Goal: Task Accomplishment & Management: Use online tool/utility

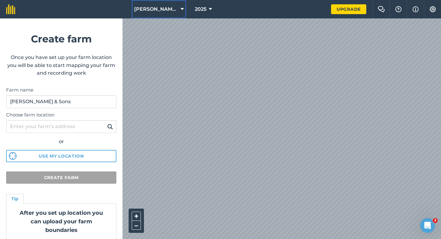
click at [160, 6] on span "[PERSON_NAME] Farming Partnership" at bounding box center [156, 9] width 44 height 7
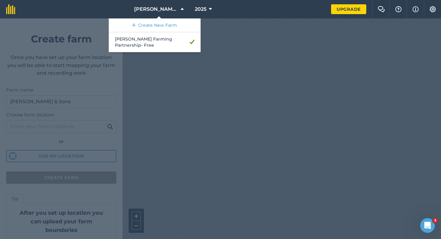
click at [280, 113] on div at bounding box center [220, 128] width 441 height 220
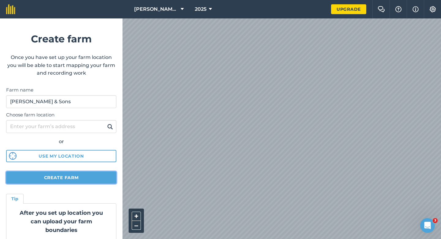
click at [74, 178] on button "Create farm" at bounding box center [61, 177] width 110 height 12
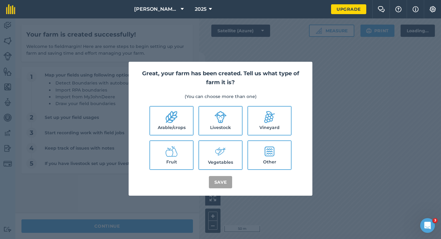
click at [169, 126] on label "Arable/crops" at bounding box center [171, 120] width 43 height 28
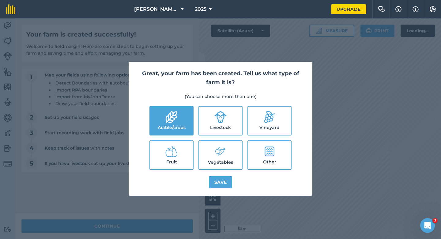
click at [169, 126] on label "Arable/crops" at bounding box center [171, 120] width 43 height 28
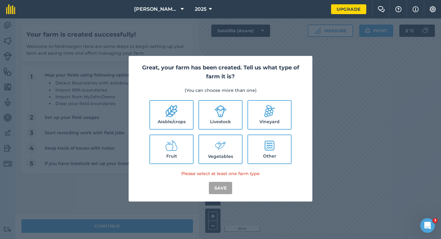
click at [194, 124] on ul "Arable/crops Livestock Vineyard Fruit Vegetables Other" at bounding box center [220, 132] width 169 height 64
click at [170, 119] on label "Arable/crops" at bounding box center [171, 115] width 43 height 28
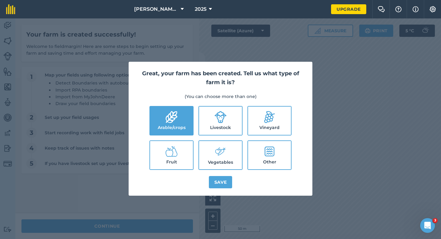
click at [174, 117] on icon at bounding box center [172, 117] width 12 height 12
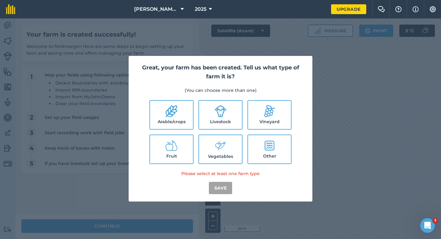
click at [174, 117] on label "Arable/crops" at bounding box center [171, 115] width 43 height 28
checkbox input "true"
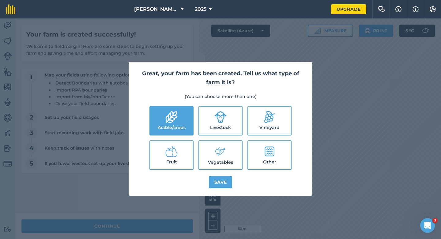
click at [220, 118] on icon at bounding box center [221, 117] width 12 height 12
checkbox input "true"
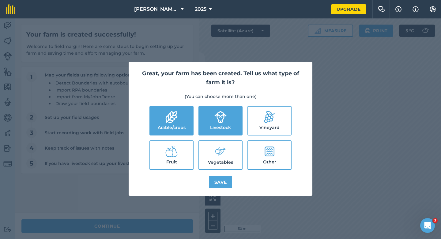
click at [220, 150] on icon at bounding box center [221, 151] width 12 height 13
checkbox input "true"
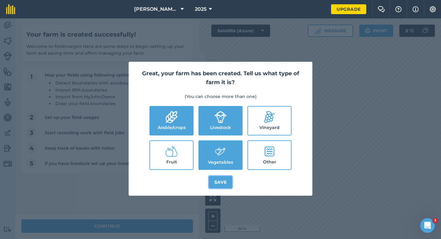
click at [220, 183] on button "Save" at bounding box center [221, 182] width 24 height 12
click at [153, 232] on div "Great, your farm has been created. Tell us what type of farm it is? (You can ch…" at bounding box center [220, 128] width 441 height 220
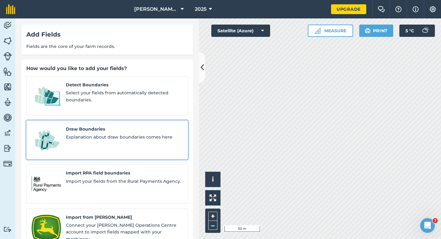
click at [97, 125] on span "Draw Boundaries" at bounding box center [124, 128] width 117 height 7
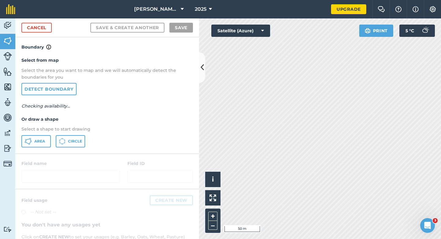
click at [52, 137] on div "Area Circle" at bounding box center [107, 141] width 172 height 12
click at [47, 137] on button "Area" at bounding box center [35, 141] width 29 height 12
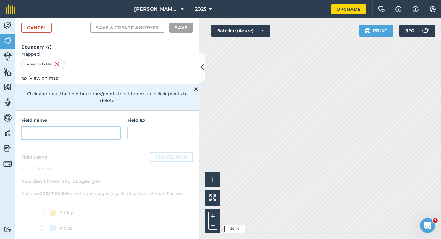
click at [76, 128] on input "text" at bounding box center [70, 132] width 99 height 13
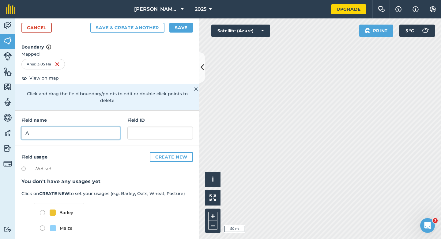
type input "A"
click at [176, 26] on button "Save" at bounding box center [182, 28] width 24 height 10
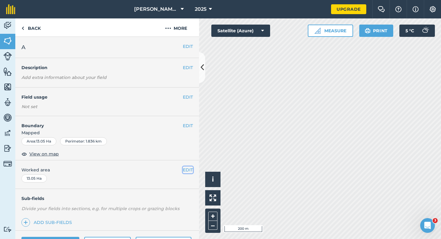
click at [183, 169] on button "EDIT" at bounding box center [188, 169] width 10 height 7
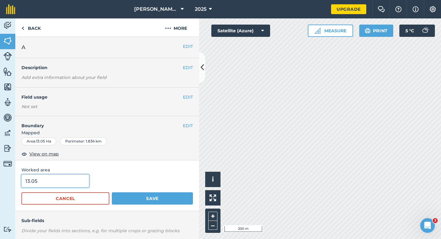
click at [73, 181] on input "13.05" at bounding box center [55, 180] width 68 height 13
type input "13"
click at [112, 192] on button "Save" at bounding box center [152, 198] width 81 height 12
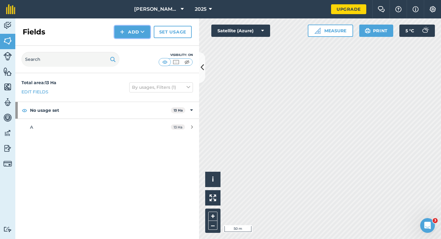
click at [135, 31] on button "Add" at bounding box center [133, 32] width 36 height 12
click at [135, 40] on link "Draw" at bounding box center [133, 45] width 34 height 13
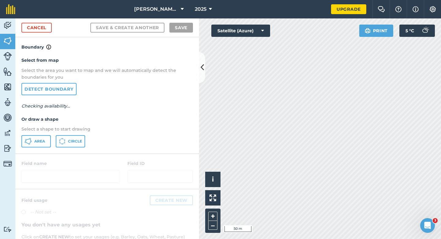
click at [30, 133] on div "Select from map Select the area you want to map and we will automatically detec…" at bounding box center [107, 102] width 184 height 102
click at [26, 141] on icon at bounding box center [28, 140] width 7 height 7
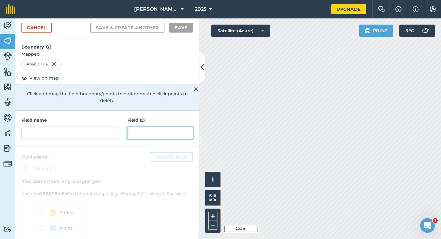
click at [130, 128] on input "text" at bounding box center [161, 132] width 66 height 13
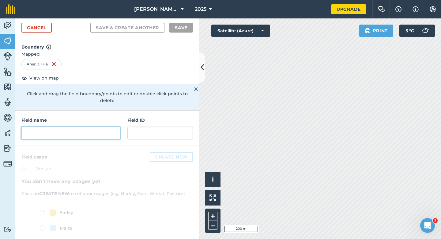
click at [109, 128] on input "text" at bounding box center [70, 132] width 99 height 13
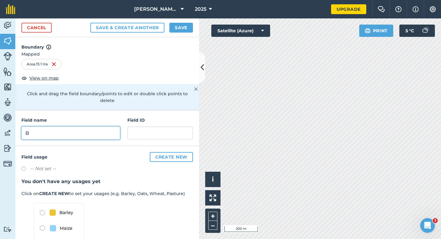
type input "B"
click at [187, 25] on button "Save" at bounding box center [182, 28] width 24 height 10
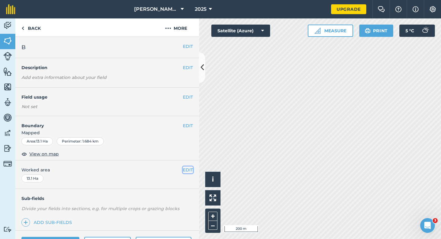
click at [189, 171] on button "EDIT" at bounding box center [188, 169] width 10 height 7
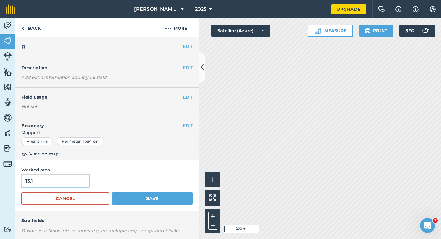
click at [74, 185] on input "13.1" at bounding box center [55, 180] width 68 height 13
type input "13"
click at [112, 192] on button "Save" at bounding box center [152, 198] width 81 height 12
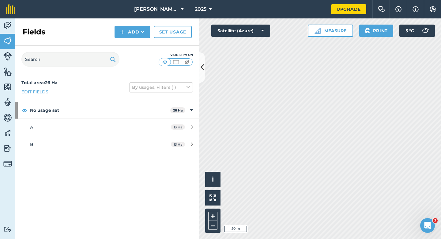
click at [126, 39] on div "Fields Add Set usage" at bounding box center [107, 31] width 184 height 27
click at [126, 32] on button "Add" at bounding box center [133, 32] width 36 height 12
click at [128, 41] on link "Draw" at bounding box center [133, 45] width 34 height 13
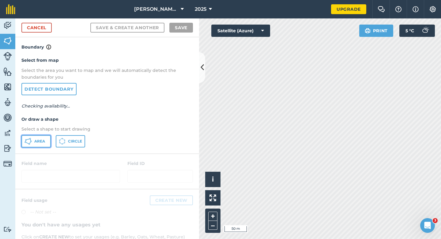
click at [35, 136] on button "Area" at bounding box center [35, 141] width 29 height 12
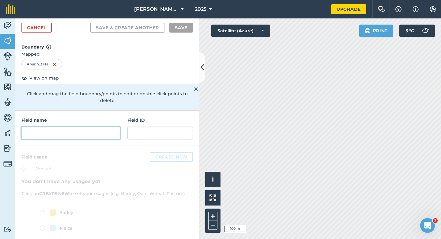
click at [107, 126] on input "text" at bounding box center [70, 132] width 99 height 13
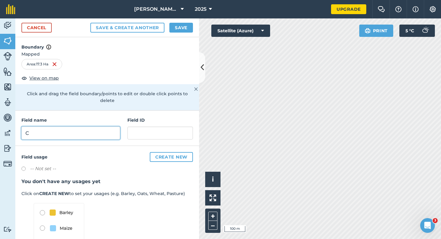
type input "C"
click at [187, 34] on div "Cancel Save & Create Another Save" at bounding box center [107, 27] width 184 height 19
click at [187, 30] on button "Save" at bounding box center [182, 28] width 24 height 10
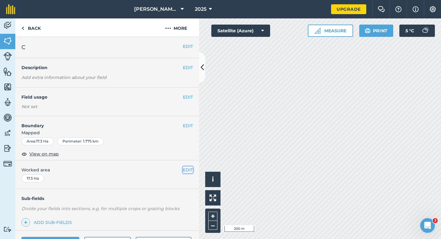
click at [184, 170] on button "EDIT" at bounding box center [188, 169] width 10 height 7
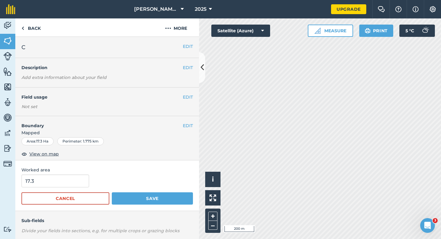
click at [61, 188] on form "17.3 Cancel Save" at bounding box center [107, 189] width 172 height 30
click at [62, 183] on input "17.3" at bounding box center [55, 180] width 68 height 13
click at [112, 192] on button "Save" at bounding box center [152, 198] width 81 height 12
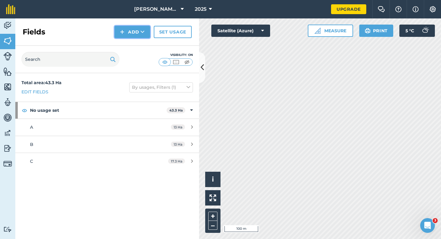
click at [138, 38] on button "Add" at bounding box center [133, 32] width 36 height 12
click at [135, 47] on link "Draw" at bounding box center [133, 45] width 34 height 13
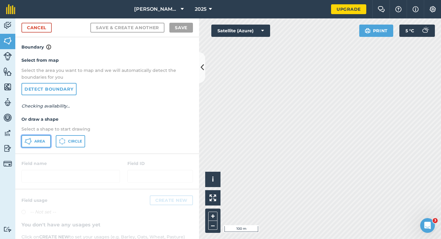
click at [41, 147] on button "Area" at bounding box center [35, 141] width 29 height 12
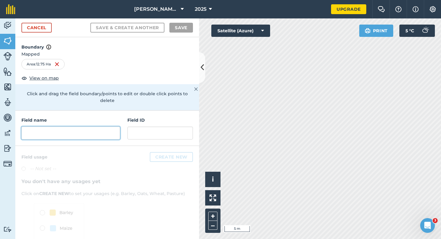
click at [105, 129] on input "text" at bounding box center [70, 132] width 99 height 13
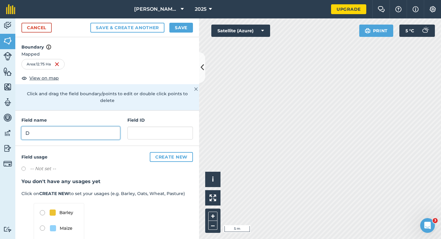
type input "D"
click at [190, 32] on button "Save" at bounding box center [182, 28] width 24 height 10
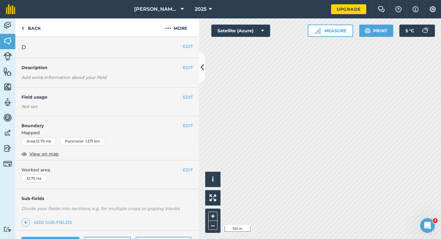
click at [194, 169] on div "EDIT Worked area 12.75 Ha" at bounding box center [107, 174] width 184 height 29
click at [192, 169] on button "EDIT" at bounding box center [188, 169] width 10 height 7
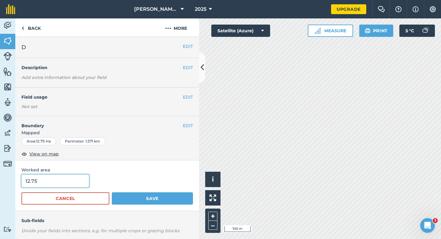
click at [57, 184] on input "12.75" at bounding box center [55, 180] width 68 height 13
type input "13"
click at [112, 192] on button "Save" at bounding box center [152, 198] width 81 height 12
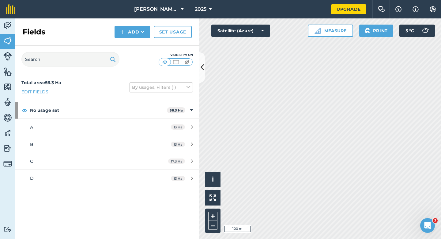
click at [138, 42] on div "Fields Add Set usage" at bounding box center [107, 31] width 184 height 27
click at [138, 35] on button "Add" at bounding box center [133, 32] width 36 height 12
click at [138, 40] on link "Draw" at bounding box center [133, 45] width 34 height 13
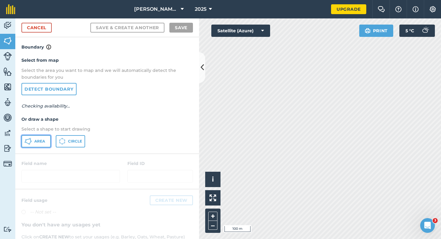
click at [38, 145] on button "Area" at bounding box center [35, 141] width 29 height 12
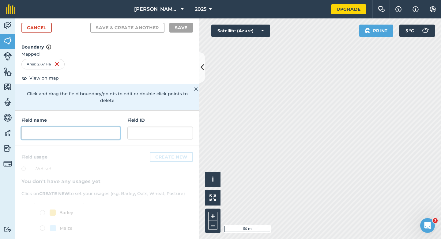
click at [113, 128] on input "text" at bounding box center [70, 132] width 99 height 13
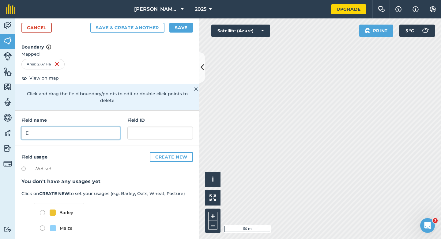
type input "E"
click at [186, 34] on div "Cancel Save & Create Another Save" at bounding box center [107, 27] width 184 height 19
click at [185, 29] on button "Save" at bounding box center [182, 28] width 24 height 10
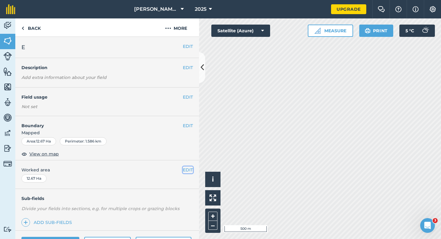
click at [186, 169] on button "EDIT" at bounding box center [188, 169] width 10 height 7
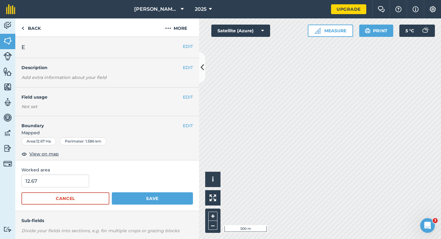
click at [45, 192] on form "12.67 Cancel Save" at bounding box center [107, 189] width 172 height 30
click at [46, 183] on input "12.67" at bounding box center [55, 180] width 68 height 13
type input "13"
click at [112, 192] on button "Save" at bounding box center [152, 198] width 81 height 12
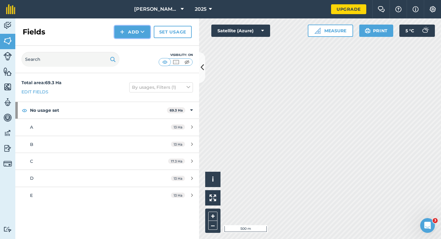
click at [122, 29] on img at bounding box center [122, 31] width 4 height 7
click at [125, 41] on link "Draw" at bounding box center [133, 45] width 34 height 13
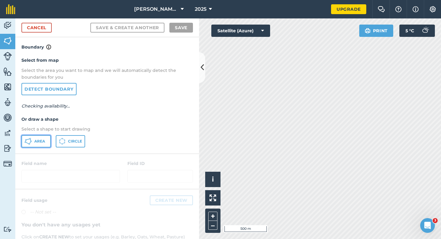
click at [32, 135] on button "Area" at bounding box center [35, 141] width 29 height 12
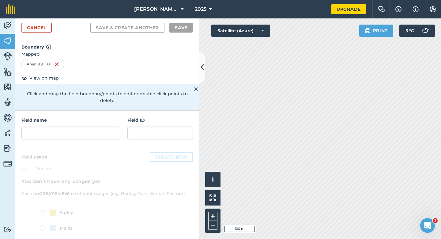
click at [96, 134] on div "Field name Field ID" at bounding box center [107, 127] width 184 height 35
click at [97, 131] on input "text" at bounding box center [70, 132] width 99 height 13
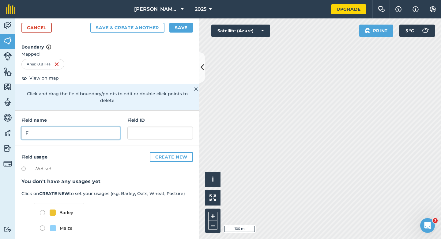
type input "F"
click at [186, 27] on button "Save" at bounding box center [182, 28] width 24 height 10
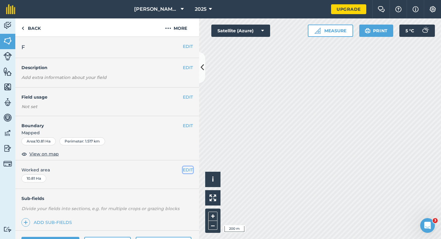
click at [189, 166] on button "EDIT" at bounding box center [188, 169] width 10 height 7
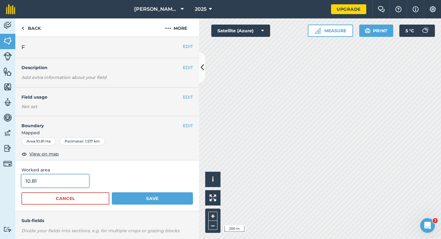
click at [78, 179] on input "10.81" at bounding box center [55, 180] width 68 height 13
type input "10.8"
click at [112, 192] on button "Save" at bounding box center [152, 198] width 81 height 12
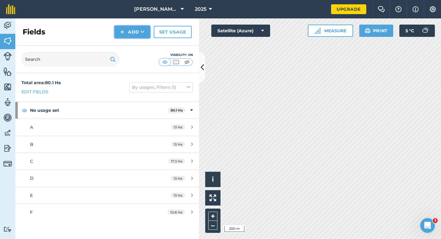
click at [125, 35] on button "Add" at bounding box center [133, 32] width 36 height 12
click at [125, 39] on link "Draw" at bounding box center [133, 45] width 34 height 13
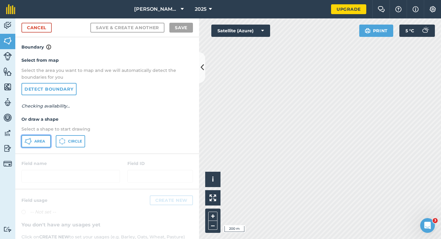
click at [33, 143] on button "Area" at bounding box center [35, 141] width 29 height 12
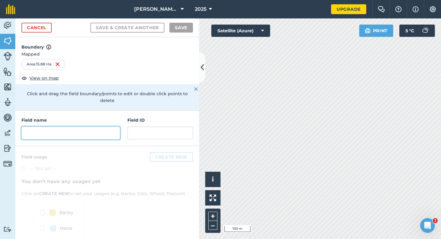
click at [114, 128] on input "text" at bounding box center [70, 132] width 99 height 13
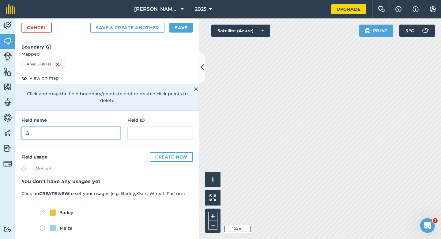
type input "G"
click at [171, 29] on button "Save" at bounding box center [182, 28] width 24 height 10
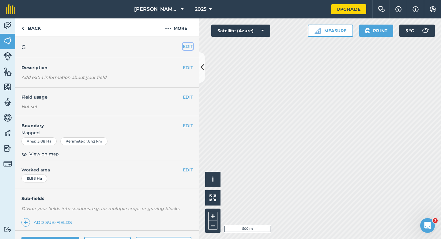
click at [189, 46] on button "EDIT" at bounding box center [188, 46] width 10 height 7
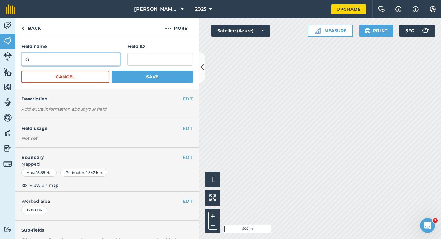
click at [117, 58] on input "G" at bounding box center [70, 59] width 99 height 13
type input "H"
click at [112, 71] on button "Save" at bounding box center [152, 77] width 81 height 12
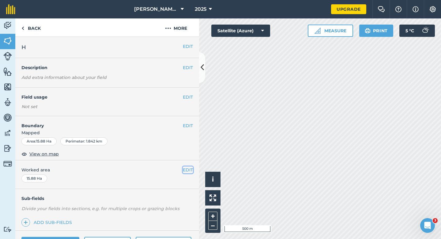
click at [189, 169] on button "EDIT" at bounding box center [188, 169] width 10 height 7
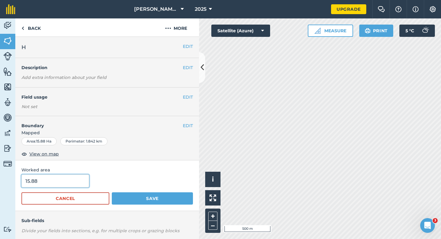
click at [56, 183] on input "15.88" at bounding box center [55, 180] width 68 height 13
type input "16"
click at [112, 192] on button "Save" at bounding box center [152, 198] width 81 height 12
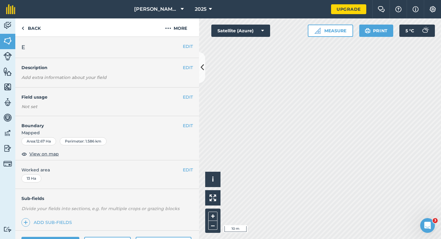
click at [191, 122] on div "EDIT Boundary Mapped Area : 12.67 Ha Perimeter : 1.586 km View on map" at bounding box center [107, 138] width 184 height 44
click at [180, 126] on h4 "Boundary" at bounding box center [99, 122] width 168 height 13
click at [183, 126] on button "EDIT" at bounding box center [188, 125] width 10 height 7
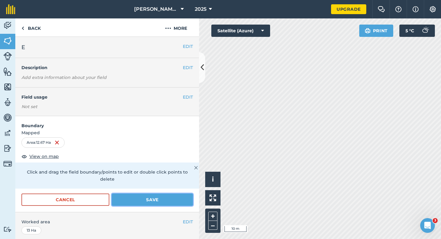
click at [166, 193] on button "Save" at bounding box center [152, 199] width 81 height 12
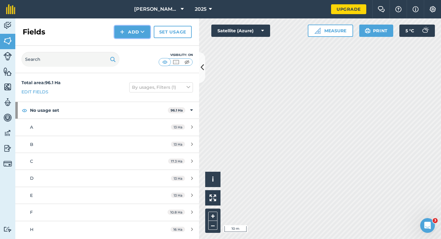
click at [124, 26] on button "Add" at bounding box center [133, 32] width 36 height 12
click at [129, 48] on link "Draw" at bounding box center [133, 45] width 34 height 13
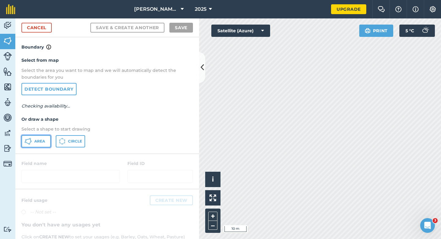
click at [32, 140] on button "Area" at bounding box center [35, 141] width 29 height 12
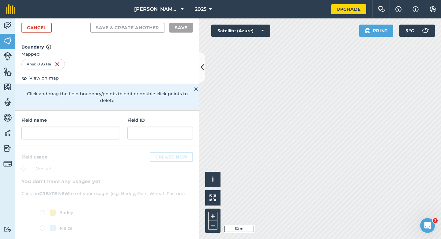
click at [95, 134] on div "Field name Field ID" at bounding box center [107, 127] width 184 height 35
click at [95, 126] on input "text" at bounding box center [70, 132] width 99 height 13
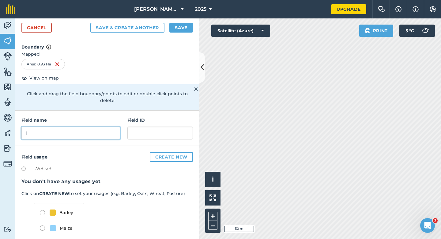
type input "I"
click at [176, 20] on div "Cancel Save & Create Another Save" at bounding box center [107, 27] width 184 height 19
click at [181, 28] on button "Save" at bounding box center [182, 28] width 24 height 10
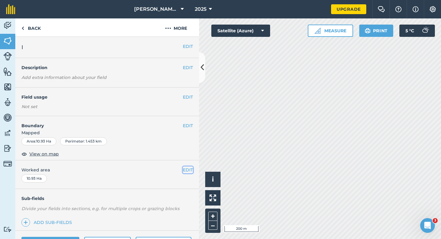
click at [186, 166] on button "EDIT" at bounding box center [188, 169] width 10 height 7
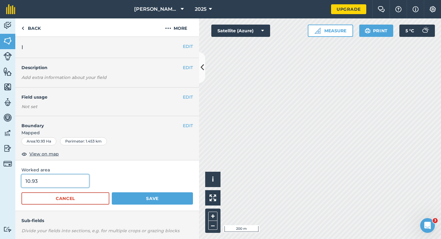
click at [56, 180] on input "10.93" at bounding box center [55, 180] width 68 height 13
type input "11"
click at [112, 192] on button "Save" at bounding box center [152, 198] width 81 height 12
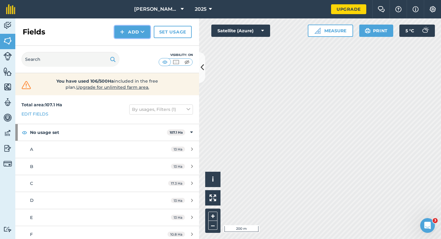
click at [128, 30] on button "Add" at bounding box center [133, 32] width 36 height 12
click at [128, 41] on link "Draw" at bounding box center [133, 45] width 34 height 13
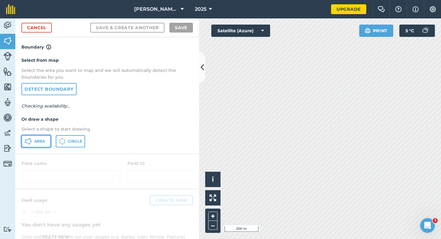
click at [49, 135] on button "Area" at bounding box center [35, 141] width 29 height 12
click at [44, 138] on button "Area" at bounding box center [35, 141] width 29 height 12
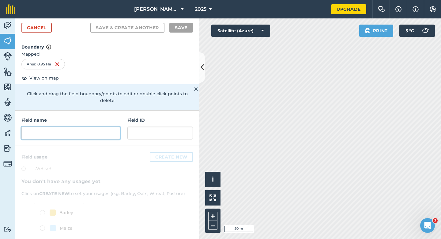
click at [73, 130] on input "text" at bounding box center [70, 132] width 99 height 13
type input "K"
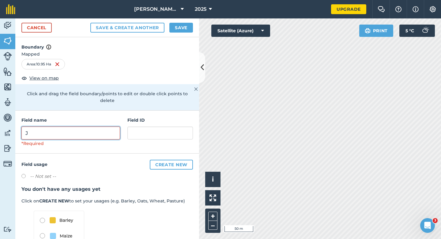
type input "J"
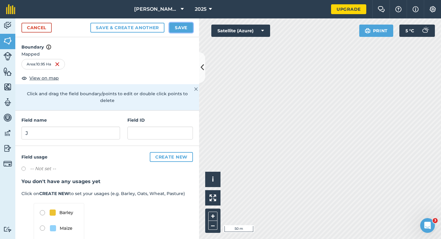
click at [183, 28] on button "Save" at bounding box center [182, 28] width 24 height 10
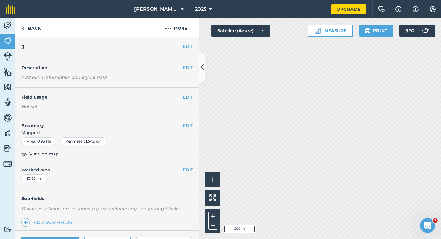
click at [193, 170] on div "EDIT Worked area 10.95 Ha" at bounding box center [107, 174] width 184 height 29
click at [189, 168] on button "EDIT" at bounding box center [188, 169] width 10 height 7
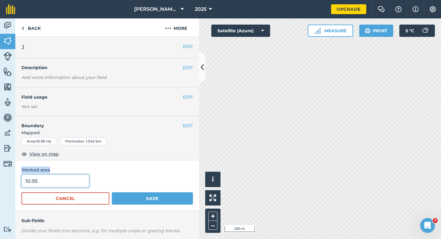
click at [78, 185] on input "10.95" at bounding box center [55, 180] width 68 height 13
type input "11"
click at [112, 192] on button "Save" at bounding box center [152, 198] width 81 height 12
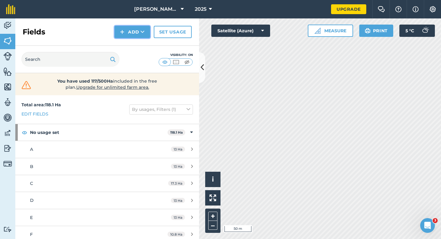
click at [135, 36] on button "Add" at bounding box center [133, 32] width 36 height 12
click at [135, 41] on link "Draw" at bounding box center [133, 45] width 34 height 13
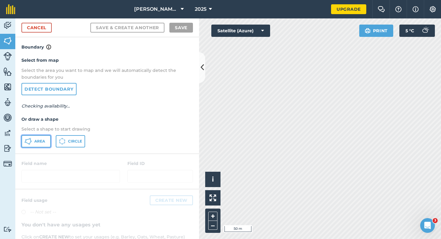
click at [42, 140] on span "Area" at bounding box center [39, 141] width 11 height 5
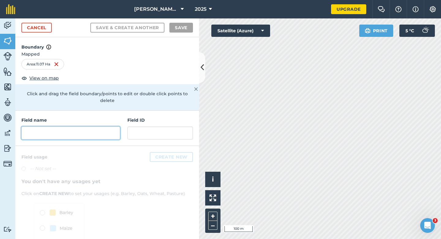
click at [95, 128] on input "text" at bounding box center [70, 132] width 99 height 13
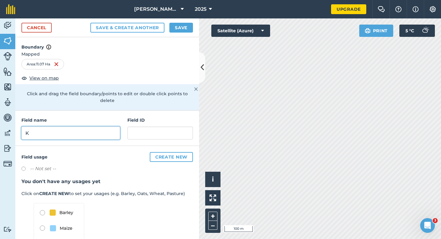
type input "K"
click at [181, 27] on button "Save" at bounding box center [182, 28] width 24 height 10
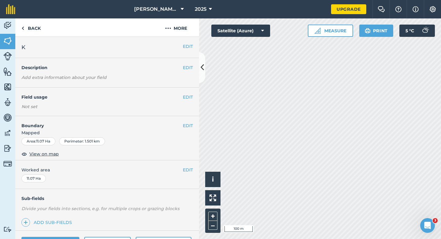
click at [187, 165] on div "EDIT Worked area 11.07 Ha" at bounding box center [107, 174] width 184 height 29
click at [186, 166] on button "EDIT" at bounding box center [188, 169] width 10 height 7
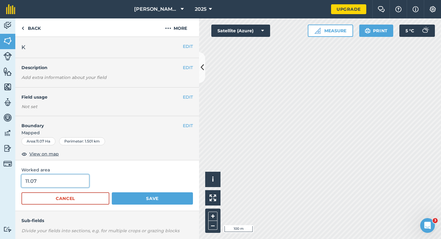
click at [74, 182] on input "11.07" at bounding box center [55, 180] width 68 height 13
type input "11"
click at [112, 192] on button "Save" at bounding box center [152, 198] width 81 height 12
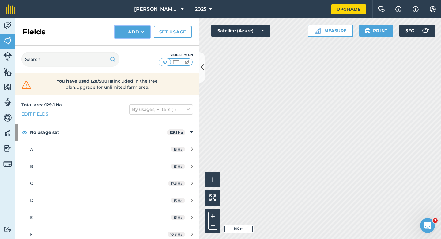
click at [131, 36] on button "Add" at bounding box center [133, 32] width 36 height 12
click at [131, 40] on link "Draw" at bounding box center [133, 45] width 34 height 13
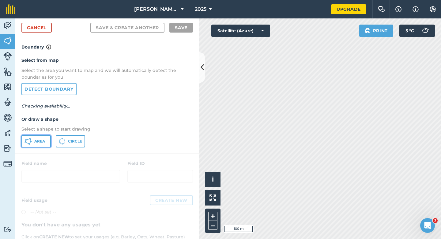
click at [41, 146] on button "Area" at bounding box center [35, 141] width 29 height 12
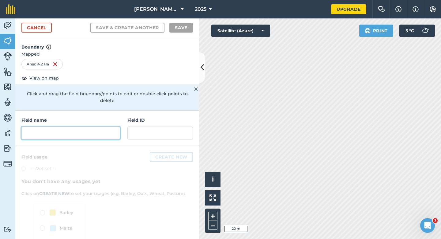
click at [102, 126] on input "text" at bounding box center [70, 132] width 99 height 13
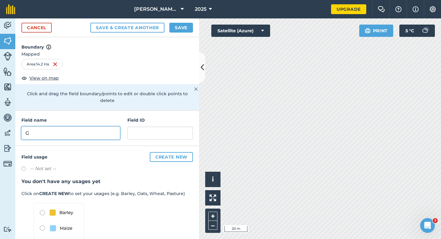
type input "G"
click at [181, 30] on button "Save" at bounding box center [182, 28] width 24 height 10
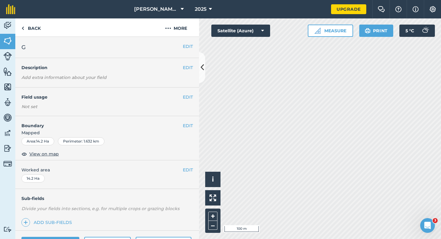
click at [191, 173] on div "EDIT Worked area 14.2 Ha" at bounding box center [107, 174] width 184 height 29
click at [181, 170] on span "Worked area" at bounding box center [107, 169] width 172 height 7
click at [185, 170] on button "EDIT" at bounding box center [188, 169] width 10 height 7
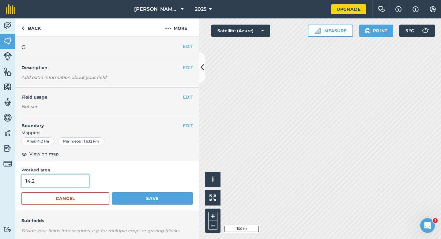
click at [79, 178] on input "14.2" at bounding box center [55, 180] width 68 height 13
type input "14"
click at [112, 192] on button "Save" at bounding box center [152, 198] width 81 height 12
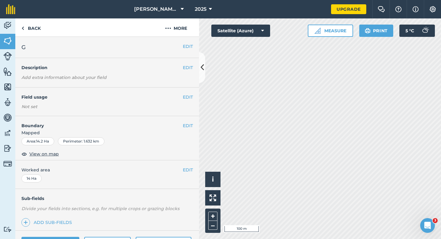
click at [196, 156] on div "EDIT Boundary Mapped Area : 14.2 Ha Perimeter : 1.632 km View on map" at bounding box center [107, 138] width 184 height 44
click at [188, 125] on button "EDIT" at bounding box center [188, 125] width 10 height 7
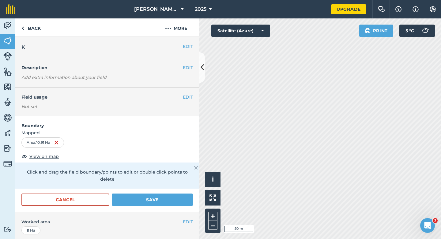
click at [143, 200] on div "Cancel Save" at bounding box center [107, 202] width 184 height 18
click at [143, 193] on button "Save" at bounding box center [152, 199] width 81 height 12
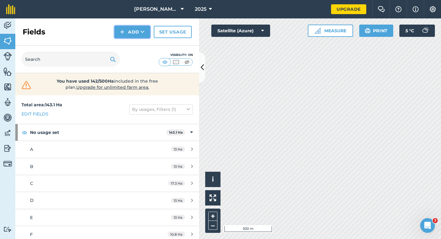
click at [130, 32] on button "Add" at bounding box center [133, 32] width 36 height 12
click at [130, 43] on link "Draw" at bounding box center [133, 45] width 34 height 13
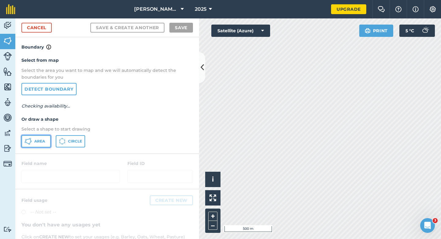
click at [41, 146] on button "Area" at bounding box center [35, 141] width 29 height 12
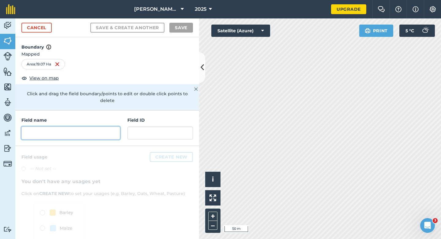
click at [106, 129] on input "text" at bounding box center [70, 132] width 99 height 13
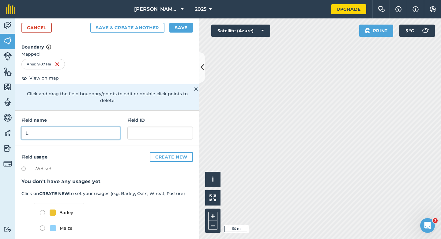
type input "L"
click at [182, 27] on button "Save" at bounding box center [182, 28] width 24 height 10
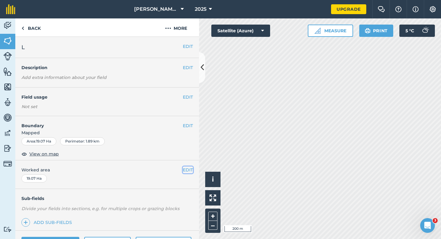
click at [185, 170] on button "EDIT" at bounding box center [188, 169] width 10 height 7
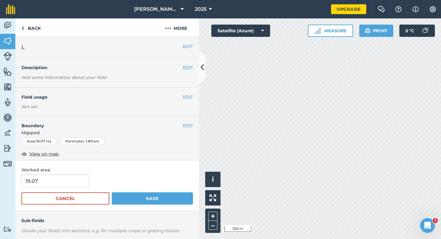
click at [58, 189] on form "19.07 Cancel Save" at bounding box center [107, 189] width 172 height 30
click at [58, 182] on input "19.07" at bounding box center [55, 180] width 68 height 13
type input "19"
click at [112, 192] on button "Save" at bounding box center [152, 198] width 81 height 12
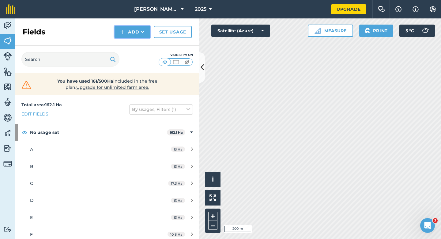
click at [120, 33] on img at bounding box center [122, 31] width 4 height 7
click at [123, 41] on link "Draw" at bounding box center [133, 45] width 34 height 13
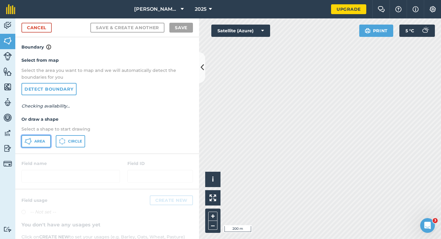
click at [37, 136] on button "Area" at bounding box center [35, 141] width 29 height 12
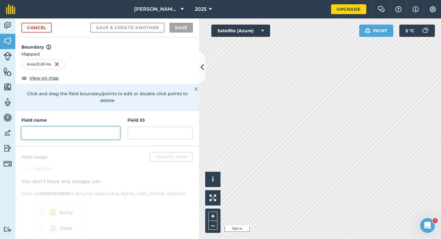
click at [94, 127] on input "text" at bounding box center [70, 132] width 99 height 13
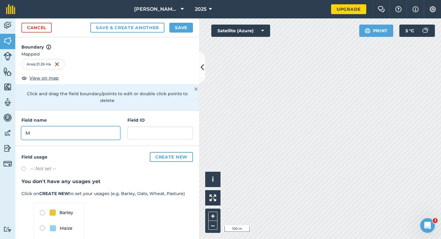
type input "M"
click at [190, 25] on button "Save" at bounding box center [182, 28] width 24 height 10
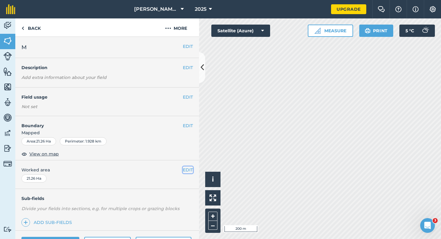
click at [191, 170] on button "EDIT" at bounding box center [188, 169] width 10 height 7
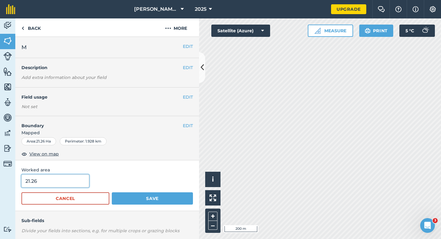
click at [67, 179] on input "21.26" at bounding box center [55, 180] width 68 height 13
type input "21"
click at [112, 192] on button "Save" at bounding box center [152, 198] width 81 height 12
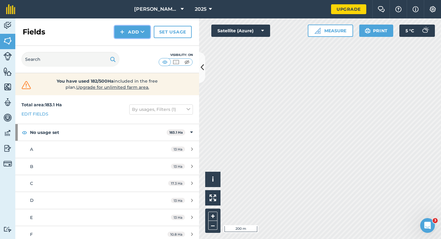
click at [128, 37] on button "Add" at bounding box center [133, 32] width 36 height 12
click at [128, 40] on link "Draw" at bounding box center [133, 45] width 34 height 13
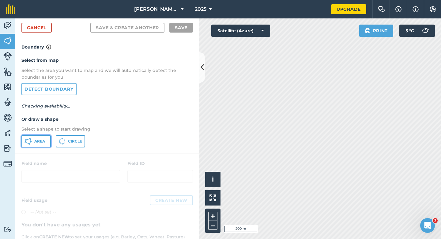
click at [41, 141] on span "Area" at bounding box center [39, 141] width 11 height 5
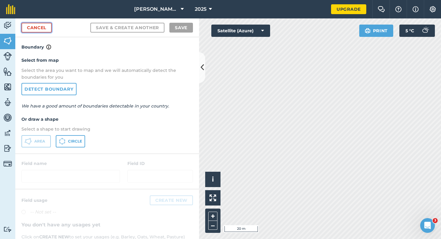
click at [43, 30] on link "Cancel" at bounding box center [36, 28] width 30 height 10
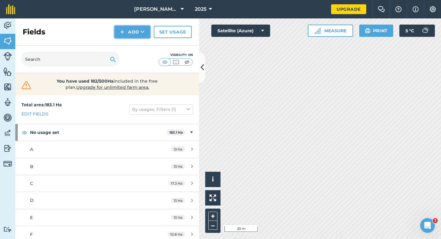
click at [122, 27] on button "Add" at bounding box center [133, 32] width 36 height 12
click at [134, 43] on link "Draw" at bounding box center [133, 45] width 34 height 13
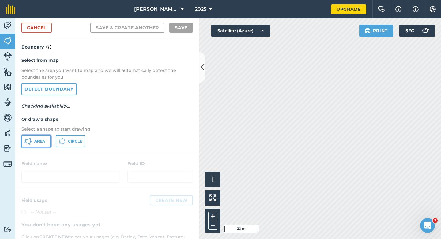
click at [40, 140] on span "Area" at bounding box center [39, 141] width 11 height 5
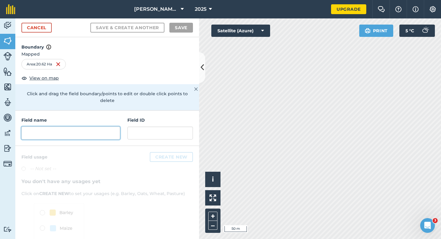
click at [55, 129] on input "text" at bounding box center [70, 132] width 99 height 13
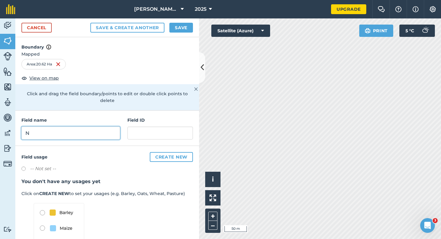
type input "N"
click at [186, 29] on button "Save" at bounding box center [182, 28] width 24 height 10
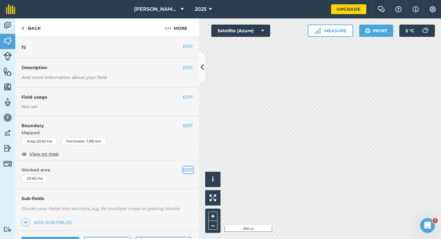
click at [187, 171] on button "EDIT" at bounding box center [188, 169] width 10 height 7
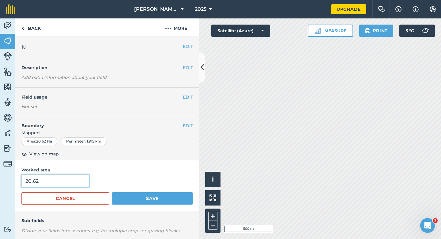
click at [71, 184] on input "20.62" at bounding box center [55, 180] width 68 height 13
type input "20.6"
click at [112, 192] on button "Save" at bounding box center [152, 198] width 81 height 12
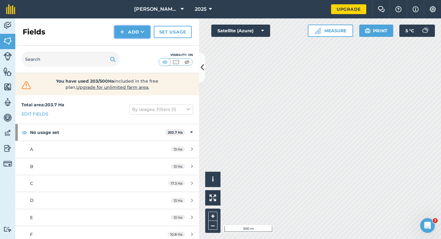
click at [122, 35] on img at bounding box center [122, 31] width 4 height 7
click at [123, 47] on link "Draw" at bounding box center [133, 45] width 34 height 13
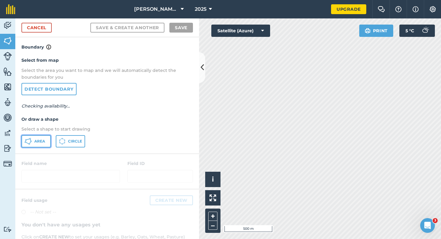
click at [39, 137] on button "Area" at bounding box center [35, 141] width 29 height 12
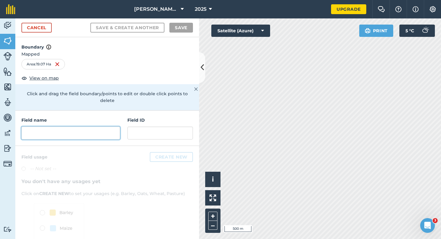
click at [105, 132] on input "text" at bounding box center [70, 132] width 99 height 13
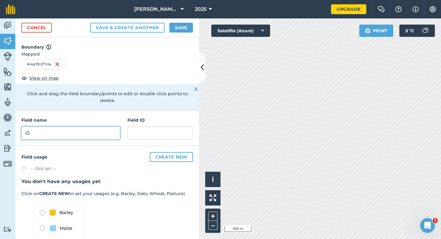
type input "O"
click at [182, 26] on button "Save" at bounding box center [182, 28] width 24 height 10
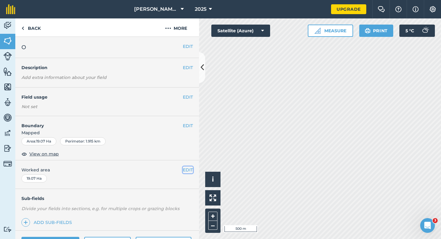
click at [185, 167] on button "EDIT" at bounding box center [188, 169] width 10 height 7
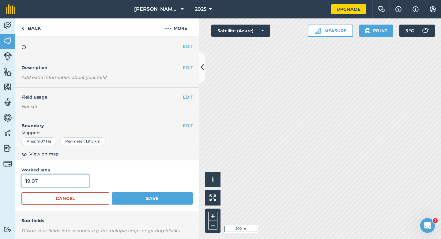
click at [26, 181] on input "19.07" at bounding box center [55, 180] width 68 height 13
click at [49, 181] on input "19.07" at bounding box center [55, 180] width 68 height 13
type input "19"
click at [112, 192] on button "Save" at bounding box center [152, 198] width 81 height 12
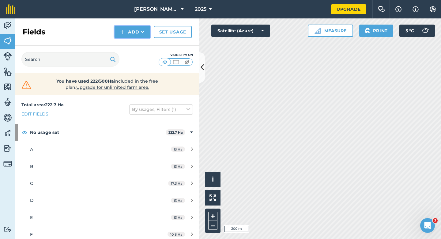
click at [130, 33] on button "Add" at bounding box center [133, 32] width 36 height 12
click at [132, 41] on link "Draw" at bounding box center [133, 45] width 34 height 13
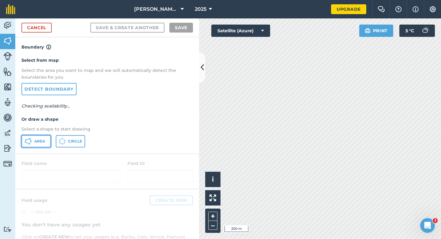
click at [48, 139] on button "Area" at bounding box center [35, 141] width 29 height 12
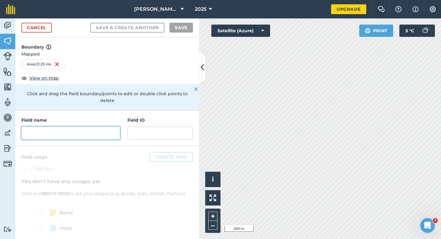
click at [103, 126] on input "text" at bounding box center [70, 132] width 99 height 13
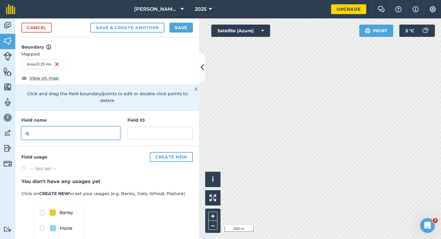
type input "q"
click at [177, 27] on button "Save" at bounding box center [182, 28] width 24 height 10
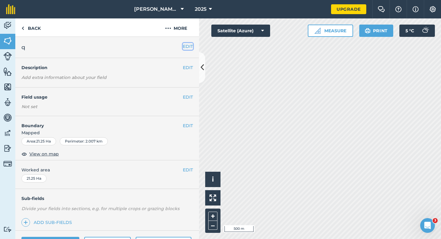
click at [190, 46] on button "EDIT" at bounding box center [188, 46] width 10 height 7
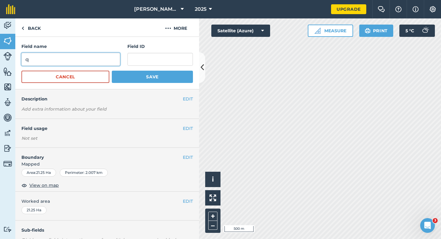
click at [99, 61] on input "q" at bounding box center [70, 59] width 99 height 13
type input "P"
click at [112, 71] on button "Save" at bounding box center [152, 77] width 81 height 12
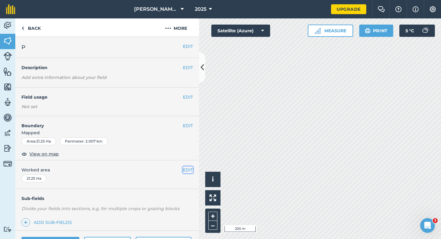
click at [188, 168] on button "EDIT" at bounding box center [188, 169] width 10 height 7
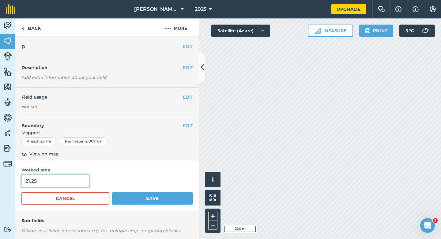
click at [67, 186] on input "21.25" at bounding box center [55, 180] width 68 height 13
type input "21.3"
click at [112, 192] on button "Save" at bounding box center [152, 198] width 81 height 12
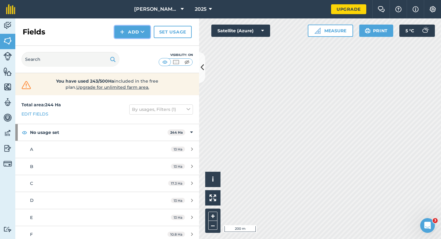
click at [130, 36] on button "Add" at bounding box center [133, 32] width 36 height 12
click at [130, 44] on link "Draw" at bounding box center [133, 45] width 34 height 13
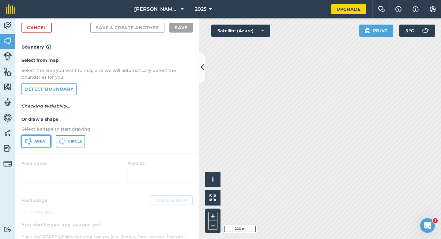
click at [41, 136] on button "Area" at bounding box center [35, 141] width 29 height 12
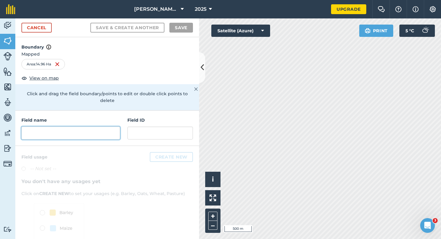
click at [92, 126] on input "text" at bounding box center [70, 132] width 99 height 13
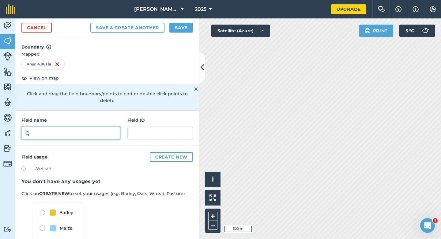
type input "Q"
click at [181, 27] on button "Save" at bounding box center [182, 28] width 24 height 10
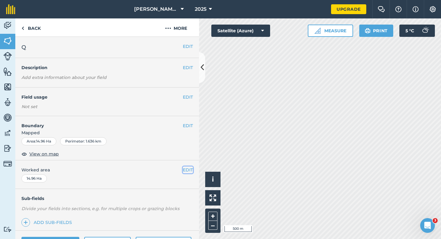
click at [189, 166] on button "EDIT" at bounding box center [188, 169] width 10 height 7
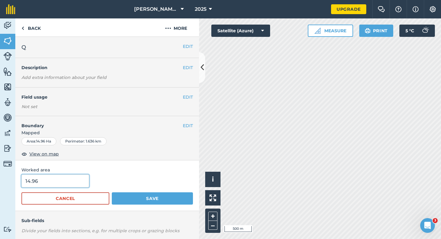
click at [59, 182] on input "14.96" at bounding box center [55, 180] width 68 height 13
click at [112, 192] on button "Save" at bounding box center [152, 198] width 81 height 12
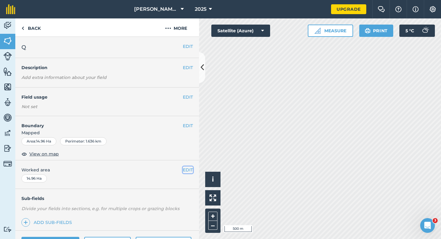
click at [189, 172] on button "EDIT" at bounding box center [188, 169] width 10 height 7
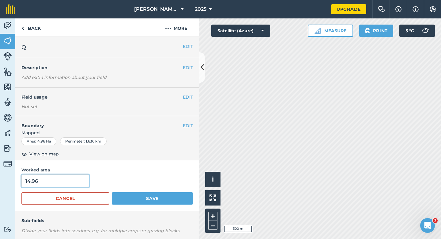
click at [52, 181] on input "14.96" at bounding box center [55, 180] width 68 height 13
type input "15"
click at [112, 192] on button "Save" at bounding box center [152, 198] width 81 height 12
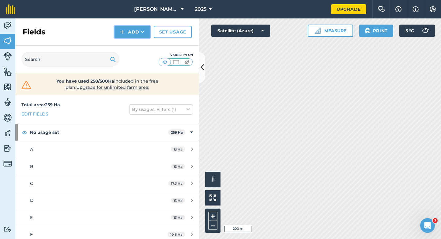
click at [130, 31] on button "Add" at bounding box center [133, 32] width 36 height 12
click at [130, 44] on link "Draw" at bounding box center [133, 45] width 34 height 13
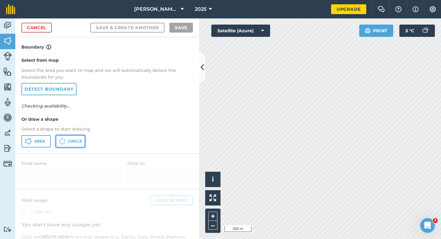
click at [58, 145] on button "Circle" at bounding box center [70, 141] width 29 height 12
click at [44, 145] on button "Area" at bounding box center [35, 141] width 29 height 12
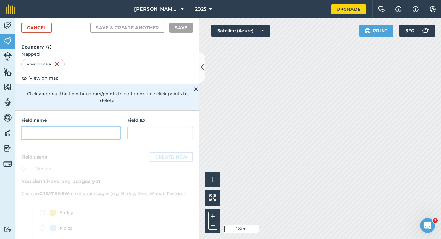
click at [111, 126] on input "text" at bounding box center [70, 132] width 99 height 13
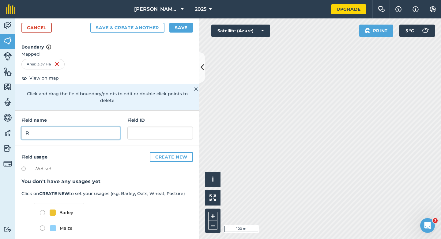
type input "R"
click at [193, 27] on div "Cancel Save & Create Another Save" at bounding box center [107, 27] width 184 height 19
click at [186, 27] on button "Save" at bounding box center [182, 28] width 24 height 10
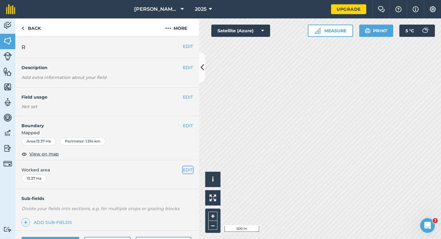
click at [186, 173] on button "EDIT" at bounding box center [188, 169] width 10 height 7
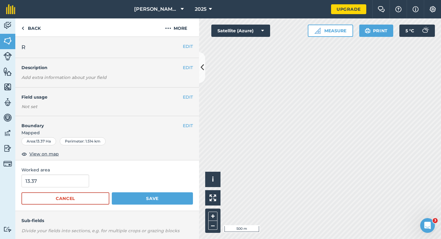
click at [87, 183] on div "13.37" at bounding box center [107, 180] width 172 height 13
click at [85, 183] on input "13.37" at bounding box center [55, 180] width 68 height 13
type input "13.4"
click at [112, 192] on button "Save" at bounding box center [152, 198] width 81 height 12
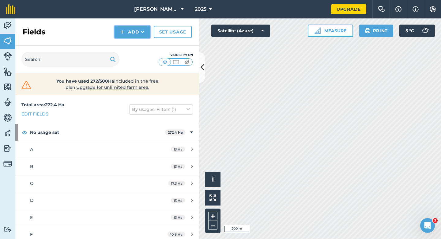
click at [134, 28] on button "Add" at bounding box center [133, 32] width 36 height 12
click at [134, 44] on link "Draw" at bounding box center [133, 45] width 34 height 13
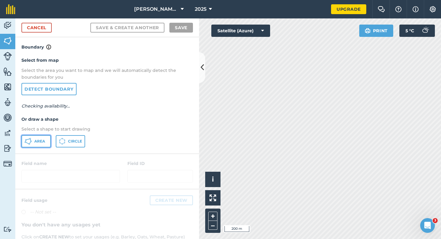
click at [37, 146] on button "Area" at bounding box center [35, 141] width 29 height 12
click at [44, 144] on button "Area" at bounding box center [35, 141] width 29 height 12
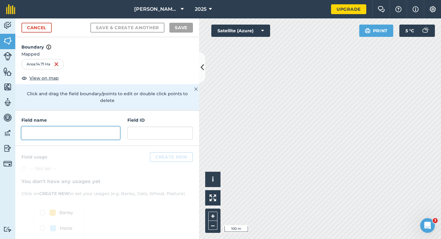
click at [111, 131] on input "text" at bounding box center [70, 132] width 99 height 13
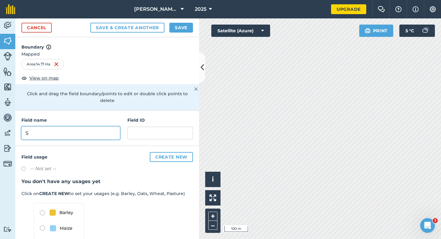
type input "S"
click at [176, 26] on button "Save" at bounding box center [182, 28] width 24 height 10
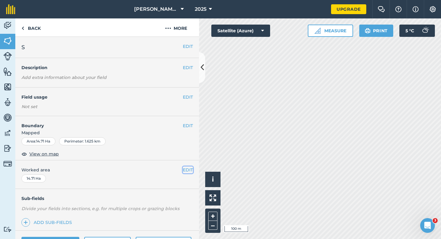
click at [186, 170] on button "EDIT" at bounding box center [188, 169] width 10 height 7
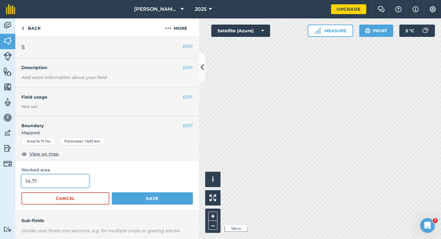
click at [64, 181] on input "14.71" at bounding box center [55, 180] width 68 height 13
type input "14.7"
click at [112, 192] on button "Save" at bounding box center [152, 198] width 81 height 12
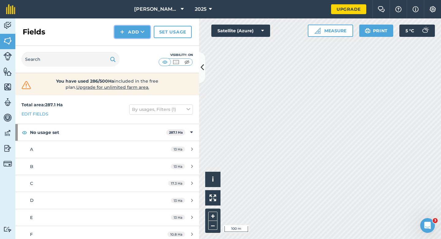
click at [131, 38] on button "Add" at bounding box center [133, 32] width 36 height 12
click at [131, 43] on link "Draw" at bounding box center [133, 45] width 34 height 13
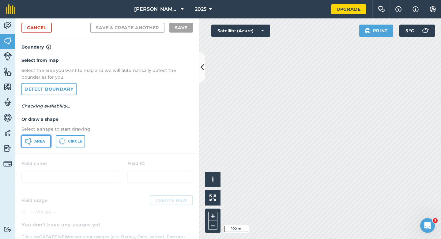
click at [41, 137] on button "Area" at bounding box center [35, 141] width 29 height 12
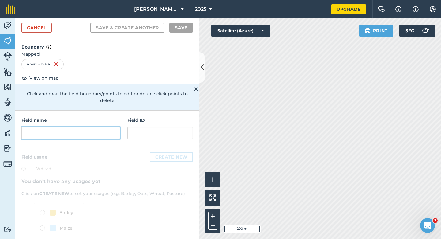
click at [118, 126] on input "text" at bounding box center [70, 132] width 99 height 13
click at [117, 126] on input "text" at bounding box center [70, 132] width 99 height 13
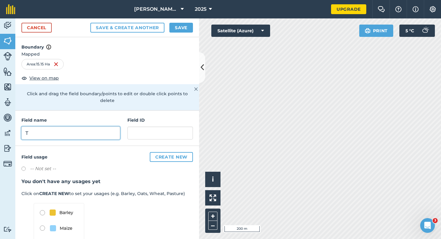
type input "T"
click at [185, 27] on button "Save" at bounding box center [182, 28] width 24 height 10
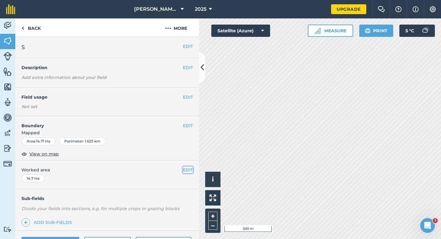
click at [184, 172] on button "EDIT" at bounding box center [188, 169] width 10 height 7
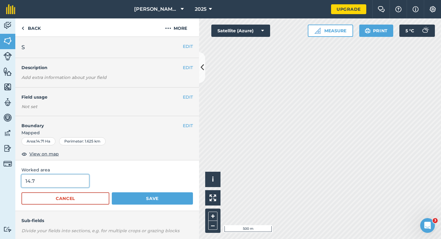
click at [67, 175] on input "14.7" at bounding box center [55, 180] width 68 height 13
click at [67, 182] on input "14.7" at bounding box center [55, 180] width 68 height 13
click at [112, 192] on button "Save" at bounding box center [152, 198] width 81 height 12
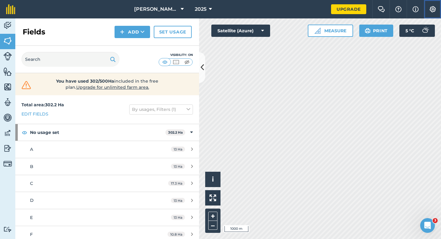
click at [434, 7] on img at bounding box center [433, 9] width 7 height 6
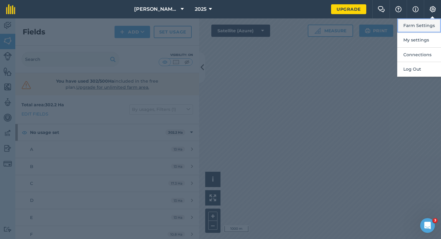
drag, startPoint x: 433, startPoint y: 14, endPoint x: 431, endPoint y: 21, distance: 7.2
click at [431, 21] on button "Farm Settings" at bounding box center [420, 25] width 44 height 14
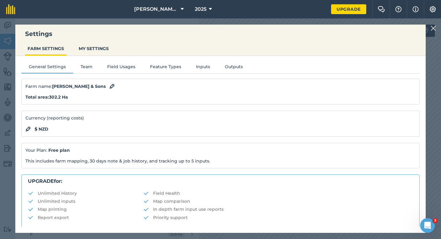
scroll to position [118, 0]
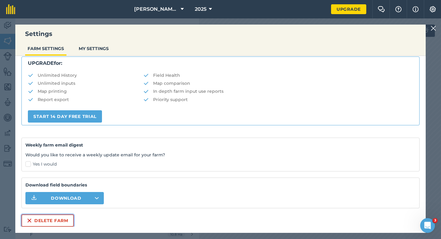
click at [49, 223] on button "Delete farm" at bounding box center [47, 220] width 52 height 12
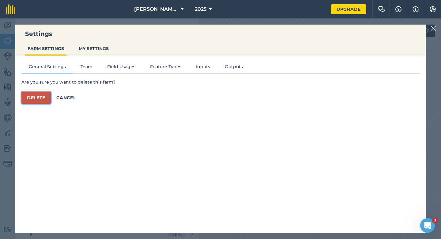
click at [47, 94] on button "Delete" at bounding box center [35, 97] width 29 height 12
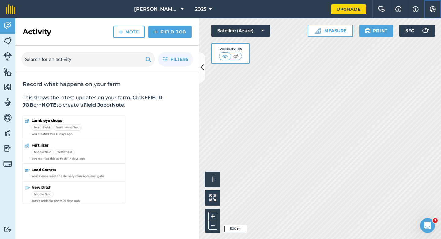
click at [427, 13] on button "Settings" at bounding box center [432, 9] width 17 height 18
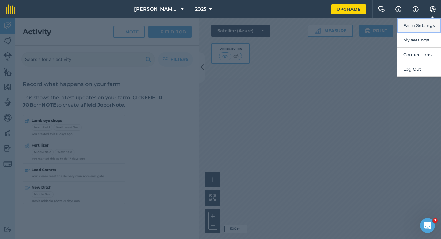
click at [427, 21] on button "Farm Settings" at bounding box center [420, 25] width 44 height 14
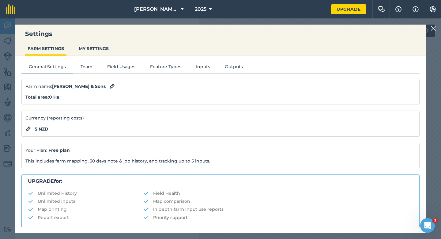
scroll to position [118, 0]
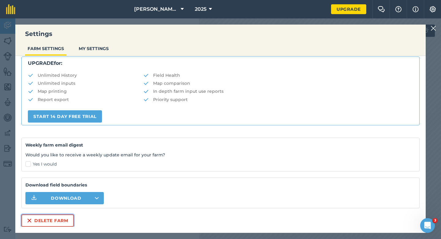
click at [62, 220] on button "Delete farm" at bounding box center [47, 220] width 52 height 12
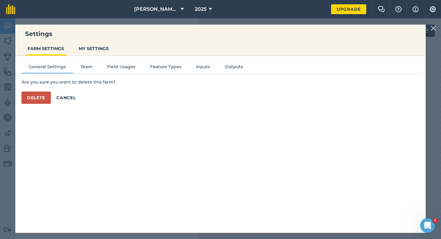
click at [44, 91] on div "Are you sure you want to delete this farm? Delete Cancel" at bounding box center [220, 90] width 399 height 25
click at [44, 92] on button "Delete" at bounding box center [35, 97] width 29 height 12
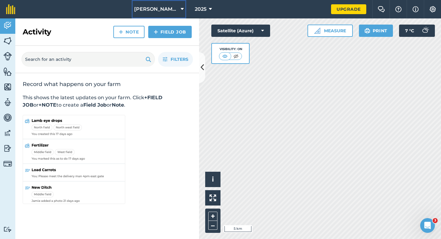
click at [167, 5] on button "[PERSON_NAME] Farming Partnership" at bounding box center [159, 9] width 55 height 18
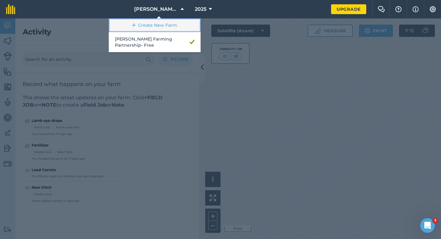
click at [167, 24] on link "Create New Farm" at bounding box center [155, 25] width 92 height 14
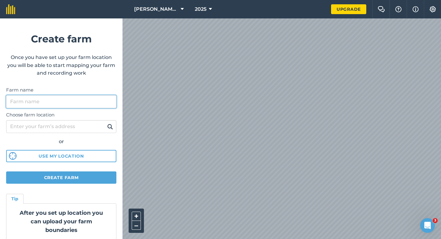
click at [93, 99] on input "Farm name" at bounding box center [61, 101] width 110 height 13
type input "South Island Viners"
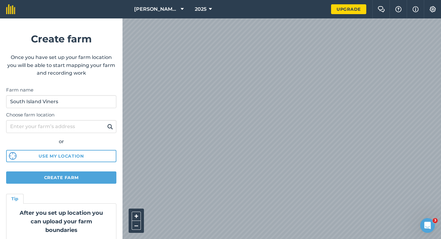
click at [54, 170] on form "Create farm Once you have set up your farm location you will be able to start m…" at bounding box center [61, 128] width 123 height 220
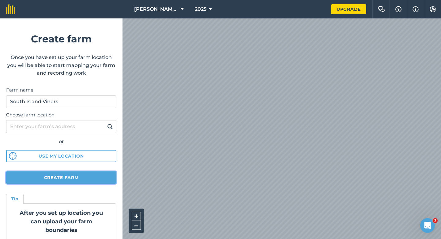
click at [54, 175] on button "Create farm" at bounding box center [61, 177] width 110 height 12
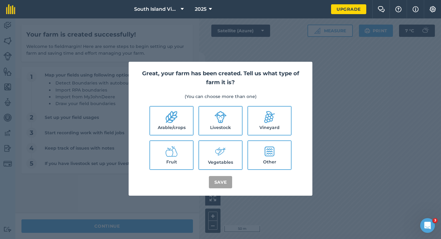
click at [173, 130] on label "Arable/crops" at bounding box center [171, 120] width 43 height 28
checkbox input "true"
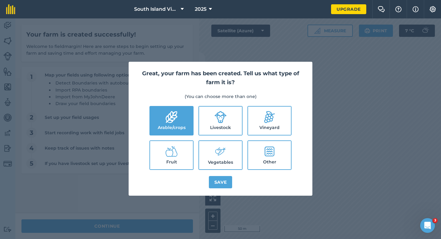
click at [233, 130] on label "Livestock" at bounding box center [220, 120] width 43 height 28
checkbox input "true"
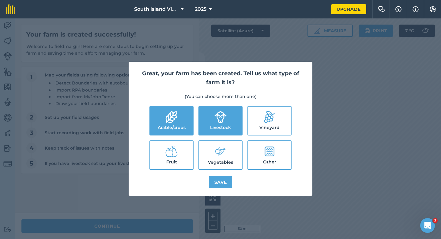
click at [233, 154] on label "Vegetables" at bounding box center [220, 155] width 43 height 28
checkbox input "true"
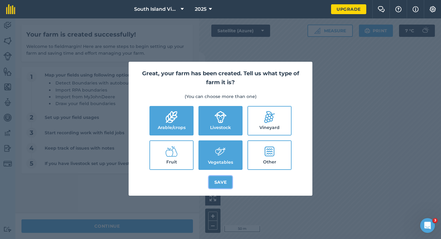
click at [232, 181] on button "Save" at bounding box center [221, 182] width 24 height 12
click at [166, 208] on div "Great, your farm has been created. Tell us what type of farm it is? (You can ch…" at bounding box center [220, 128] width 441 height 220
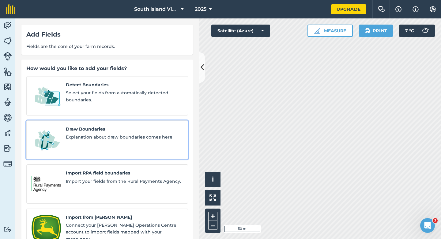
click at [83, 120] on link "Draw Boundaries Explanation about draw boundaries comes here" at bounding box center [107, 139] width 162 height 39
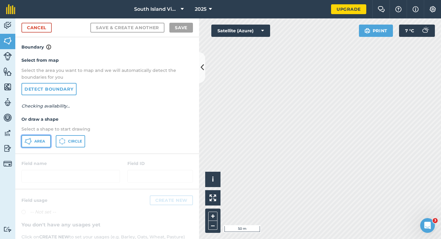
click at [39, 139] on span "Area" at bounding box center [39, 141] width 11 height 5
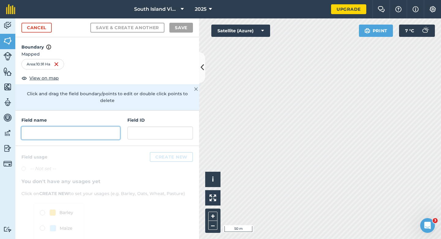
click at [95, 130] on input "text" at bounding box center [70, 132] width 99 height 13
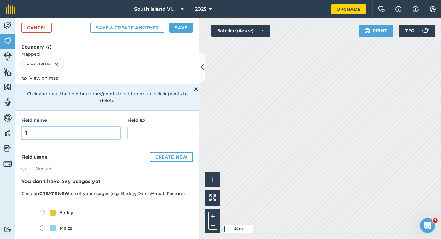
type input "1"
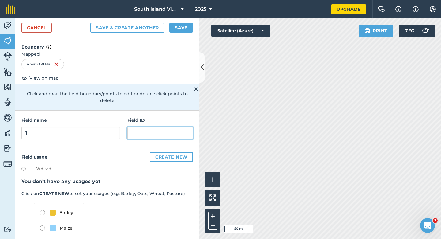
click at [150, 128] on input "text" at bounding box center [161, 132] width 66 height 13
type input "[PERSON_NAME] Farming Partnership"
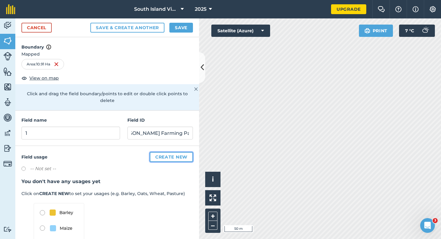
click at [169, 152] on button "Create new" at bounding box center [171, 157] width 43 height 10
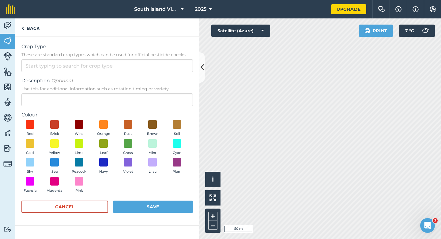
click at [139, 58] on div "Crop Type These are standard crop types which can be used for official pesticid…" at bounding box center [107, 57] width 172 height 29
click at [139, 69] on input "Crop Type These are standard crop types which can be used for official pesticid…" at bounding box center [107, 65] width 172 height 13
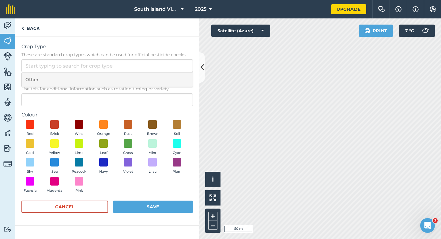
click at [139, 81] on li "Other" at bounding box center [107, 79] width 171 height 14
type input "Other"
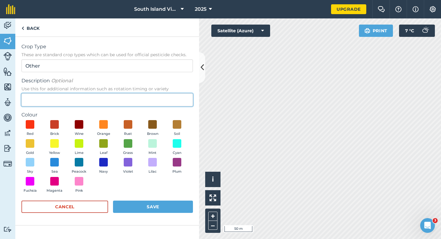
click at [139, 102] on input "Description Optional Use this for additional information such as rotation timin…" at bounding box center [107, 99] width 172 height 13
type input "Watties Beans"
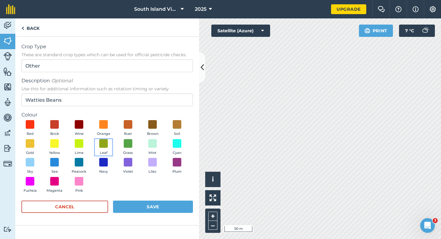
click at [111, 151] on button "Leaf" at bounding box center [103, 147] width 17 height 17
click at [144, 208] on button "Save" at bounding box center [153, 206] width 80 height 12
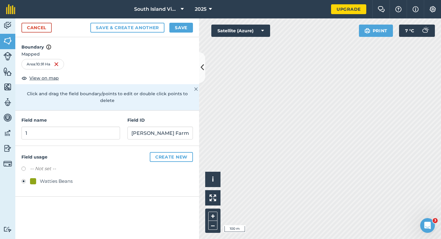
click at [182, 38] on h4 "Boundary" at bounding box center [107, 43] width 184 height 13
click at [182, 32] on button "Save" at bounding box center [182, 28] width 24 height 10
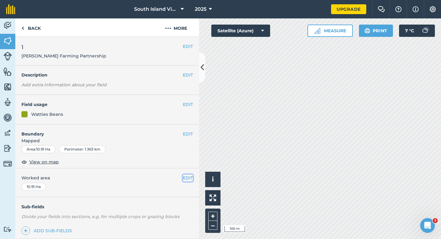
click at [186, 179] on button "EDIT" at bounding box center [188, 177] width 10 height 7
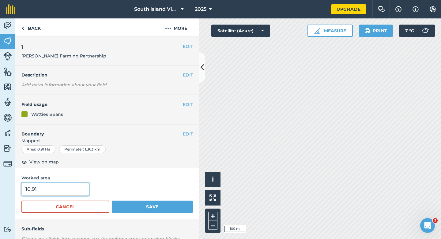
click at [68, 190] on input "10.91" at bounding box center [55, 188] width 68 height 13
type input "11"
click at [112, 200] on button "Save" at bounding box center [152, 206] width 81 height 12
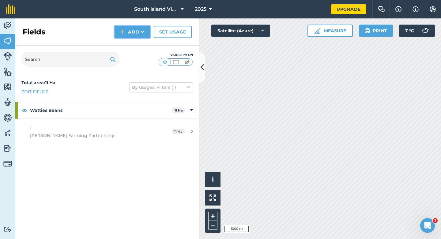
click at [129, 35] on button "Add" at bounding box center [133, 32] width 36 height 12
click at [129, 45] on link "Draw" at bounding box center [133, 45] width 34 height 13
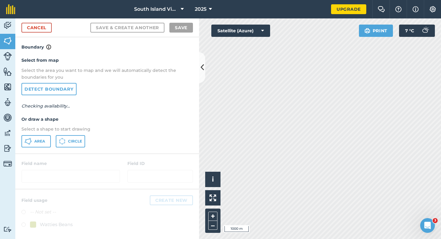
click at [30, 148] on div "Select from map Select the area you want to map and we will automatically detec…" at bounding box center [107, 102] width 184 height 102
click at [33, 146] on button "Area" at bounding box center [35, 141] width 29 height 12
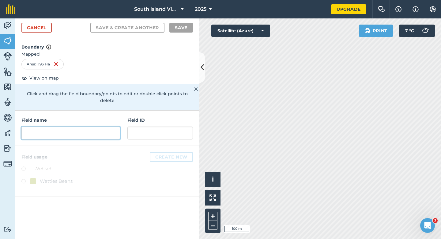
click at [106, 126] on input "text" at bounding box center [70, 132] width 99 height 13
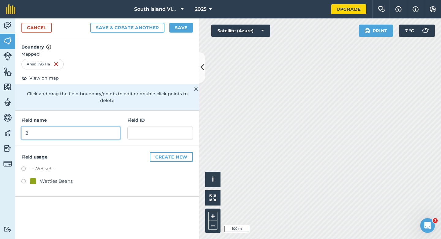
type input "2"
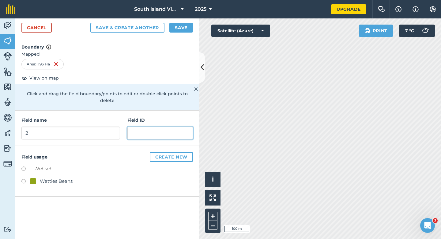
click at [139, 126] on input "text" at bounding box center [161, 132] width 66 height 13
type input "Crainleigh Fields Limited"
click at [61, 177] on div "Watties Beans" at bounding box center [56, 180] width 33 height 7
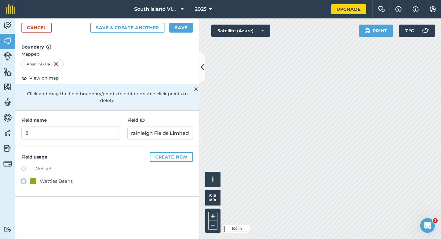
radio input "true"
click at [172, 128] on input "Crainleigh Fields Limited" at bounding box center [161, 132] width 66 height 13
click at [177, 32] on button "Save" at bounding box center [182, 28] width 24 height 10
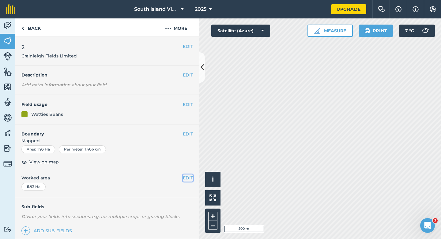
click at [188, 178] on button "EDIT" at bounding box center [188, 177] width 10 height 7
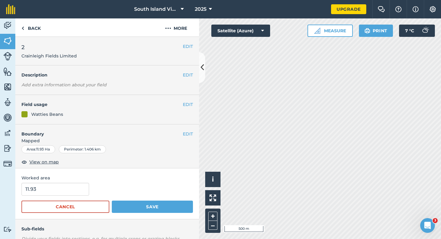
click at [19, 189] on div "Worked area 11.93 Cancel Save" at bounding box center [107, 193] width 184 height 51
click at [57, 188] on input "11.93" at bounding box center [55, 188] width 68 height 13
type input "12"
click at [112, 200] on button "Save" at bounding box center [152, 206] width 81 height 12
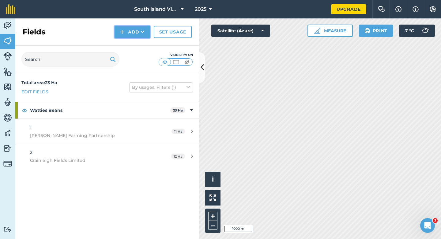
click at [136, 32] on button "Add" at bounding box center [133, 32] width 36 height 12
click at [136, 43] on link "Draw" at bounding box center [133, 45] width 34 height 13
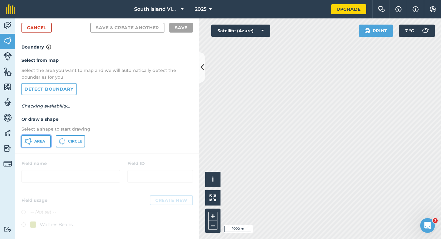
click at [31, 136] on button "Area" at bounding box center [35, 141] width 29 height 12
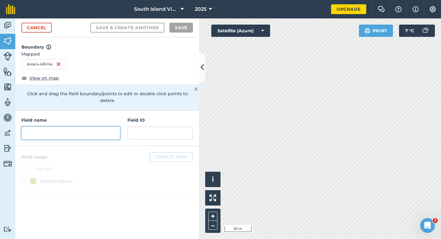
click at [111, 130] on input "text" at bounding box center [70, 132] width 99 height 13
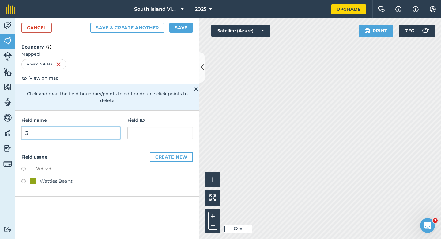
type input "3"
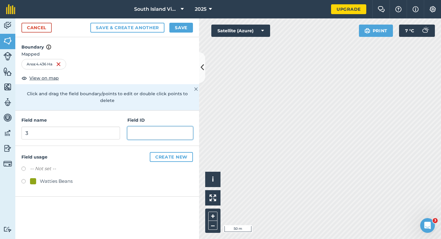
click at [137, 129] on input "text" at bounding box center [161, 132] width 66 height 13
click at [63, 170] on div "-- Not set -- Watties Beans" at bounding box center [107, 175] width 172 height 21
click at [66, 177] on div "Watties Beans" at bounding box center [56, 180] width 33 height 7
radio input "true"
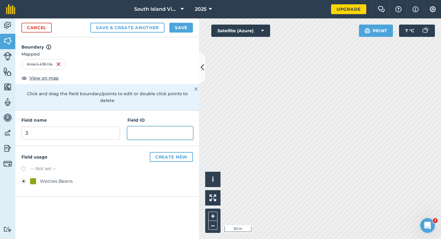
click at [133, 129] on input "text" at bounding box center [161, 132] width 66 height 13
type input "The [PERSON_NAME] Family Trust"
click at [178, 37] on h4 "Boundary" at bounding box center [107, 43] width 184 height 13
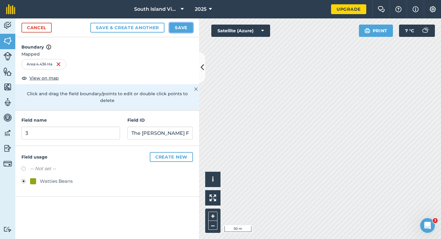
click at [178, 30] on button "Save" at bounding box center [182, 28] width 24 height 10
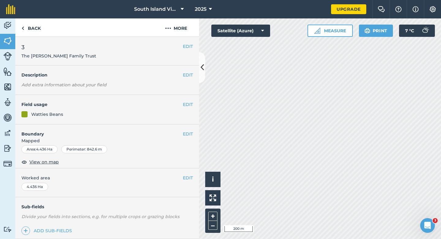
click at [186, 173] on div "EDIT Worked area 4.436 Ha" at bounding box center [107, 182] width 184 height 29
click at [188, 176] on button "EDIT" at bounding box center [188, 177] width 10 height 7
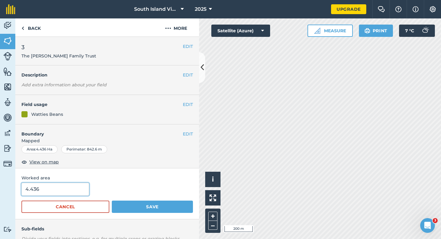
click at [48, 189] on input "4.436" at bounding box center [55, 188] width 68 height 13
type input "4.4"
click at [112, 200] on button "Save" at bounding box center [152, 206] width 81 height 12
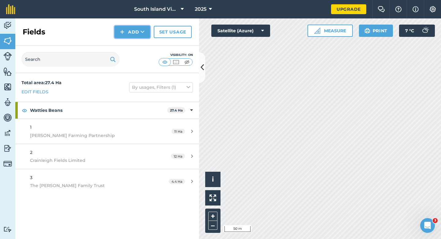
click at [136, 34] on button "Add" at bounding box center [133, 32] width 36 height 12
click at [136, 40] on link "Draw" at bounding box center [133, 45] width 34 height 13
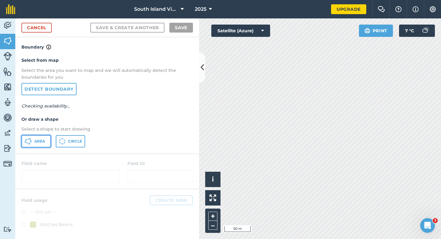
click at [40, 139] on span "Area" at bounding box center [39, 141] width 11 height 5
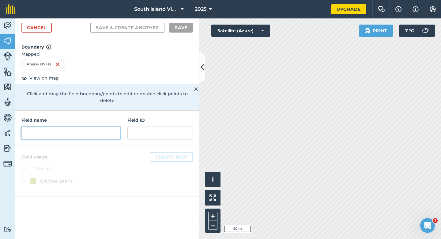
click at [91, 126] on input "text" at bounding box center [70, 132] width 99 height 13
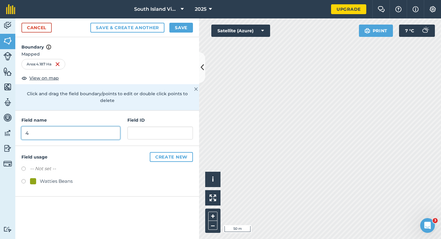
type input "4"
click at [62, 177] on div "Watties Beans" at bounding box center [56, 180] width 33 height 7
radio input "true"
click at [143, 135] on div "Field name 4 Field ID" at bounding box center [107, 127] width 184 height 35
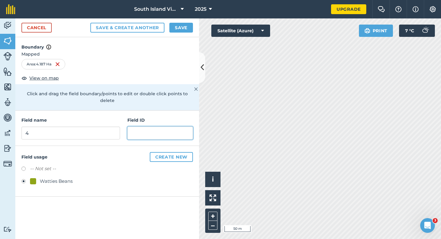
click at [142, 126] on input "text" at bounding box center [161, 132] width 66 height 13
type input "T"
paste input "The [PERSON_NAME] Family Trust"
type input "The [PERSON_NAME] Family Trust"
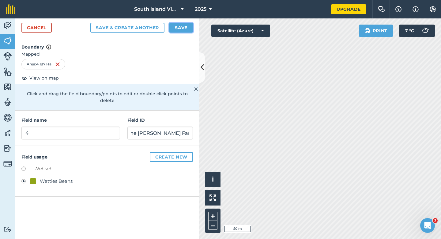
click at [178, 30] on button "Save" at bounding box center [182, 28] width 24 height 10
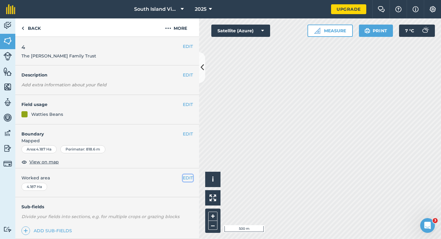
click at [189, 178] on button "EDIT" at bounding box center [188, 177] width 10 height 7
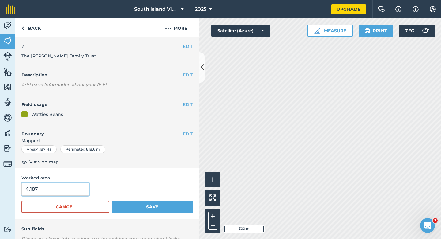
click at [46, 182] on input "4.187" at bounding box center [55, 188] width 68 height 13
click at [47, 187] on input "4.187" at bounding box center [55, 188] width 68 height 13
type input "4.2"
click at [112, 200] on button "Save" at bounding box center [152, 206] width 81 height 12
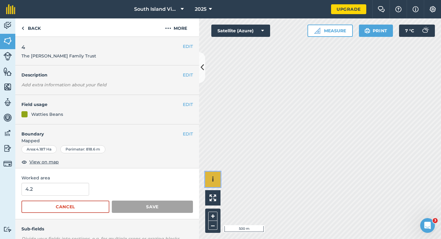
click at [218, 177] on button "i" at bounding box center [212, 178] width 15 height 15
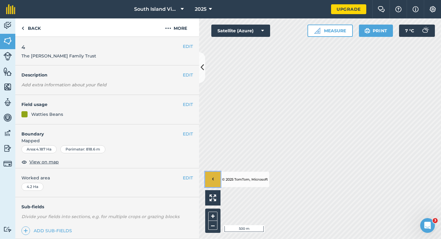
click at [208, 176] on button "›" at bounding box center [212, 178] width 15 height 15
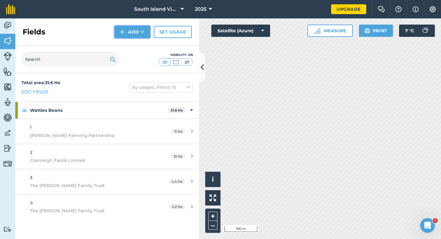
click at [121, 37] on button "Add" at bounding box center [133, 32] width 36 height 12
click at [124, 45] on link "Draw" at bounding box center [133, 45] width 34 height 13
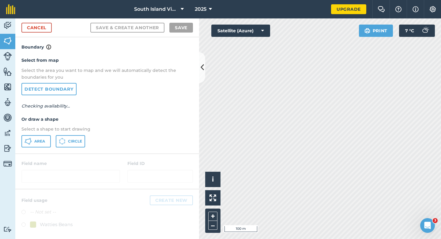
click at [48, 132] on div "Select from map Select the area you want to map and we will automatically detec…" at bounding box center [107, 102] width 184 height 102
click at [46, 139] on button "Area" at bounding box center [35, 141] width 29 height 12
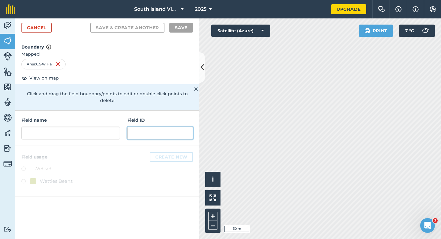
click at [141, 131] on input "text" at bounding box center [161, 132] width 66 height 13
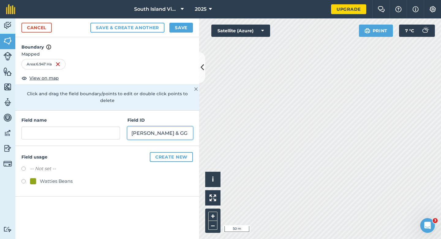
type input "[PERSON_NAME] & GG"
click at [59, 177] on div "Watties Beans" at bounding box center [56, 180] width 33 height 7
radio input "true"
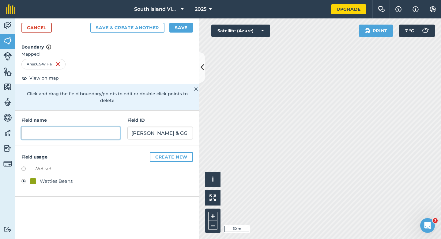
click at [67, 126] on input "text" at bounding box center [70, 132] width 99 height 13
click at [76, 126] on input "text" at bounding box center [70, 132] width 99 height 13
type input "1"
type input "5"
click at [178, 31] on button "Save" at bounding box center [182, 28] width 24 height 10
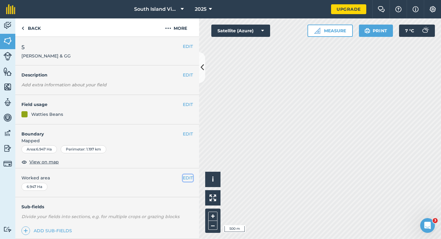
click at [188, 179] on button "EDIT" at bounding box center [188, 177] width 10 height 7
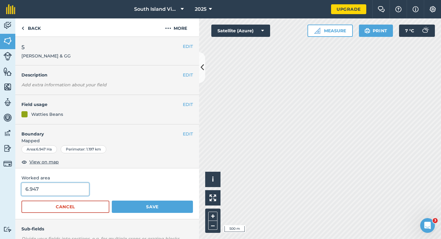
click at [70, 193] on input "6.947" at bounding box center [55, 188] width 68 height 13
type input "7"
click at [112, 200] on button "Save" at bounding box center [152, 206] width 81 height 12
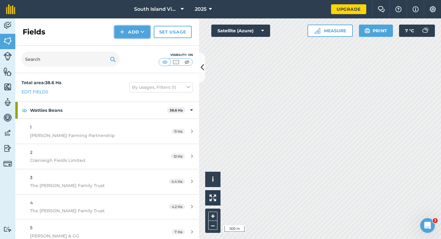
click at [122, 36] on button "Add" at bounding box center [133, 32] width 36 height 12
click at [124, 47] on link "Draw" at bounding box center [133, 45] width 34 height 13
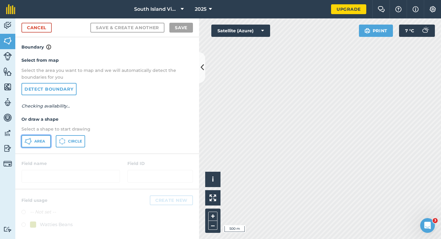
click at [42, 138] on button "Area" at bounding box center [35, 141] width 29 height 12
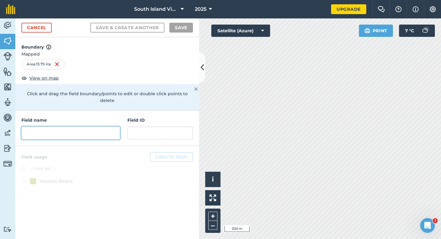
click at [100, 126] on input "text" at bounding box center [70, 132] width 99 height 13
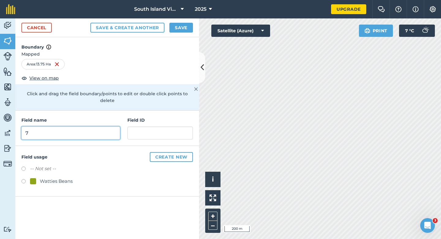
type input "7"
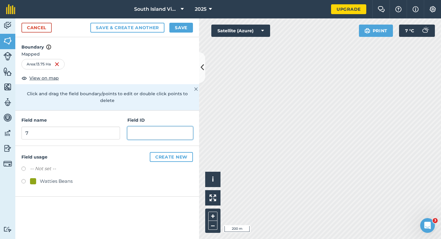
click at [146, 127] on input "text" at bounding box center [161, 132] width 66 height 13
type input "[PERSON_NAME]"
click at [55, 177] on div "Watties Beans" at bounding box center [56, 180] width 33 height 7
radio input "true"
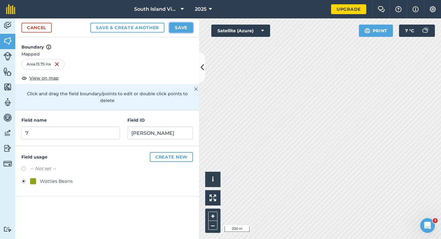
click at [180, 25] on button "Save" at bounding box center [182, 28] width 24 height 10
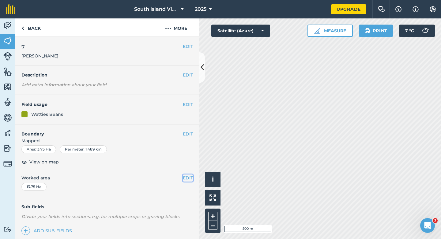
click at [192, 177] on button "EDIT" at bounding box center [188, 177] width 10 height 7
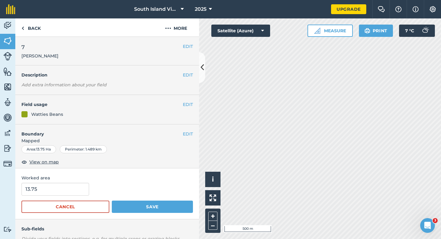
click at [77, 180] on span "Worked area" at bounding box center [107, 177] width 172 height 7
click at [77, 185] on input "13.75" at bounding box center [55, 188] width 68 height 13
type input "14"
click at [112, 200] on button "Save" at bounding box center [152, 206] width 81 height 12
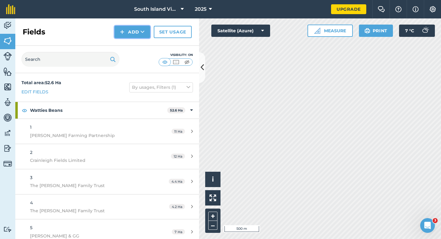
click at [139, 36] on button "Add" at bounding box center [133, 32] width 36 height 12
click at [139, 41] on link "Draw" at bounding box center [133, 45] width 34 height 13
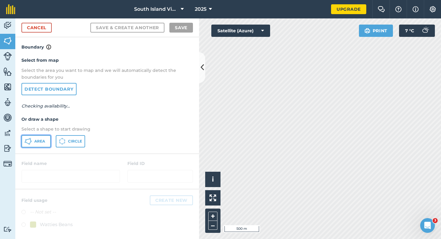
click at [42, 145] on button "Area" at bounding box center [35, 141] width 29 height 12
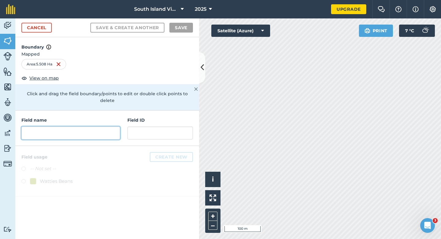
click at [96, 129] on input "text" at bounding box center [70, 132] width 99 height 13
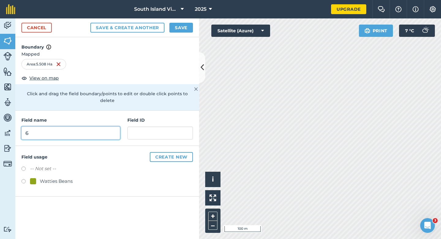
type input "6"
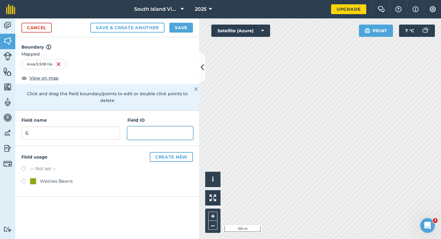
click at [136, 126] on input "text" at bounding box center [161, 132] width 66 height 13
type input "[PERSON_NAME] Holdings LTD"
click at [50, 177] on div "Watties Beans" at bounding box center [56, 180] width 33 height 7
radio input "true"
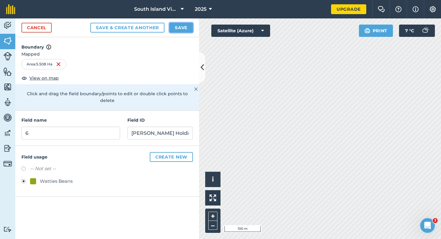
click at [172, 29] on button "Save" at bounding box center [182, 28] width 24 height 10
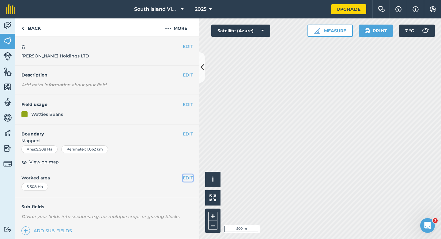
click at [192, 179] on button "EDIT" at bounding box center [188, 177] width 10 height 7
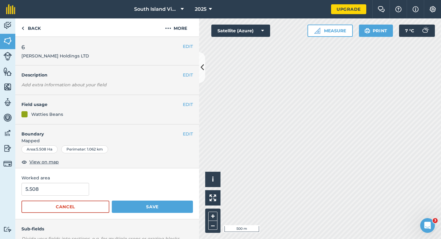
click at [58, 197] on form "5.508 Cancel Save" at bounding box center [107, 197] width 172 height 30
click at [58, 196] on form "5.508 Cancel Save" at bounding box center [107, 197] width 172 height 30
click at [59, 194] on input "5.508" at bounding box center [55, 188] width 68 height 13
type input "5.5"
click at [112, 200] on button "Save" at bounding box center [152, 206] width 81 height 12
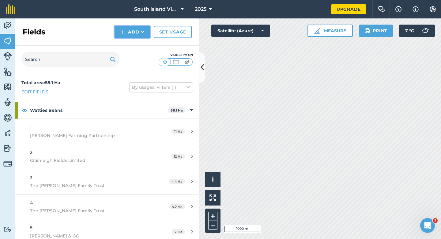
click at [140, 34] on button "Add" at bounding box center [133, 32] width 36 height 12
click at [140, 44] on link "Draw" at bounding box center [133, 45] width 34 height 13
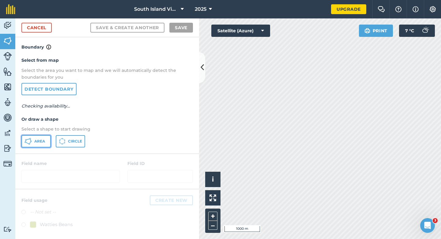
click at [36, 145] on button "Area" at bounding box center [35, 141] width 29 height 12
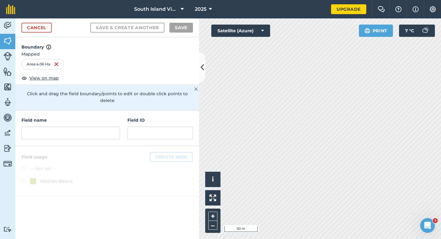
click at [77, 134] on div "Field name Field ID" at bounding box center [107, 127] width 184 height 35
click at [77, 133] on div "Field name Field ID" at bounding box center [107, 127] width 184 height 35
click at [85, 126] on input "text" at bounding box center [70, 132] width 99 height 13
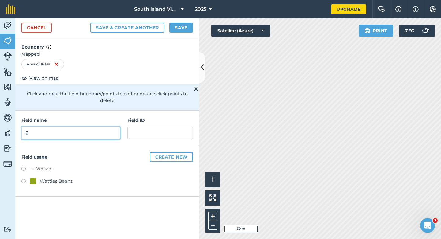
type input "8"
click at [177, 22] on div "Cancel Save & Create Another Save" at bounding box center [107, 27] width 184 height 19
click at [187, 28] on button "Save" at bounding box center [182, 28] width 24 height 10
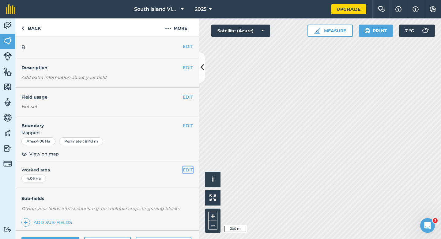
click at [189, 169] on button "EDIT" at bounding box center [188, 169] width 10 height 7
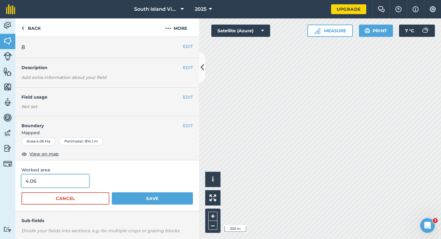
click at [59, 175] on input "4.06" at bounding box center [55, 180] width 68 height 13
type input "4"
click at [112, 192] on button "Save" at bounding box center [152, 198] width 81 height 12
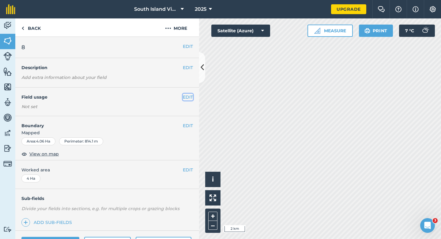
click at [189, 96] on button "EDIT" at bounding box center [188, 97] width 10 height 7
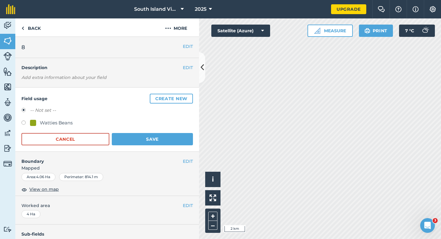
click at [56, 123] on div "Watties Beans" at bounding box center [56, 122] width 33 height 7
radio input "true"
radio input "false"
click at [143, 139] on button "Save" at bounding box center [152, 139] width 81 height 12
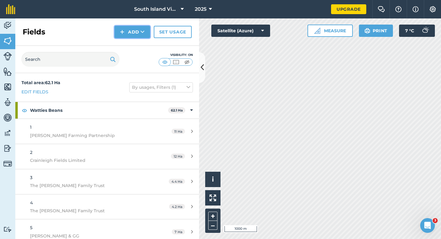
click at [122, 33] on img at bounding box center [122, 31] width 4 height 7
click at [126, 48] on link "Draw" at bounding box center [133, 45] width 34 height 13
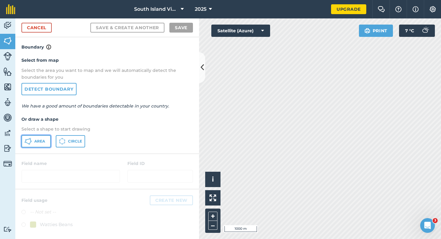
click at [44, 141] on span "Area" at bounding box center [39, 141] width 11 height 5
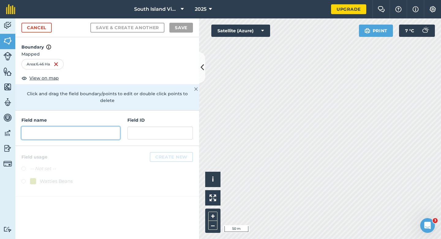
click at [120, 126] on input "text" at bounding box center [70, 132] width 99 height 13
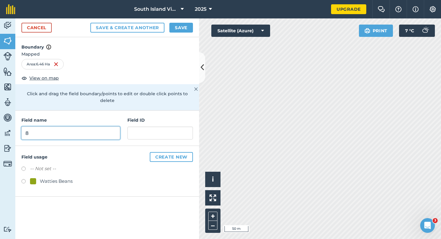
type input "8"
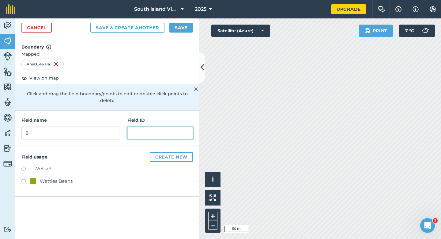
click at [142, 128] on input "text" at bounding box center [161, 132] width 66 height 13
click at [66, 177] on div "Watties Beans" at bounding box center [56, 180] width 33 height 7
radio input "true"
click at [166, 128] on input "text" at bounding box center [161, 132] width 66 height 13
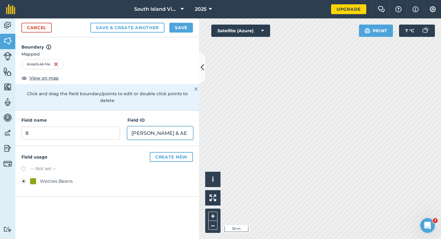
type input "[PERSON_NAME] & AE"
click at [176, 31] on button "Save" at bounding box center [182, 28] width 24 height 10
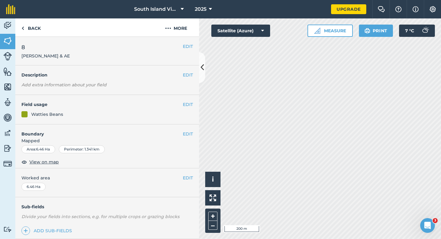
click at [187, 174] on div "EDIT Worked area 6.46 Ha" at bounding box center [107, 182] width 184 height 29
click at [188, 179] on button "EDIT" at bounding box center [188, 177] width 10 height 7
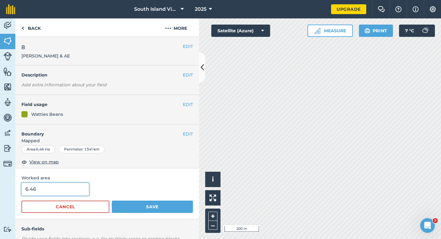
click at [56, 193] on input "6.46" at bounding box center [55, 188] width 68 height 13
type input "6"
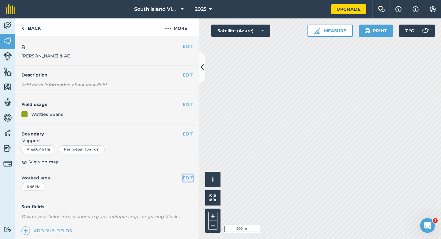
click at [186, 180] on button "EDIT" at bounding box center [188, 177] width 10 height 7
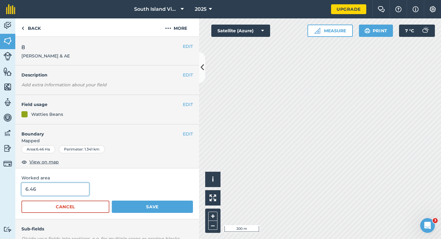
click at [58, 188] on input "6.46" at bounding box center [55, 188] width 68 height 13
type input "6.6"
click at [112, 200] on button "Save" at bounding box center [152, 206] width 81 height 12
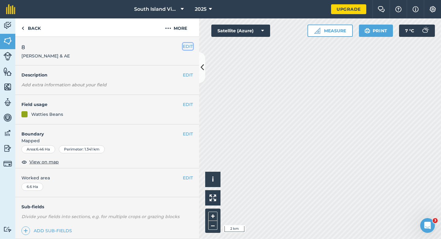
click at [188, 44] on button "EDIT" at bounding box center [188, 46] width 10 height 7
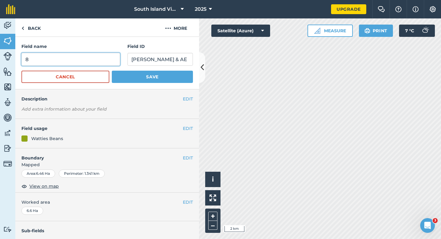
click at [111, 60] on input "8" at bounding box center [70, 59] width 99 height 13
type input "9"
click at [112, 71] on button "Save" at bounding box center [152, 77] width 81 height 12
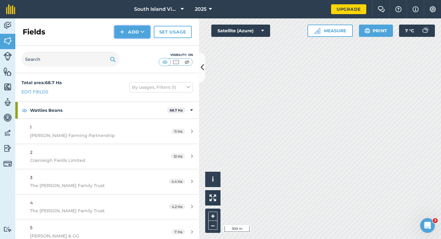
click at [119, 34] on button "Add" at bounding box center [133, 32] width 36 height 12
click at [120, 41] on link "Draw" at bounding box center [133, 45] width 34 height 13
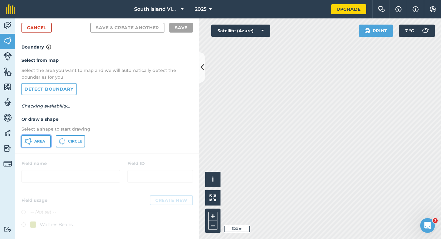
click at [38, 143] on button "Area" at bounding box center [35, 141] width 29 height 12
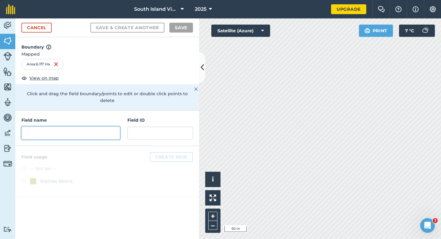
click at [99, 128] on input "text" at bounding box center [70, 132] width 99 height 13
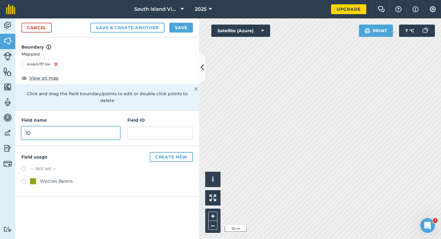
type input "10"
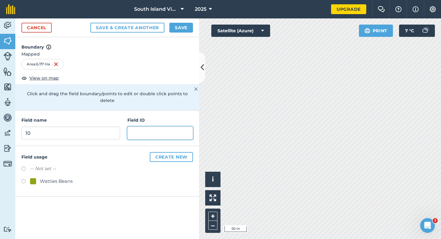
click at [129, 126] on input "text" at bounding box center [161, 132] width 66 height 13
type input "Waipuna Enterprise LTD"
click at [44, 177] on div "Watties Beans" at bounding box center [56, 180] width 33 height 7
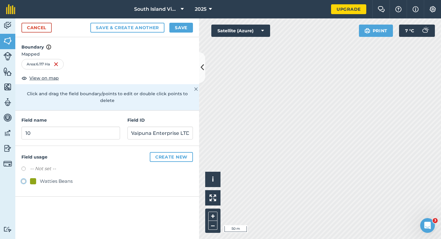
radio input "true"
click at [173, 31] on button "Save" at bounding box center [182, 28] width 24 height 10
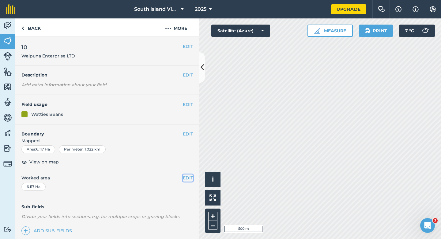
click at [185, 176] on button "EDIT" at bounding box center [188, 177] width 10 height 7
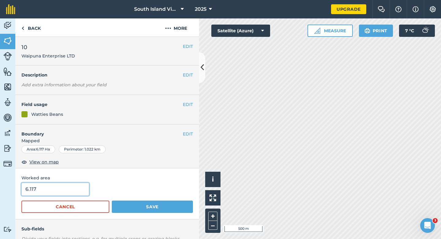
click at [83, 186] on input "6.117" at bounding box center [55, 188] width 68 height 13
type input "6"
click at [112, 200] on button "Save" at bounding box center [152, 206] width 81 height 12
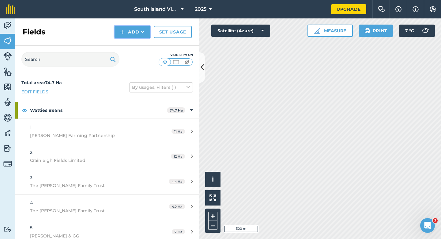
click at [142, 38] on button "Add" at bounding box center [133, 32] width 36 height 12
click at [142, 42] on link "Draw" at bounding box center [133, 45] width 34 height 13
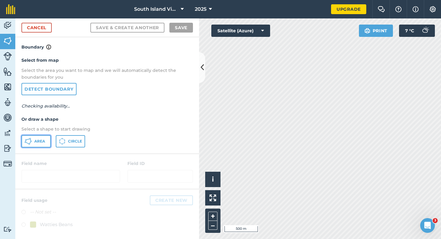
click at [34, 144] on button "Area" at bounding box center [35, 141] width 29 height 12
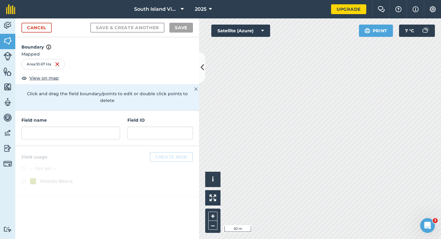
click at [146, 119] on div "Field ID" at bounding box center [161, 127] width 66 height 23
click at [146, 126] on input "text" at bounding box center [161, 132] width 66 height 13
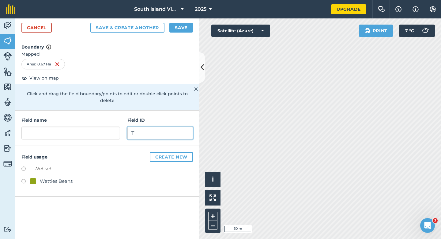
click at [146, 126] on input "T" at bounding box center [161, 132] width 66 height 13
type input "Waipuna Enterprise LTD"
click at [50, 177] on div "Watties Beans" at bounding box center [56, 180] width 33 height 7
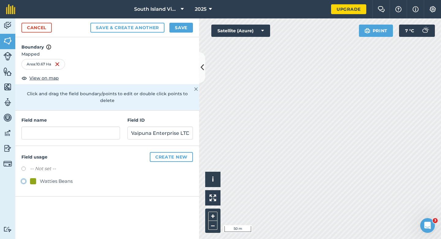
radio input "true"
click at [72, 126] on input "text" at bounding box center [70, 132] width 99 height 13
type input "1"
type input "11"
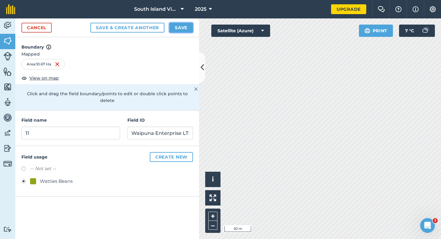
click at [181, 27] on button "Save" at bounding box center [182, 28] width 24 height 10
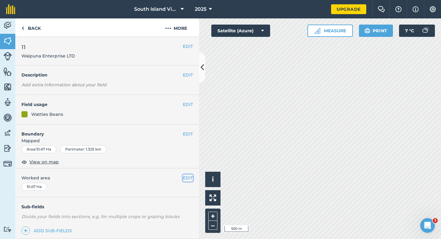
click at [189, 176] on button "EDIT" at bounding box center [188, 177] width 10 height 7
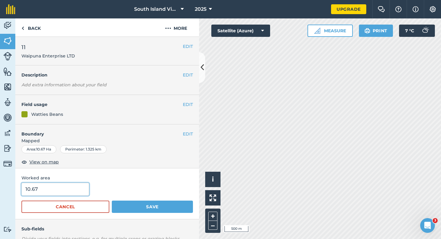
click at [73, 193] on input "10.67" at bounding box center [55, 188] width 68 height 13
type input "10.7"
click at [112, 200] on button "Save" at bounding box center [152, 206] width 81 height 12
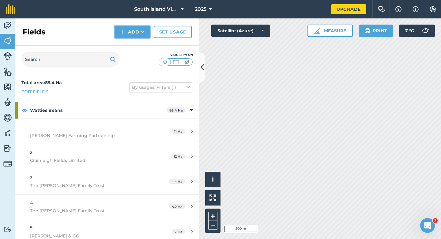
click at [135, 32] on button "Add" at bounding box center [133, 32] width 36 height 12
click at [135, 43] on link "Draw" at bounding box center [133, 45] width 34 height 13
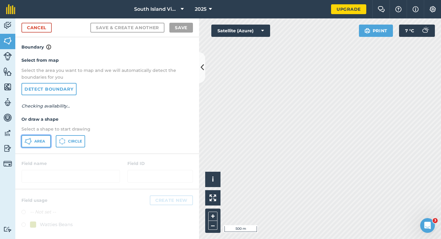
click at [32, 143] on button "Area" at bounding box center [35, 141] width 29 height 12
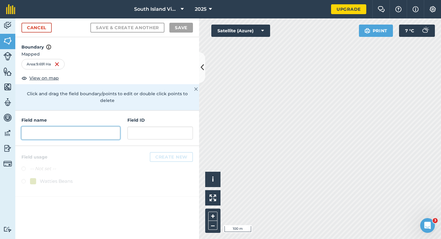
click at [84, 126] on input "text" at bounding box center [70, 132] width 99 height 13
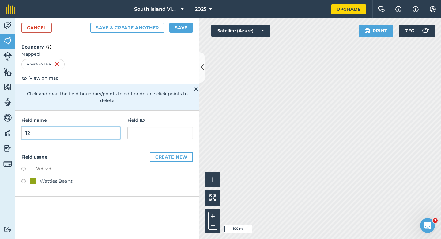
type input "12"
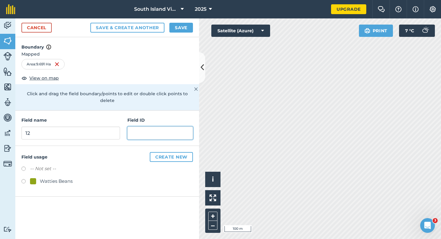
click at [137, 126] on input "text" at bounding box center [161, 132] width 66 height 13
type input "[PERSON_NAME] DS JK & JD"
click at [49, 177] on div "Watties Beans" at bounding box center [56, 180] width 33 height 7
radio input "true"
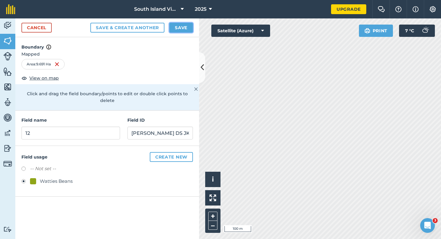
click at [176, 23] on button "Save" at bounding box center [182, 28] width 24 height 10
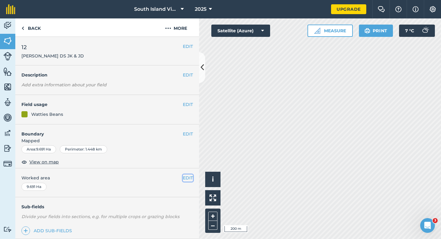
click at [188, 174] on button "EDIT" at bounding box center [188, 177] width 10 height 7
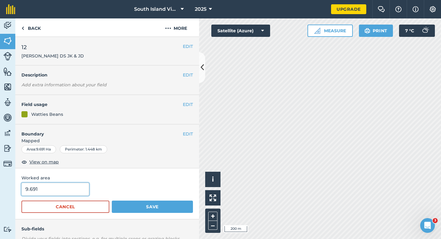
click at [62, 192] on input "9.691" at bounding box center [55, 188] width 68 height 13
type input "10"
click at [112, 200] on button "Save" at bounding box center [152, 206] width 81 height 12
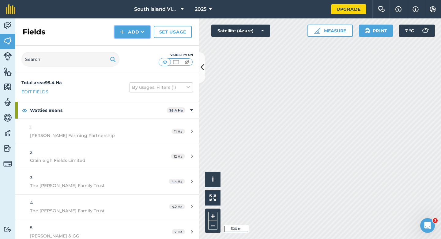
click at [133, 33] on button "Add" at bounding box center [133, 32] width 36 height 12
click at [133, 43] on link "Draw" at bounding box center [133, 45] width 34 height 13
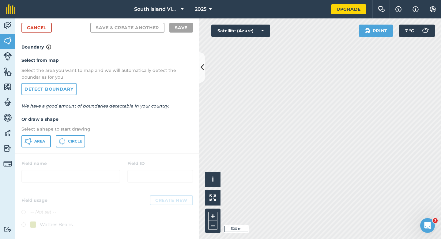
click at [132, 43] on h4 "Boundary" at bounding box center [107, 43] width 184 height 13
click at [49, 139] on button "Area" at bounding box center [35, 141] width 29 height 12
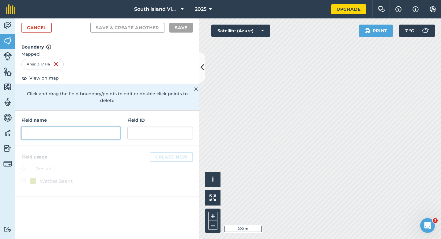
click at [96, 126] on input "text" at bounding box center [70, 132] width 99 height 13
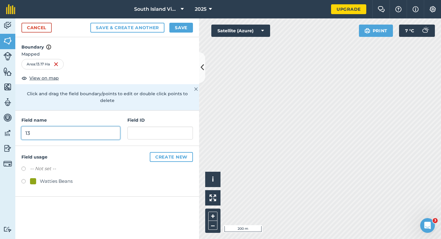
type input "13"
click at [67, 178] on div "Watties Beans" at bounding box center [107, 181] width 172 height 9
click at [69, 177] on div "Watties Beans" at bounding box center [56, 180] width 33 height 7
radio input "true"
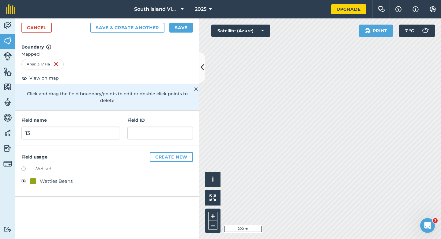
click at [176, 146] on div "Field usage Create new -- Not set -- Watties Beans" at bounding box center [107, 171] width 184 height 51
click at [176, 136] on div "Field name 13 Field ID" at bounding box center [107, 127] width 184 height 35
click at [176, 134] on div "Field name 13 Field ID" at bounding box center [107, 127] width 184 height 35
click at [176, 133] on div "Field name 13 Field ID" at bounding box center [107, 127] width 184 height 35
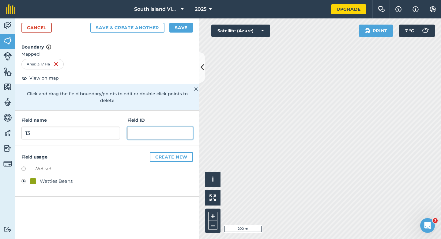
click at [177, 126] on input "text" at bounding box center [161, 132] width 66 height 13
click at [143, 129] on input "text" at bounding box center [161, 132] width 66 height 13
type input "W"
type input "PCI Hull LTD"
click at [172, 26] on button "Save" at bounding box center [182, 28] width 24 height 10
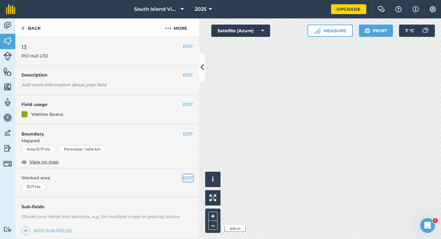
click at [187, 177] on button "EDIT" at bounding box center [188, 177] width 10 height 7
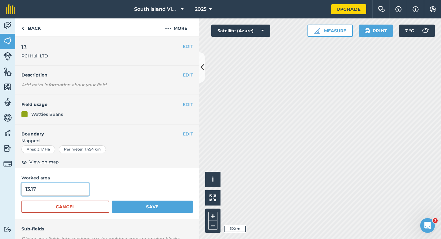
click at [82, 184] on input "13.17" at bounding box center [55, 188] width 68 height 13
click at [175, 24] on button "More" at bounding box center [176, 27] width 46 height 18
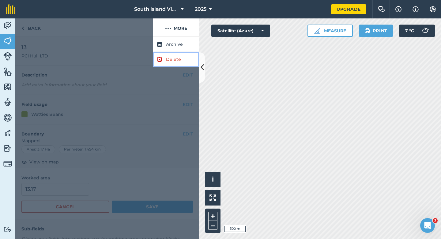
click at [175, 56] on link "Delete" at bounding box center [176, 59] width 46 height 15
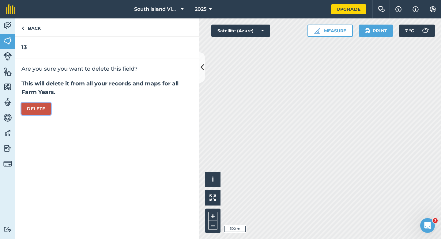
click at [51, 112] on button "Delete" at bounding box center [35, 108] width 29 height 12
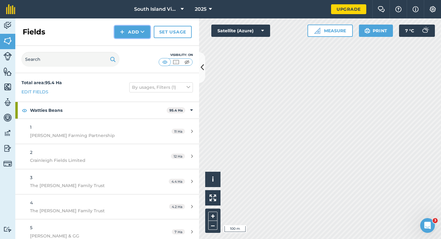
click at [125, 37] on button "Add" at bounding box center [133, 32] width 36 height 12
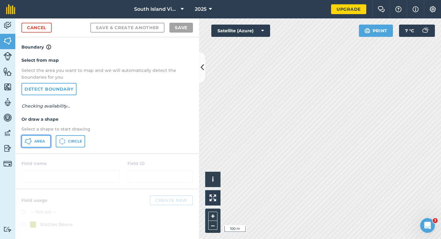
click at [47, 141] on button "Area" at bounding box center [35, 141] width 29 height 12
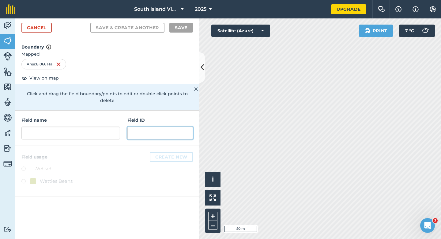
click at [164, 131] on input "text" at bounding box center [161, 132] width 66 height 13
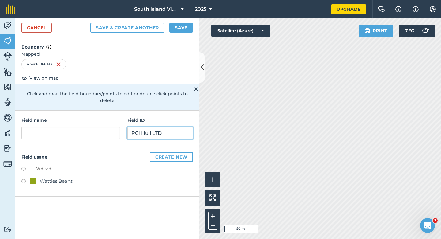
type input "PCI Hull LTD"
click at [59, 177] on div "Watties Beans" at bounding box center [56, 180] width 33 height 7
radio input "true"
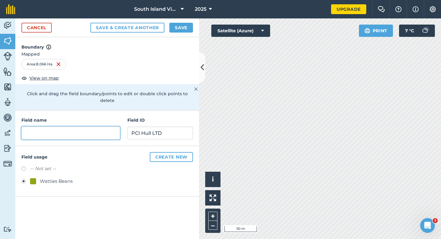
click at [74, 126] on input "text" at bounding box center [70, 132] width 99 height 13
type input "13"
click at [176, 32] on button "Save" at bounding box center [182, 28] width 24 height 10
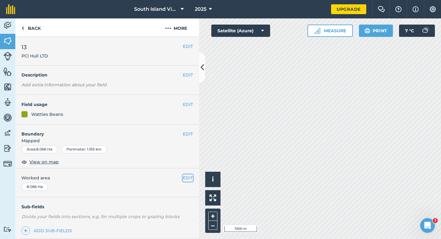
click at [186, 179] on button "EDIT" at bounding box center [188, 177] width 10 height 7
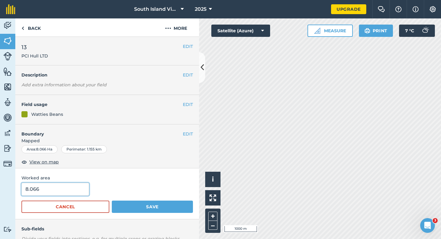
click at [78, 184] on input "8.066" at bounding box center [55, 188] width 68 height 13
type input "8"
click at [112, 200] on button "Save" at bounding box center [152, 206] width 81 height 12
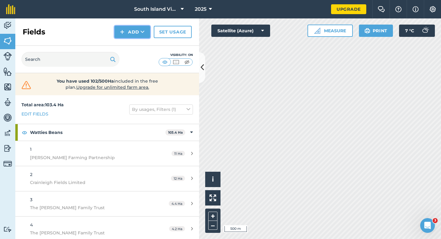
click at [141, 37] on button "Add" at bounding box center [133, 32] width 36 height 12
click at [141, 41] on link "Draw" at bounding box center [133, 45] width 34 height 13
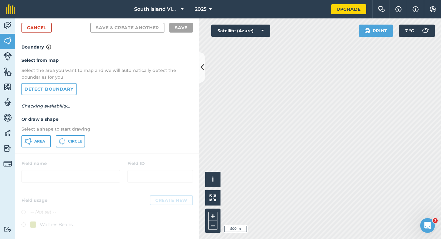
click at [55, 137] on div "Area Circle" at bounding box center [107, 141] width 172 height 12
click at [47, 137] on button "Area" at bounding box center [35, 141] width 29 height 12
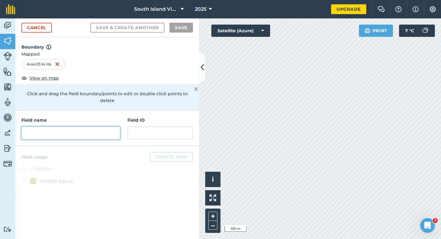
click at [119, 131] on input "text" at bounding box center [70, 132] width 99 height 13
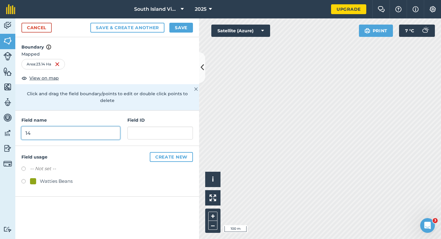
type input "14"
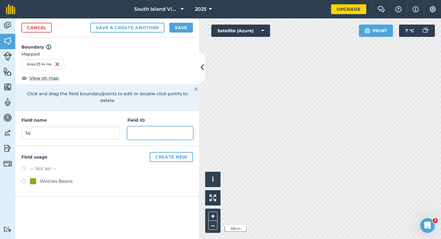
click at [163, 130] on input "text" at bounding box center [161, 132] width 66 height 13
type input "[PERSON_NAME] & JT"
click at [57, 179] on div "Watties Beans" at bounding box center [107, 181] width 172 height 9
click at [57, 177] on div "Watties Beans" at bounding box center [56, 180] width 33 height 7
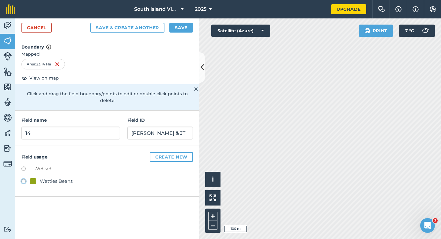
radio input "true"
click at [182, 30] on button "Save" at bounding box center [182, 28] width 24 height 10
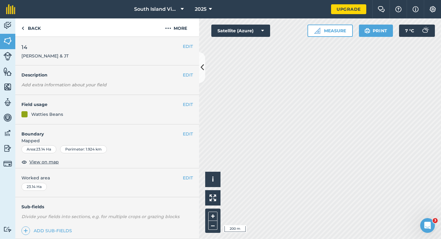
click at [186, 174] on div "EDIT Worked area 23.14 Ha" at bounding box center [107, 182] width 184 height 29
click at [186, 181] on div "EDIT Worked area 23.14 Ha" at bounding box center [107, 182] width 184 height 29
click at [181, 180] on span "Worked area" at bounding box center [107, 177] width 172 height 7
click at [186, 180] on button "EDIT" at bounding box center [188, 177] width 10 height 7
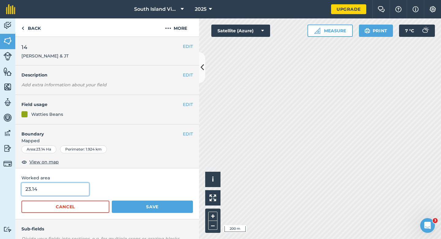
click at [61, 195] on input "23.14" at bounding box center [55, 188] width 68 height 13
type input "23"
click at [112, 200] on button "Save" at bounding box center [152, 206] width 81 height 12
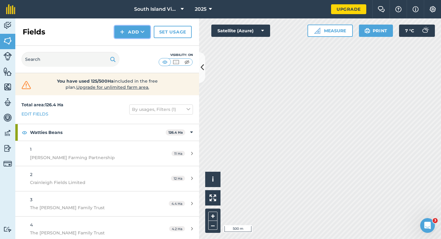
click at [135, 29] on button "Add" at bounding box center [133, 32] width 36 height 12
click at [136, 42] on link "Draw" at bounding box center [133, 45] width 34 height 13
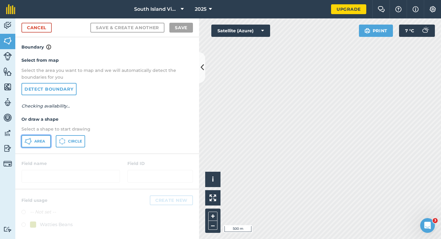
click at [41, 140] on span "Area" at bounding box center [39, 141] width 11 height 5
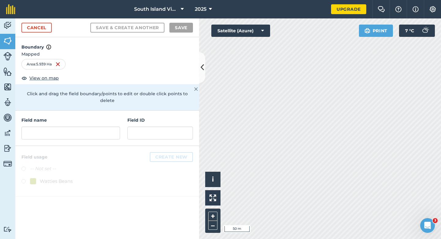
click at [187, 117] on div "Field ID" at bounding box center [161, 127] width 66 height 23
click at [187, 119] on div "Field ID" at bounding box center [161, 127] width 66 height 23
click at [185, 126] on input "text" at bounding box center [161, 132] width 66 height 13
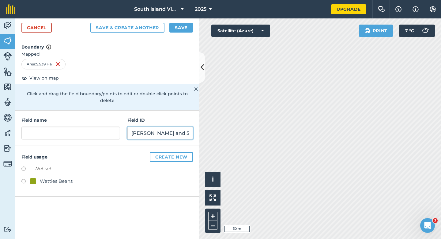
type input "[PERSON_NAME] and Son LTD"
click at [68, 177] on div "Watties Beans" at bounding box center [56, 180] width 33 height 7
radio input "true"
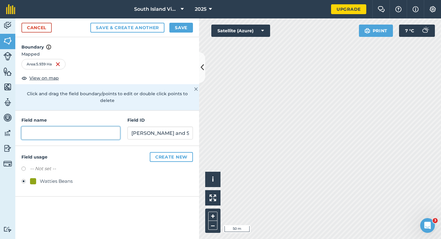
click at [74, 126] on input "text" at bounding box center [70, 132] width 99 height 13
type input "15"
click at [185, 22] on div "Cancel Save & Create Another Save" at bounding box center [107, 27] width 184 height 19
click at [185, 24] on button "Save" at bounding box center [182, 28] width 24 height 10
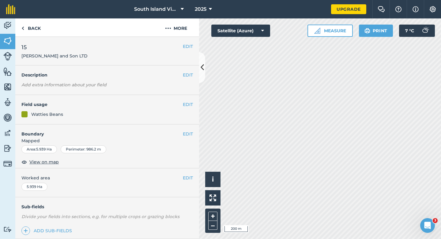
click at [182, 178] on span "Worked area" at bounding box center [107, 177] width 172 height 7
click at [184, 178] on button "EDIT" at bounding box center [188, 177] width 10 height 7
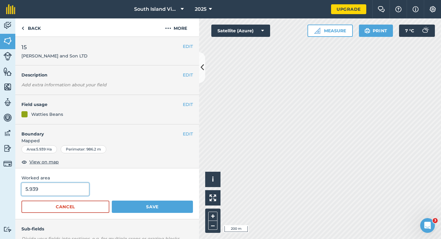
click at [74, 189] on input "5.939" at bounding box center [55, 188] width 68 height 13
type input "6"
click at [112, 200] on button "Save" at bounding box center [152, 206] width 81 height 12
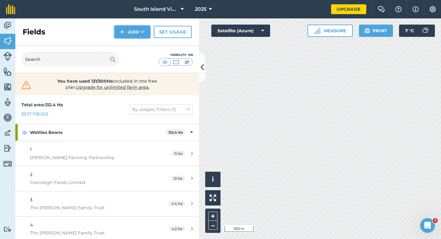
click at [136, 33] on button "Add" at bounding box center [133, 32] width 36 height 12
click at [137, 45] on link "Draw" at bounding box center [133, 45] width 34 height 13
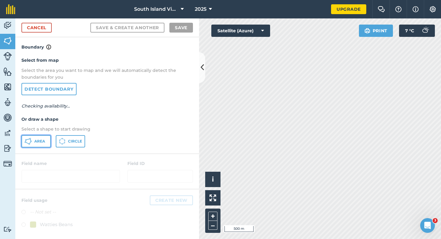
click at [42, 142] on span "Area" at bounding box center [39, 141] width 11 height 5
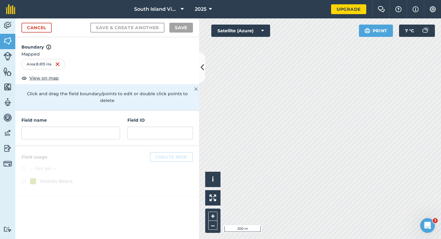
click at [99, 133] on div "Field name Field ID" at bounding box center [107, 127] width 184 height 35
click at [99, 128] on input "text" at bounding box center [70, 132] width 99 height 13
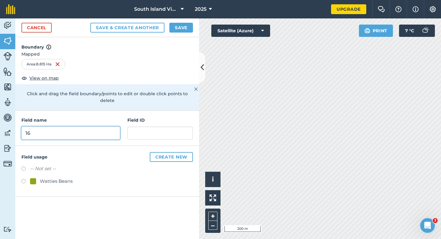
type input "16"
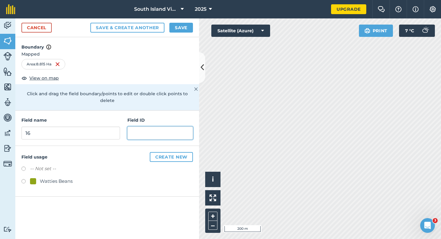
click at [167, 127] on input "text" at bounding box center [161, 132] width 66 height 13
type input "Greenwood NC & DM"
click at [47, 177] on div "Watties Beans" at bounding box center [56, 180] width 33 height 7
radio input "true"
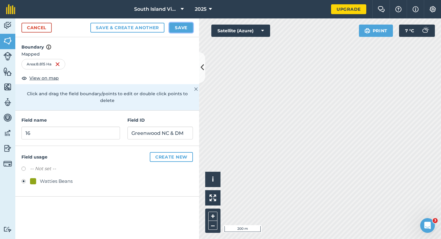
click at [177, 29] on button "Save" at bounding box center [182, 28] width 24 height 10
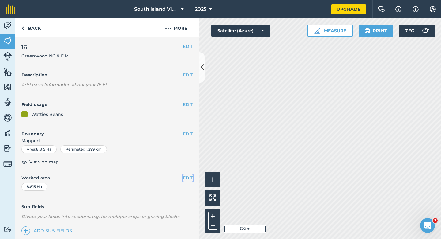
click at [188, 178] on button "EDIT" at bounding box center [188, 177] width 10 height 7
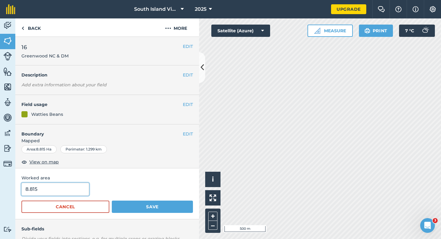
click at [52, 193] on input "8.815" at bounding box center [55, 188] width 68 height 13
type input "8.8"
click at [112, 200] on button "Save" at bounding box center [152, 206] width 81 height 12
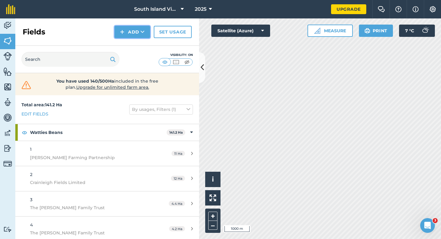
click at [119, 28] on button "Add" at bounding box center [133, 32] width 36 height 12
click at [126, 42] on link "Draw" at bounding box center [133, 45] width 34 height 13
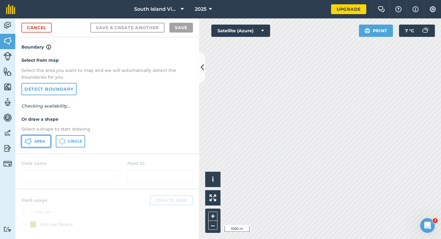
click at [45, 136] on button "Area" at bounding box center [35, 141] width 29 height 12
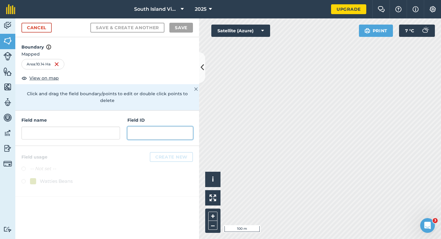
click at [144, 126] on input "text" at bounding box center [161, 132] width 66 height 13
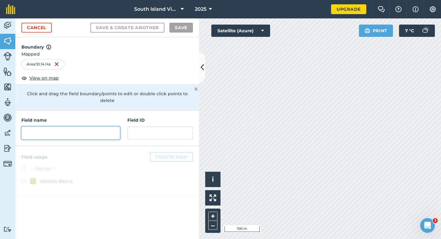
click at [103, 126] on input "text" at bounding box center [70, 132] width 99 height 13
click at [105, 126] on input "text" at bounding box center [70, 132] width 99 height 13
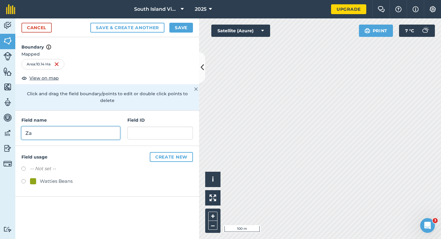
type input "Z"
type input "17"
click at [127, 127] on div "Field name 17 Field ID" at bounding box center [107, 127] width 184 height 35
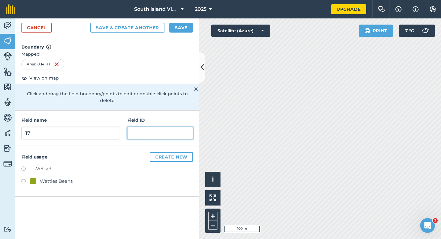
click at [129, 127] on input "text" at bounding box center [161, 132] width 66 height 13
type input "Brookside Agriculture LTD"
click at [26, 179] on label at bounding box center [25, 182] width 9 height 6
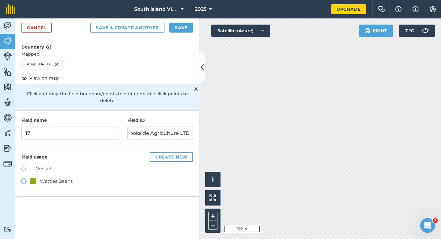
radio input "true"
click at [185, 23] on button "Save" at bounding box center [182, 28] width 24 height 10
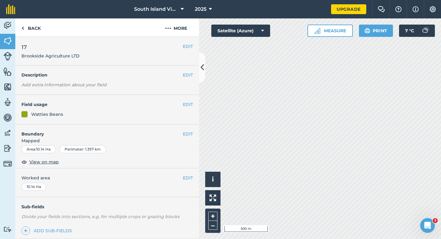
click at [193, 174] on span "Worked area" at bounding box center [107, 177] width 172 height 7
click at [188, 178] on button "EDIT" at bounding box center [188, 177] width 10 height 7
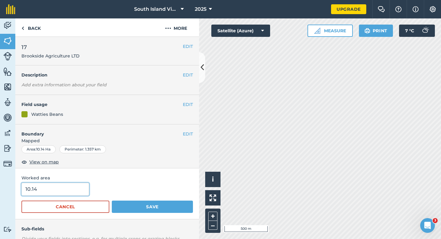
click at [83, 188] on input "10.14" at bounding box center [55, 188] width 68 height 13
type input "10"
click at [112, 200] on button "Save" at bounding box center [152, 206] width 81 height 12
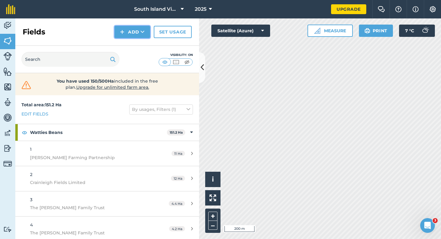
click at [140, 36] on button "Add" at bounding box center [133, 32] width 36 height 12
click at [140, 47] on link "Draw" at bounding box center [133, 45] width 34 height 13
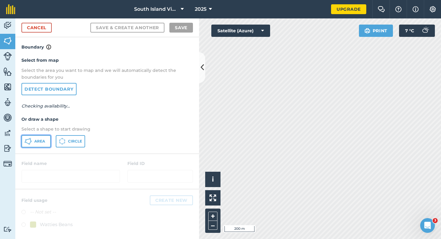
click at [48, 139] on button "Area" at bounding box center [35, 141] width 29 height 12
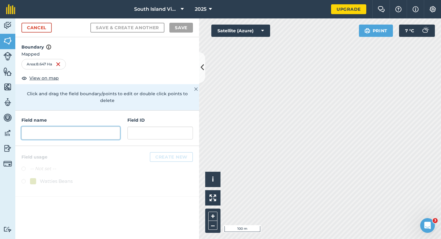
click at [104, 126] on input "text" at bounding box center [70, 132] width 99 height 13
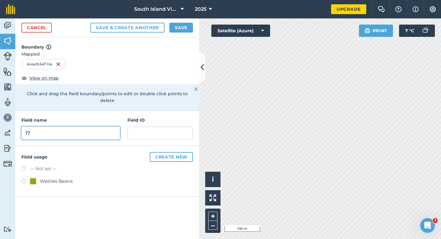
type input "17"
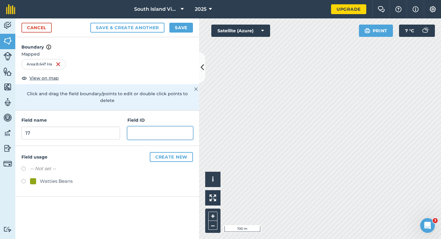
click at [148, 126] on input "text" at bounding box center [161, 132] width 66 height 13
click at [59, 177] on div "Watties Beans" at bounding box center [56, 180] width 33 height 7
radio input "true"
click at [131, 136] on div "Field name 17 Field ID" at bounding box center [107, 127] width 184 height 35
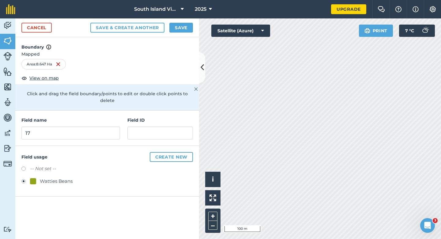
click at [132, 135] on div "Field name 17 Field ID" at bounding box center [107, 127] width 184 height 35
click at [134, 129] on input "text" at bounding box center [161, 132] width 66 height 13
type input "Odel Contracting LTD"
click at [187, 25] on button "Save" at bounding box center [182, 28] width 24 height 10
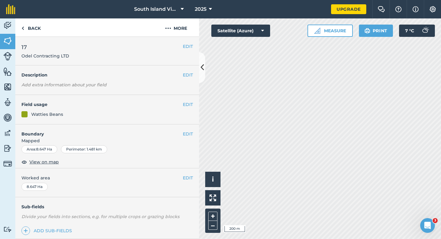
click at [193, 177] on div "EDIT Worked area 8.647 Ha" at bounding box center [107, 182] width 184 height 29
click at [188, 178] on button "EDIT" at bounding box center [188, 177] width 10 height 7
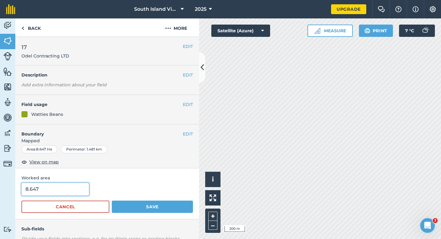
click at [72, 185] on input "8.647" at bounding box center [55, 188] width 68 height 13
click at [72, 190] on input "8.647" at bounding box center [55, 188] width 68 height 13
type input "8.6"
click at [112, 200] on button "Save" at bounding box center [152, 206] width 81 height 12
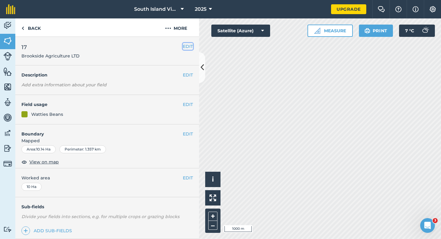
click at [191, 48] on button "EDIT" at bounding box center [188, 46] width 10 height 7
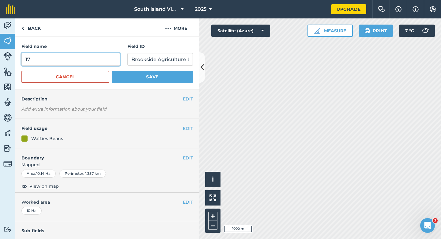
click at [105, 64] on input "17" at bounding box center [70, 59] width 99 height 13
type input "18"
click at [112, 71] on button "Save" at bounding box center [152, 77] width 81 height 12
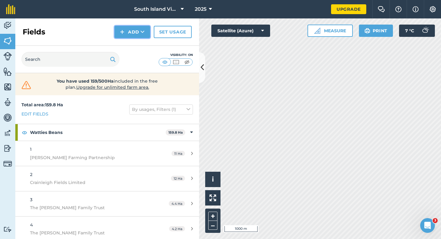
click at [133, 32] on button "Add" at bounding box center [133, 32] width 36 height 12
click at [133, 40] on link "Draw" at bounding box center [133, 45] width 34 height 13
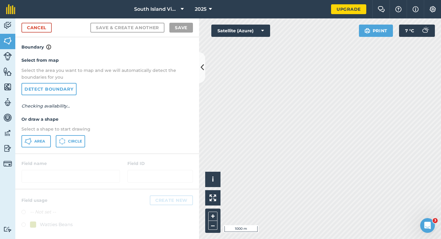
click at [40, 132] on div "Select from map Select the area you want to map and we will automatically detec…" at bounding box center [107, 102] width 184 height 102
click at [40, 143] on span "Area" at bounding box center [39, 141] width 11 height 5
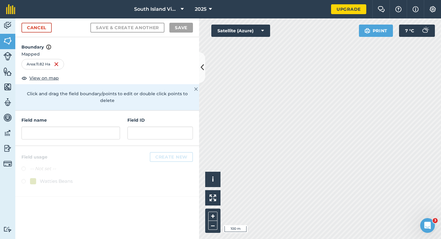
click at [81, 133] on div "Field name Field ID" at bounding box center [107, 127] width 184 height 35
click at [81, 129] on input "text" at bounding box center [70, 132] width 99 height 13
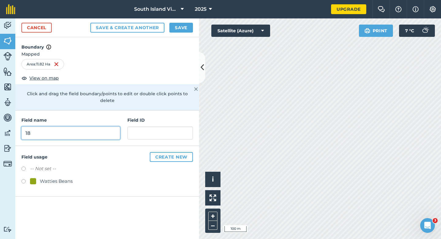
type input "18"
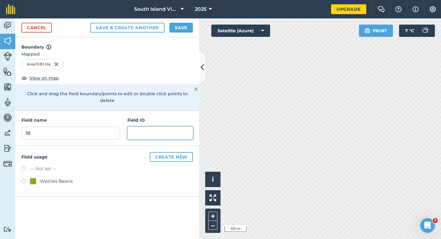
click at [143, 126] on input "text" at bounding box center [161, 132] width 66 height 13
click at [46, 167] on div "-- Not set -- Watties Beans" at bounding box center [107, 175] width 172 height 21
click at [46, 177] on div "Watties Beans" at bounding box center [56, 180] width 33 height 7
radio input "true"
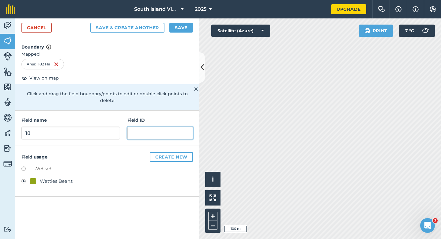
click at [146, 126] on input "text" at bounding box center [161, 132] width 66 height 13
type input "[PERSON_NAME] & Sons"
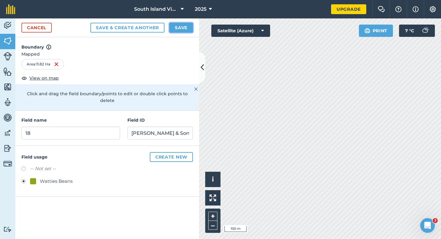
click at [186, 25] on button "Save" at bounding box center [182, 28] width 24 height 10
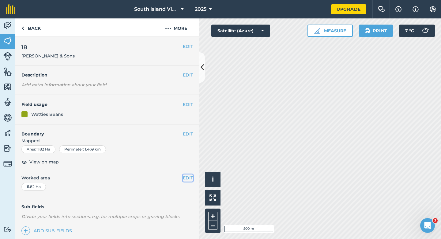
click at [188, 178] on button "EDIT" at bounding box center [188, 177] width 10 height 7
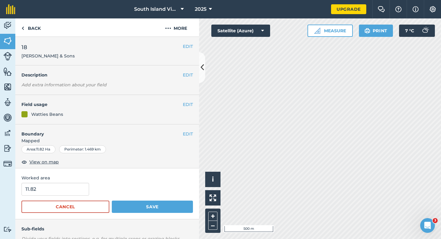
click at [80, 181] on div "Worked area 11.82 Cancel Save" at bounding box center [107, 193] width 184 height 51
click at [80, 184] on input "11.82" at bounding box center [55, 188] width 68 height 13
type input "12"
click at [112, 200] on button "Save" at bounding box center [152, 206] width 81 height 12
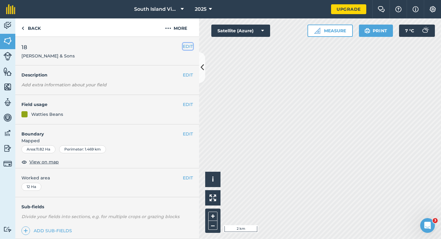
click at [191, 46] on button "EDIT" at bounding box center [188, 46] width 10 height 7
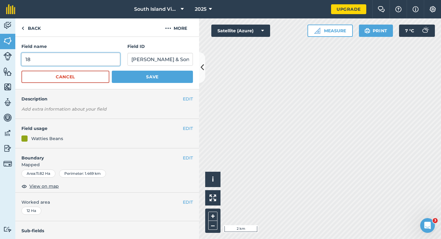
click at [95, 59] on input "18" at bounding box center [70, 59] width 99 height 13
type input "19"
click at [112, 71] on button "Save" at bounding box center [152, 77] width 81 height 12
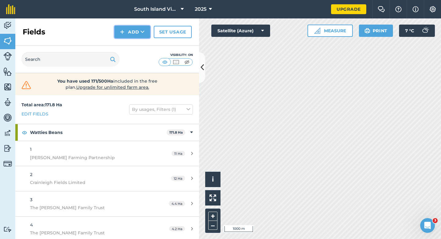
click at [137, 32] on button "Add" at bounding box center [133, 32] width 36 height 12
click at [140, 51] on link "Draw" at bounding box center [133, 45] width 34 height 13
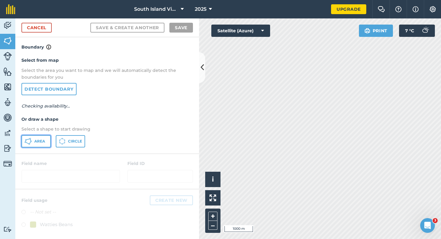
click at [33, 145] on button "Area" at bounding box center [35, 141] width 29 height 12
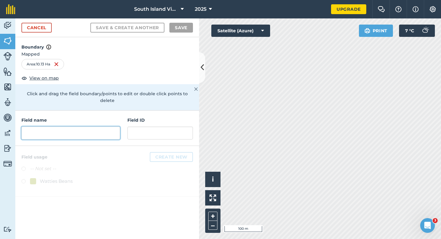
click at [110, 130] on input "text" at bounding box center [70, 132] width 99 height 13
type input "1"
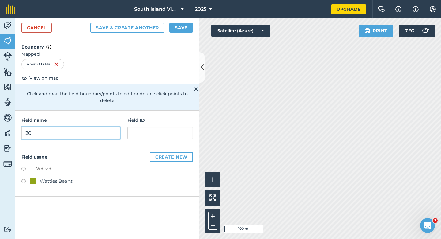
type input "20"
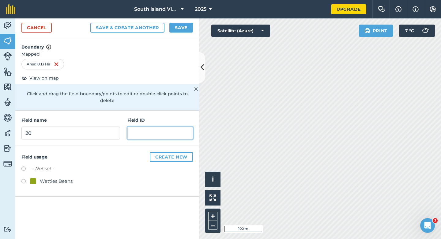
click at [174, 130] on input "text" at bounding box center [161, 132] width 66 height 13
type input "[PERSON_NAME] & RA"
click at [66, 177] on div "Watties Beans" at bounding box center [56, 180] width 33 height 7
radio input "true"
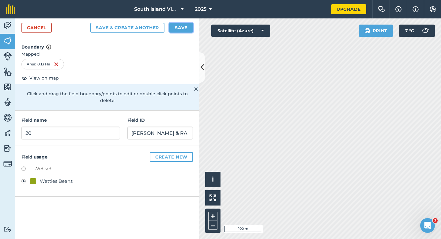
click at [182, 30] on button "Save" at bounding box center [182, 28] width 24 height 10
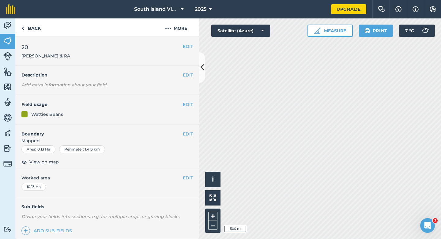
click at [191, 174] on div "EDIT Worked area 10.13 Ha" at bounding box center [107, 182] width 184 height 29
click at [191, 174] on button "EDIT" at bounding box center [188, 177] width 10 height 7
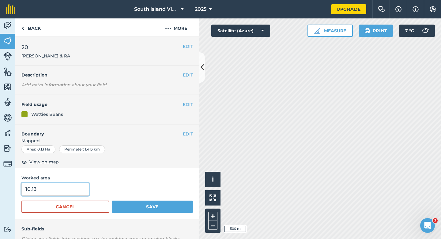
click at [51, 192] on input "10.13" at bounding box center [55, 188] width 68 height 13
type input "10"
click at [112, 200] on button "Save" at bounding box center [152, 206] width 81 height 12
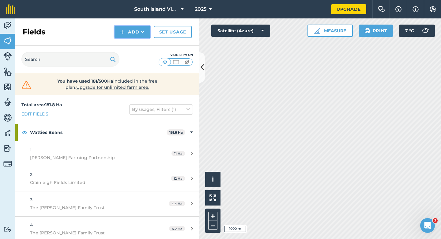
click at [130, 31] on button "Add" at bounding box center [133, 32] width 36 height 12
click at [130, 43] on link "Draw" at bounding box center [133, 45] width 34 height 13
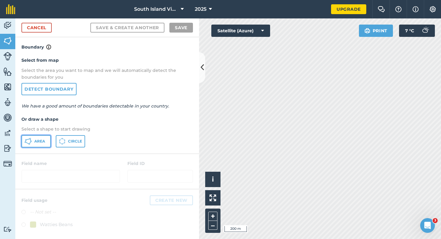
click at [41, 146] on button "Area" at bounding box center [35, 141] width 29 height 12
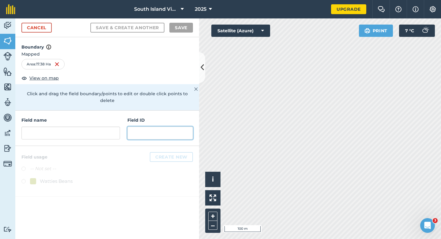
click at [127, 126] on div "Field name Field ID" at bounding box center [107, 127] width 184 height 35
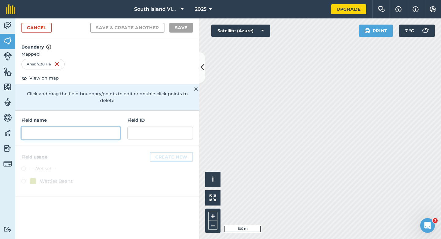
click at [116, 126] on input "text" at bounding box center [70, 132] width 99 height 13
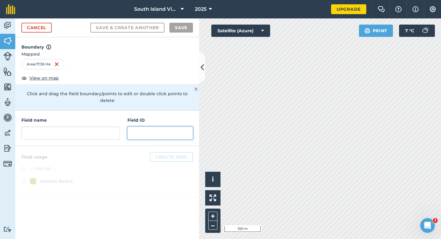
click at [142, 126] on input "text" at bounding box center [161, 132] width 66 height 13
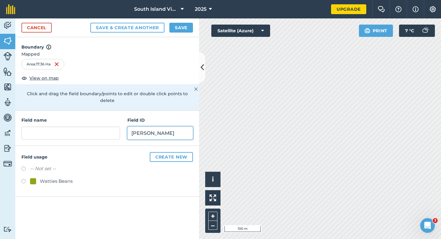
type input "[PERSON_NAME]"
click at [42, 177] on div "Watties Beans" at bounding box center [56, 180] width 33 height 7
radio input "true"
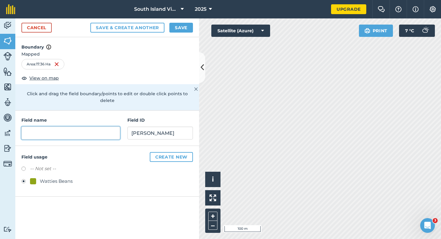
click at [58, 126] on input "text" at bounding box center [70, 132] width 99 height 13
type input "2"
type input "1"
type input "21"
click at [171, 27] on button "Save" at bounding box center [182, 28] width 24 height 10
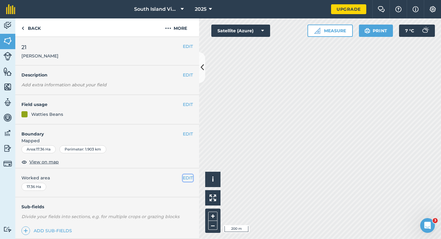
click at [189, 176] on button "EDIT" at bounding box center [188, 177] width 10 height 7
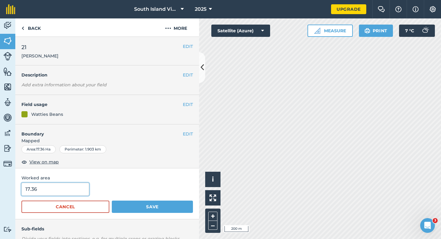
click at [66, 189] on input "17.36" at bounding box center [55, 188] width 68 height 13
type input "17"
click at [112, 200] on button "Save" at bounding box center [152, 206] width 81 height 12
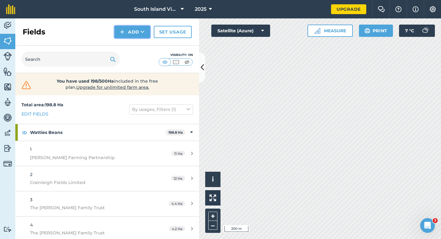
click at [142, 30] on icon at bounding box center [143, 32] width 4 height 6
click at [141, 41] on link "Draw" at bounding box center [133, 45] width 34 height 13
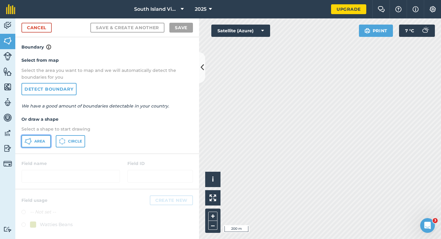
click at [27, 141] on icon at bounding box center [28, 140] width 7 height 7
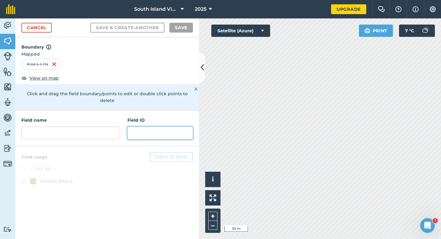
click at [128, 126] on input "text" at bounding box center [161, 132] width 66 height 13
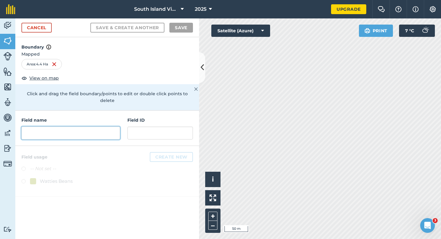
click at [116, 126] on input "text" at bounding box center [70, 132] width 99 height 13
click at [115, 126] on input "text" at bounding box center [70, 132] width 99 height 13
click at [113, 126] on input "text" at bounding box center [70, 132] width 99 height 13
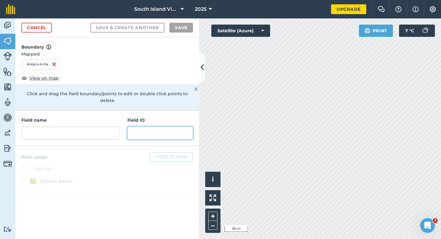
click at [155, 126] on input "text" at bounding box center [161, 132] width 66 height 13
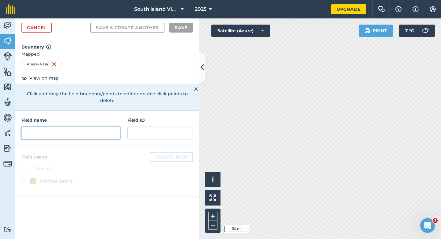
click at [109, 126] on input "text" at bounding box center [70, 132] width 99 height 13
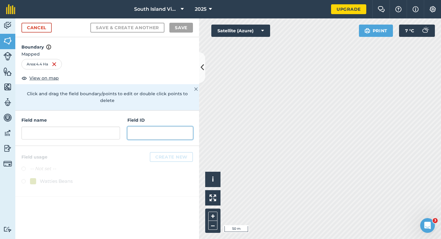
click at [138, 126] on input "text" at bounding box center [161, 132] width 66 height 13
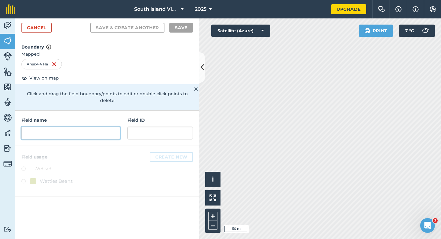
click at [101, 126] on input "text" at bounding box center [70, 132] width 99 height 13
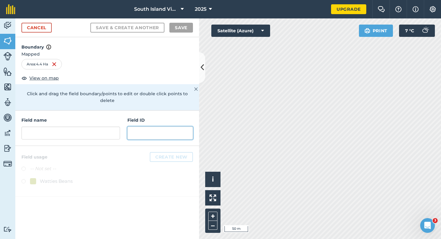
click at [132, 126] on input "text" at bounding box center [161, 132] width 66 height 13
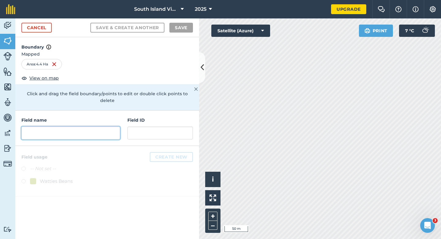
click at [107, 126] on input "text" at bounding box center [70, 132] width 99 height 13
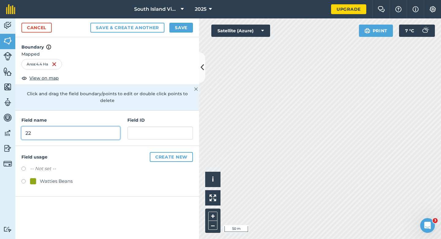
type input "22"
click at [41, 167] on div "-- Not set -- Watties Beans" at bounding box center [107, 175] width 172 height 21
click at [41, 177] on div "Watties Beans" at bounding box center [56, 180] width 33 height 7
radio input "true"
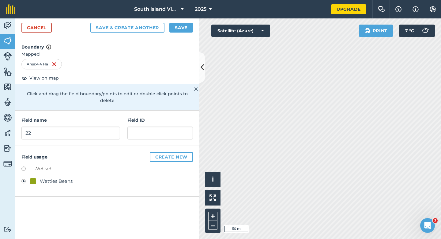
click at [159, 117] on div "Field ID" at bounding box center [161, 127] width 66 height 23
click at [159, 126] on input "text" at bounding box center [161, 132] width 66 height 13
type input "z"
type input "[PERSON_NAME] AG & JMJ Limited"
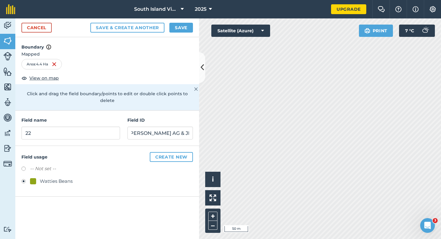
click at [185, 40] on h4 "Boundary" at bounding box center [107, 43] width 184 height 13
click at [185, 27] on button "Save" at bounding box center [182, 28] width 24 height 10
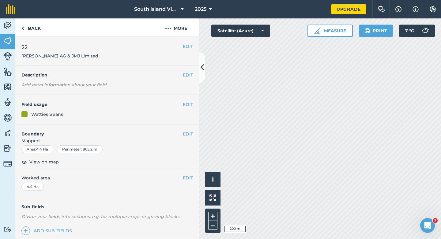
click at [190, 168] on div "EDIT Worked area 4.4 Ha" at bounding box center [107, 182] width 184 height 29
click at [190, 178] on button "EDIT" at bounding box center [188, 177] width 10 height 7
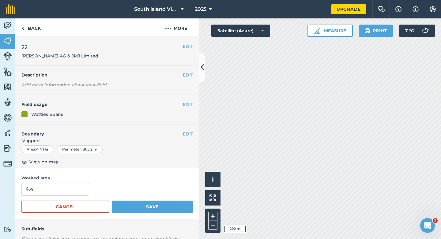
click at [60, 196] on form "4.4 Cancel Save" at bounding box center [107, 197] width 172 height 30
click at [112, 200] on button "Save" at bounding box center [152, 206] width 81 height 12
click at [61, 195] on input "4.4" at bounding box center [55, 188] width 68 height 13
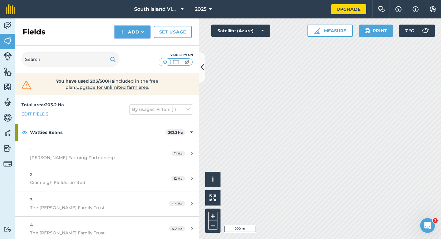
click at [136, 32] on button "Add" at bounding box center [133, 32] width 36 height 12
click at [137, 48] on link "Draw" at bounding box center [133, 45] width 34 height 13
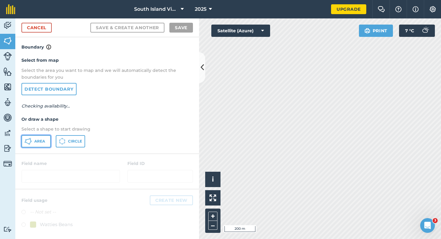
click at [41, 138] on button "Area" at bounding box center [35, 141] width 29 height 12
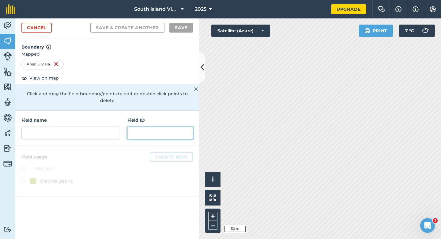
click at [157, 126] on input "text" at bounding box center [161, 132] width 66 height 13
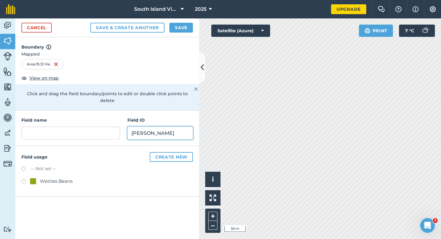
type input "[PERSON_NAME]"
click at [63, 177] on div "Watties Beans" at bounding box center [56, 180] width 33 height 7
radio input "true"
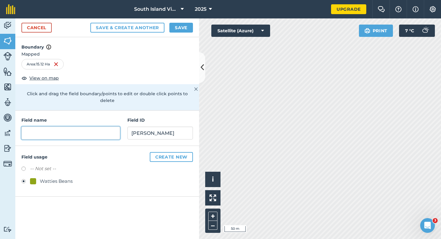
click at [76, 126] on input "text" at bounding box center [70, 132] width 99 height 13
type input "23"
click at [176, 29] on button "Save" at bounding box center [182, 28] width 24 height 10
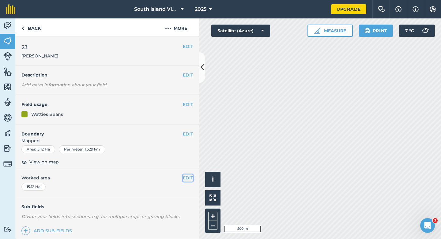
click at [190, 176] on button "EDIT" at bounding box center [188, 177] width 10 height 7
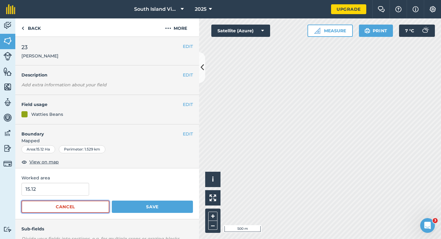
click at [63, 201] on button "Cancel" at bounding box center [65, 206] width 88 height 12
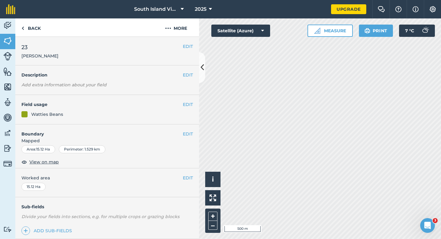
click at [63, 195] on div "EDIT Worked area 15.12 Ha" at bounding box center [107, 182] width 184 height 29
click at [186, 177] on button "EDIT" at bounding box center [188, 177] width 10 height 7
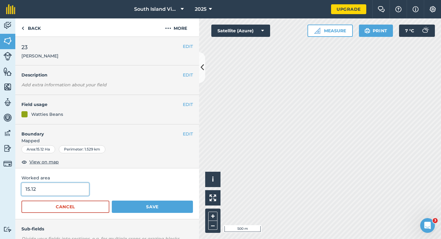
click at [53, 192] on input "15.12" at bounding box center [55, 188] width 68 height 13
type input "15"
click at [112, 200] on button "Save" at bounding box center [152, 206] width 81 height 12
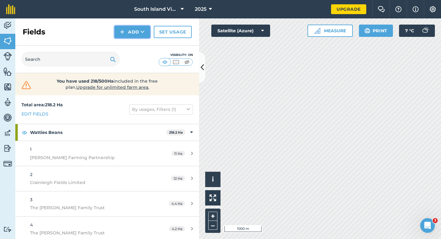
click at [137, 32] on button "Add" at bounding box center [133, 32] width 36 height 12
click at [139, 48] on link "Draw" at bounding box center [133, 45] width 34 height 13
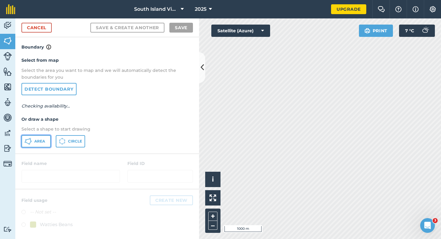
click at [47, 138] on button "Area" at bounding box center [35, 141] width 29 height 12
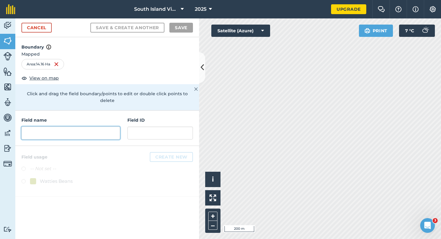
click at [107, 129] on input "text" at bounding box center [70, 132] width 99 height 13
click at [108, 129] on input "text" at bounding box center [70, 132] width 99 height 13
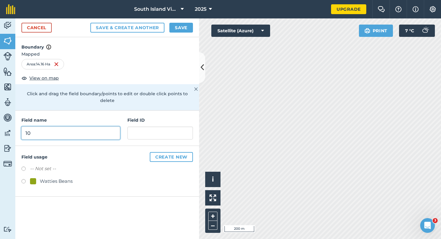
type input "1"
type input "24"
click at [65, 177] on div "Watties Beans" at bounding box center [56, 180] width 33 height 7
radio input "true"
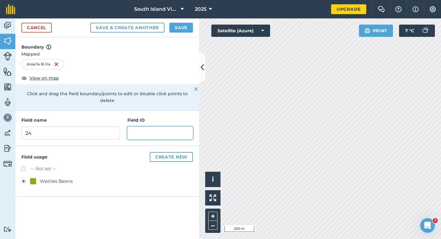
click at [154, 126] on input "text" at bounding box center [161, 132] width 66 height 13
type input "Moorepark Farm LTD"
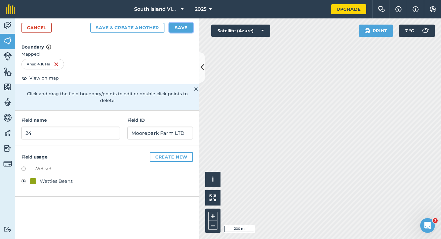
click at [189, 29] on button "Save" at bounding box center [182, 28] width 24 height 10
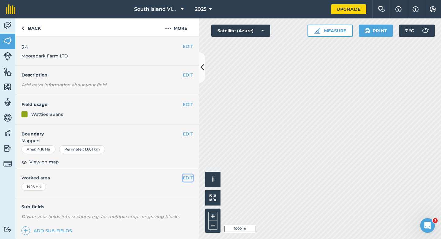
click at [193, 175] on button "EDIT" at bounding box center [188, 177] width 10 height 7
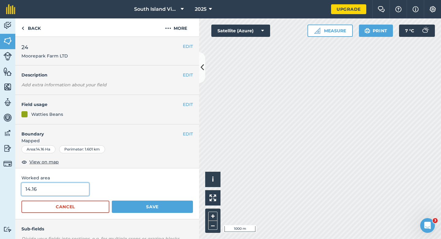
click at [83, 186] on input "14.16" at bounding box center [55, 188] width 68 height 13
type input "14"
click at [112, 200] on button "Save" at bounding box center [152, 206] width 81 height 12
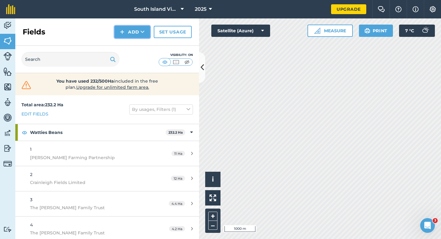
click at [131, 36] on button "Add" at bounding box center [133, 32] width 36 height 12
click at [131, 44] on link "Draw" at bounding box center [133, 45] width 34 height 13
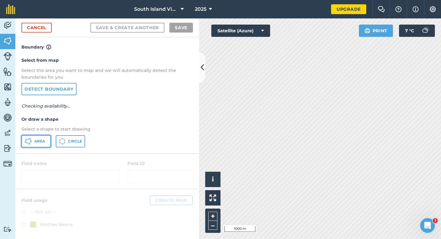
click at [44, 137] on button "Area" at bounding box center [35, 141] width 29 height 12
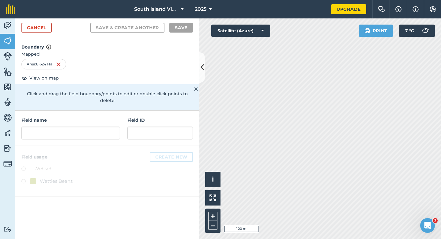
click at [126, 124] on div "Field name Field ID" at bounding box center [107, 127] width 184 height 35
click at [97, 126] on input "text" at bounding box center [70, 132] width 99 height 13
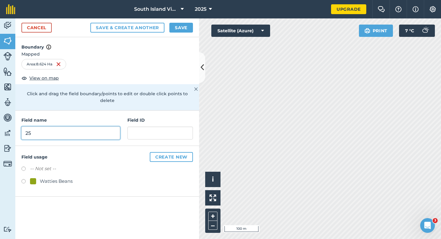
type input "25"
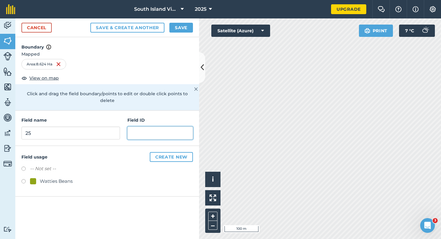
click at [135, 132] on input "text" at bounding box center [161, 132] width 66 height 13
type input "Willisden Farm LTD"
click at [41, 168] on div "-- Not set -- Watties Beans" at bounding box center [107, 175] width 172 height 21
click at [41, 177] on div "Watties Beans" at bounding box center [56, 180] width 33 height 7
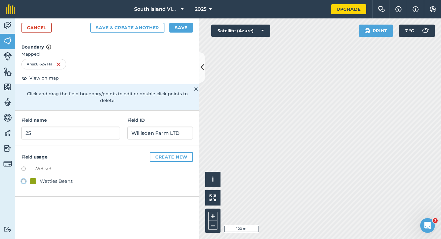
radio input "true"
click at [177, 25] on button "Save" at bounding box center [182, 28] width 24 height 10
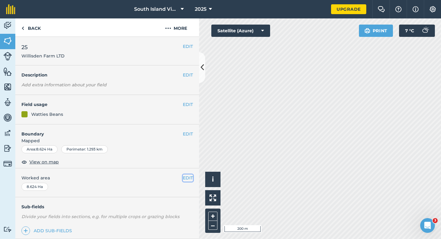
click at [189, 176] on button "EDIT" at bounding box center [188, 177] width 10 height 7
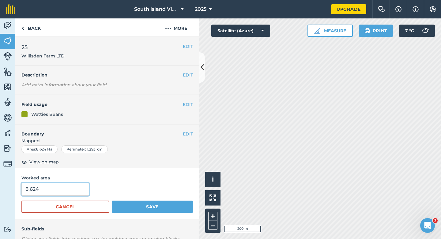
click at [49, 193] on input "8.624" at bounding box center [55, 188] width 68 height 13
type input "8.6"
click at [112, 200] on button "Save" at bounding box center [152, 206] width 81 height 12
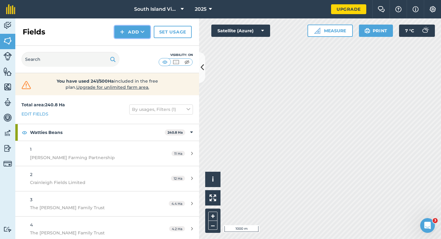
click at [133, 35] on button "Add" at bounding box center [133, 32] width 36 height 12
click at [133, 45] on link "Draw" at bounding box center [133, 45] width 34 height 13
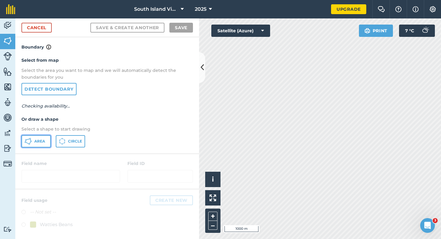
click at [43, 146] on button "Area" at bounding box center [35, 141] width 29 height 12
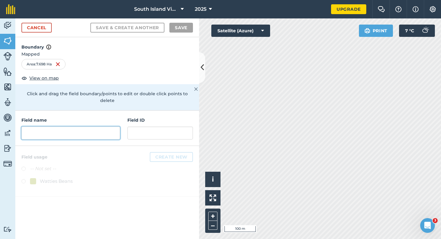
click at [101, 128] on input "text" at bounding box center [70, 132] width 99 height 13
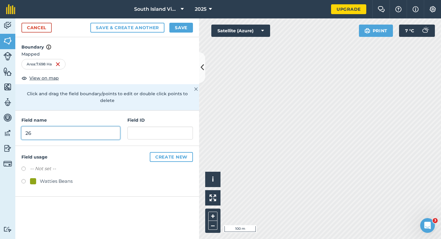
type input "26"
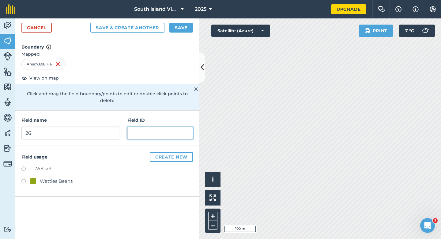
click at [147, 127] on input "text" at bounding box center [161, 132] width 66 height 13
type input "Lill Farms LTD"
click at [46, 177] on div "Watties Beans" at bounding box center [56, 180] width 33 height 7
radio input "true"
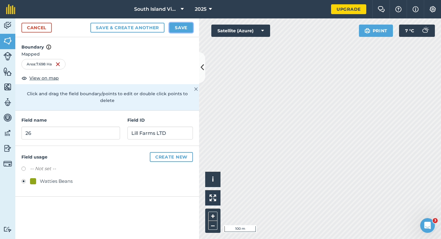
click at [178, 28] on button "Save" at bounding box center [182, 28] width 24 height 10
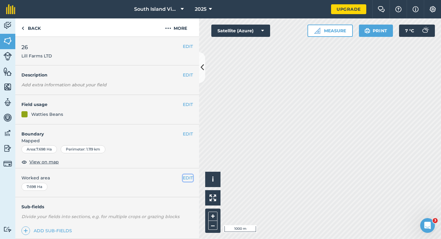
click at [183, 178] on button "EDIT" at bounding box center [188, 177] width 10 height 7
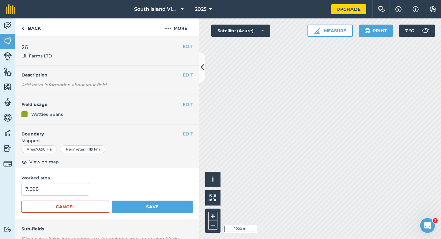
click at [87, 184] on div "7.698" at bounding box center [107, 188] width 172 height 13
type input "8"
click at [84, 184] on input "8" at bounding box center [55, 188] width 68 height 13
click at [112, 200] on button "Save" at bounding box center [152, 206] width 81 height 12
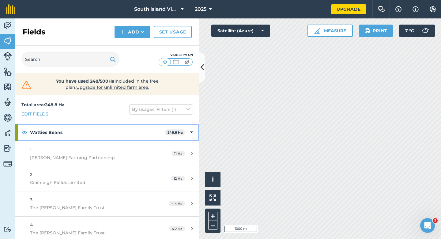
click at [160, 136] on strong "Watties Beans" at bounding box center [97, 132] width 135 height 17
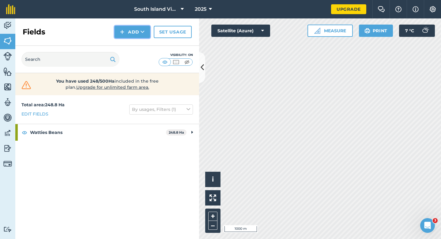
click at [123, 36] on button "Add" at bounding box center [133, 32] width 36 height 12
click at [124, 41] on link "Draw" at bounding box center [133, 45] width 34 height 13
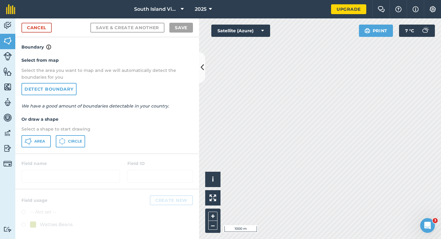
click at [55, 20] on div "Cancel Save & Create Another Save" at bounding box center [107, 27] width 184 height 19
click at [52, 21] on div "Cancel Save & Create Another Save" at bounding box center [107, 27] width 184 height 19
click at [50, 21] on div "Cancel Save & Create Another Save" at bounding box center [107, 27] width 184 height 19
click at [46, 29] on link "Cancel" at bounding box center [36, 28] width 30 height 10
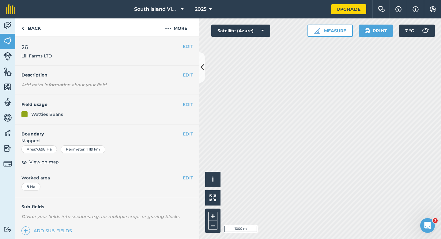
click at [179, 29] on button "More" at bounding box center [176, 27] width 46 height 18
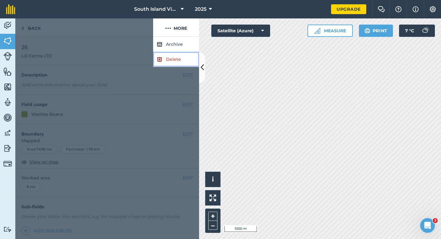
click at [179, 54] on link "Delete" at bounding box center [176, 59] width 46 height 15
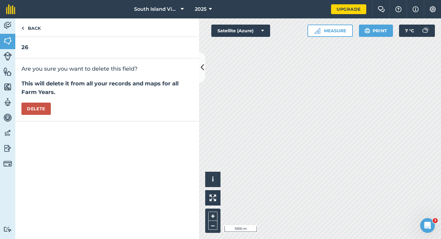
click at [25, 116] on div "Are you sure you want to delete this field? This will delete it from all your r…" at bounding box center [107, 89] width 184 height 63
click at [29, 110] on button "Delete" at bounding box center [35, 108] width 29 height 12
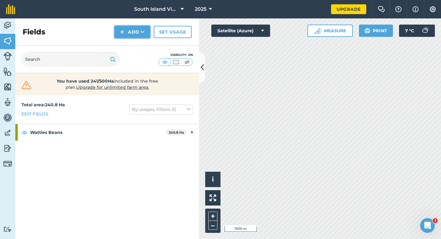
click at [131, 30] on button "Add" at bounding box center [133, 32] width 36 height 12
click at [131, 43] on link "Draw" at bounding box center [133, 45] width 34 height 13
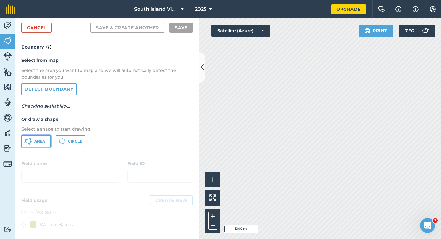
click at [48, 135] on button "Area" at bounding box center [35, 141] width 29 height 12
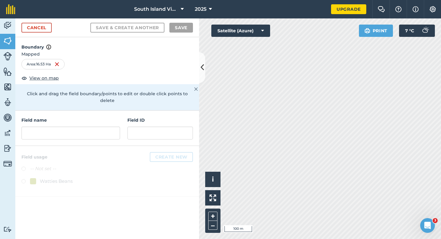
click at [78, 146] on div at bounding box center [107, 171] width 184 height 51
click at [78, 132] on input "text" at bounding box center [70, 132] width 99 height 13
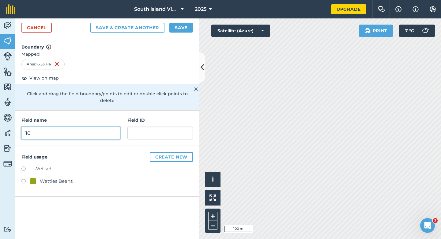
type input "1"
type input "26"
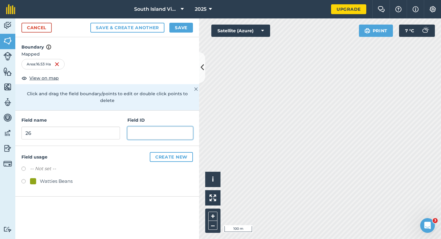
click at [152, 126] on input "text" at bounding box center [161, 132] width 66 height 13
type input "Phoenix Park LTD"
click at [59, 177] on div "Watties Beans" at bounding box center [56, 180] width 33 height 7
radio input "true"
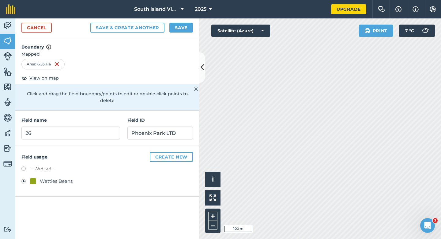
click at [180, 21] on div "Cancel Save & Create Another Save" at bounding box center [107, 27] width 184 height 19
click at [181, 28] on button "Save" at bounding box center [182, 28] width 24 height 10
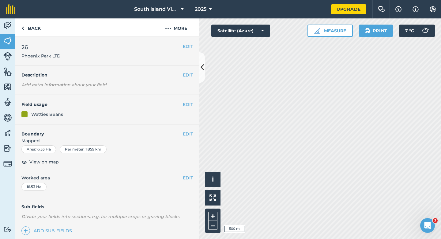
click at [186, 175] on button "EDIT" at bounding box center [188, 177] width 10 height 7
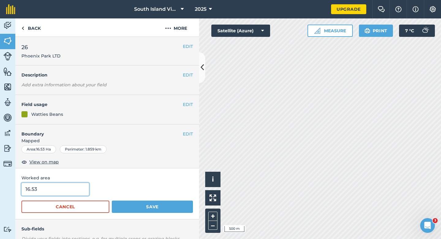
click at [72, 193] on input "16.53" at bounding box center [55, 188] width 68 height 13
type input "16.6"
click at [112, 200] on button "Save" at bounding box center [152, 206] width 81 height 12
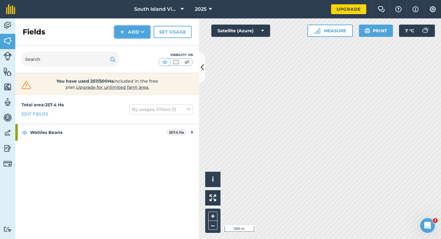
click at [134, 32] on button "Add" at bounding box center [133, 32] width 36 height 12
click at [134, 44] on link "Draw" at bounding box center [133, 45] width 34 height 13
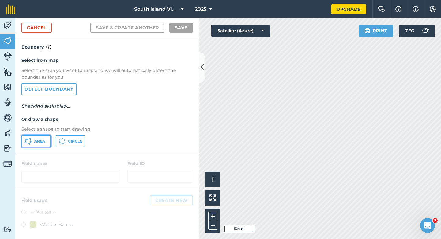
click at [40, 135] on button "Area" at bounding box center [35, 141] width 29 height 12
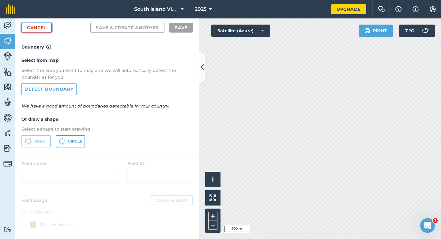
click at [39, 23] on link "Cancel" at bounding box center [36, 28] width 30 height 10
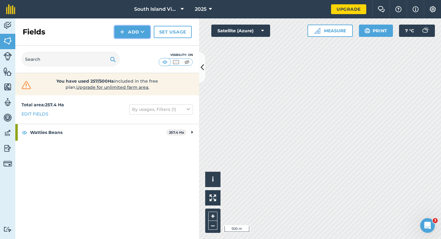
click at [129, 29] on button "Add" at bounding box center [133, 32] width 36 height 12
click at [128, 41] on link "Draw" at bounding box center [133, 45] width 34 height 13
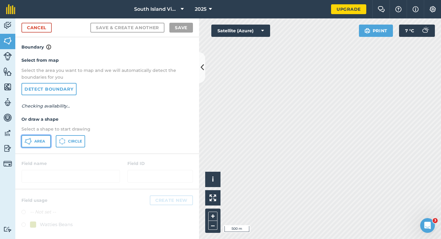
click at [26, 136] on button "Area" at bounding box center [35, 141] width 29 height 12
click at [42, 138] on button "Area" at bounding box center [35, 141] width 29 height 12
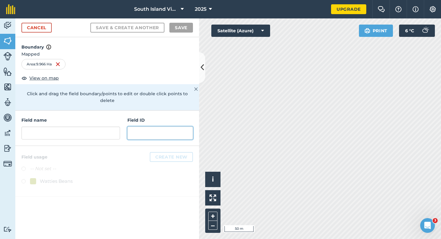
click at [139, 126] on input "text" at bounding box center [161, 132] width 66 height 13
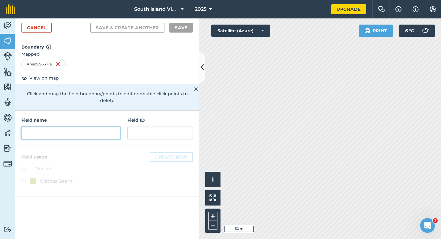
click at [96, 126] on input "text" at bounding box center [70, 132] width 99 height 13
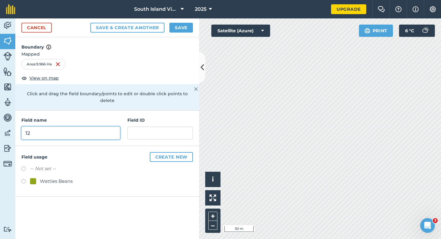
type input "1"
type input "27"
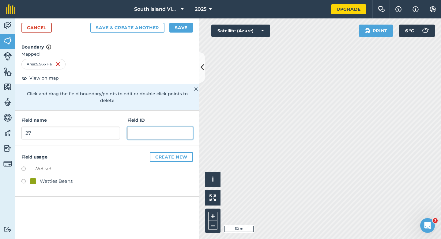
click at [136, 128] on input "text" at bounding box center [161, 132] width 66 height 13
type input "Waihora Farming LTD"
click at [35, 178] on div at bounding box center [33, 181] width 6 height 6
radio input "true"
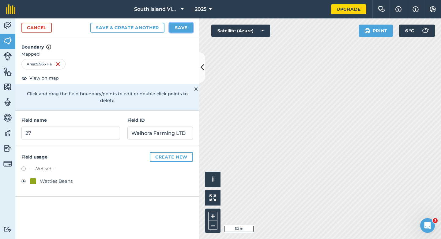
click at [173, 31] on button "Save" at bounding box center [182, 28] width 24 height 10
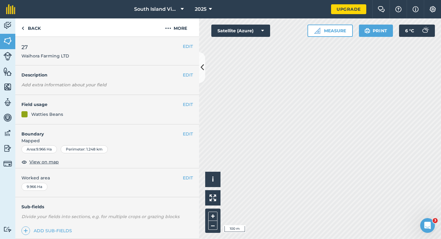
click at [180, 181] on span "Worked area" at bounding box center [107, 177] width 172 height 7
click at [185, 180] on button "EDIT" at bounding box center [188, 177] width 10 height 7
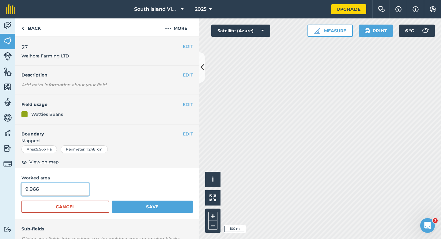
click at [50, 193] on input "9.966" at bounding box center [55, 188] width 68 height 13
type input "10"
click at [112, 200] on button "Save" at bounding box center [152, 206] width 81 height 12
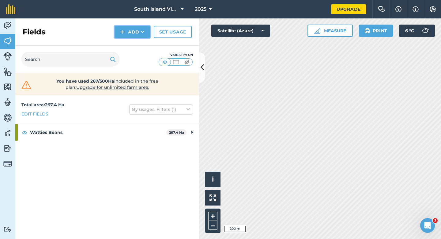
click at [141, 36] on button "Add" at bounding box center [133, 32] width 36 height 12
click at [141, 43] on link "Draw" at bounding box center [133, 45] width 34 height 13
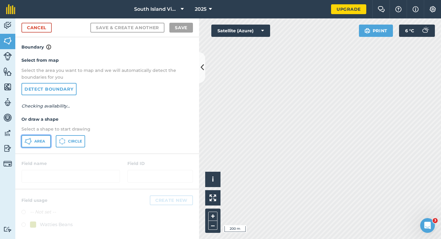
click at [38, 141] on span "Area" at bounding box center [39, 141] width 11 height 5
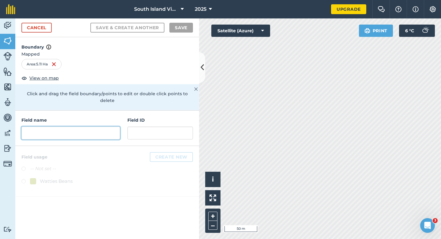
click at [105, 131] on input "text" at bounding box center [70, 132] width 99 height 13
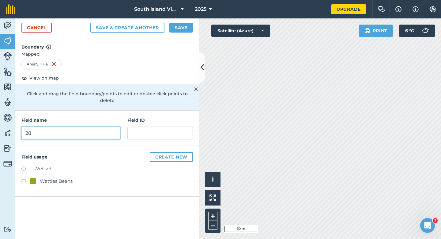
type input "28"
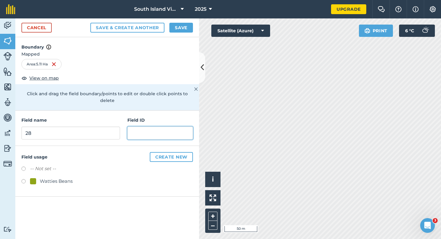
click at [146, 126] on input "text" at bounding box center [161, 132] width 66 height 13
type input "Waihora Farming LTD"
click at [62, 177] on div "Watties Beans" at bounding box center [56, 180] width 33 height 7
radio input "true"
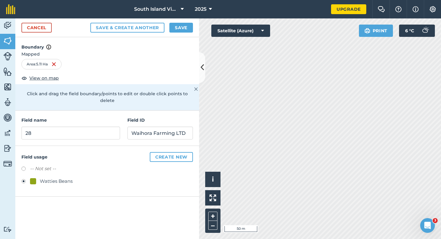
click at [180, 37] on form "Cancel Save & Create Another Save Boundary Mapped Area : 5.11 Ha View on map Cl…" at bounding box center [107, 128] width 184 height 220
click at [180, 26] on button "Save" at bounding box center [182, 28] width 24 height 10
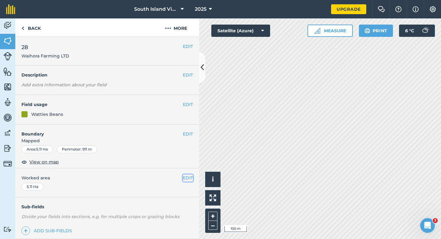
click at [190, 180] on button "EDIT" at bounding box center [188, 177] width 10 height 7
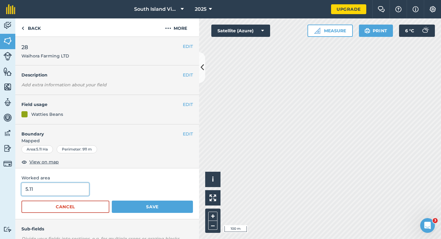
click at [77, 188] on input "5.11" at bounding box center [55, 188] width 68 height 13
type input "5"
click at [112, 200] on button "Save" at bounding box center [152, 206] width 81 height 12
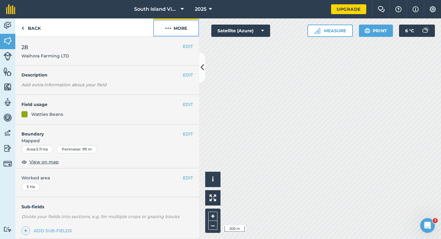
click at [173, 20] on button "More" at bounding box center [176, 27] width 46 height 18
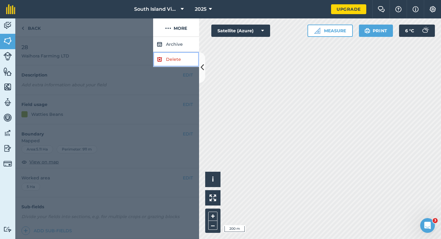
click at [173, 63] on link "Delete" at bounding box center [176, 59] width 46 height 15
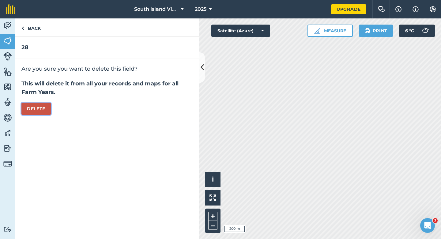
click at [40, 109] on button "Delete" at bounding box center [35, 108] width 29 height 12
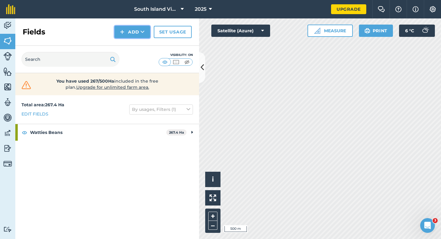
click at [143, 34] on icon at bounding box center [143, 32] width 4 height 6
click at [143, 42] on link "Draw" at bounding box center [133, 45] width 34 height 13
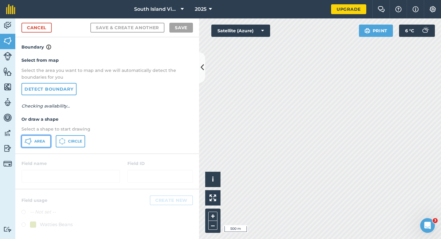
click at [29, 144] on button "Area" at bounding box center [35, 141] width 29 height 12
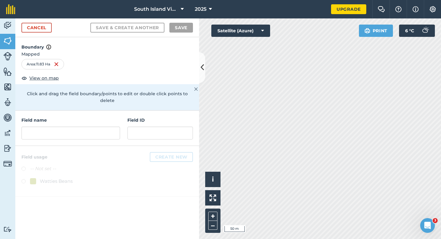
click at [106, 116] on h4 "Field name" at bounding box center [70, 119] width 99 height 7
click at [106, 126] on input "text" at bounding box center [70, 132] width 99 height 13
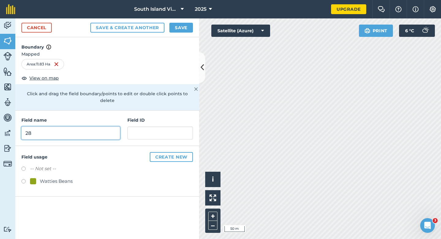
type input "28"
click at [62, 178] on div "Watties Beans" at bounding box center [107, 181] width 172 height 9
click at [69, 177] on div "Watties Beans" at bounding box center [56, 180] width 33 height 7
radio input "true"
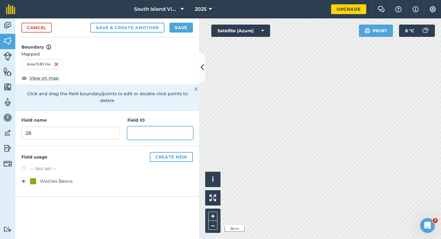
click at [163, 126] on input "text" at bounding box center [161, 132] width 66 height 13
type input "M"
type input "The Rowans Farm"
click at [189, 33] on div "Cancel Save & Create Another Save" at bounding box center [107, 27] width 184 height 19
click at [192, 31] on button "Save" at bounding box center [182, 28] width 24 height 10
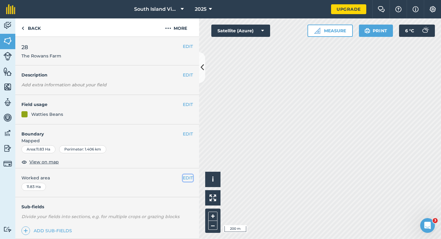
click at [189, 177] on button "EDIT" at bounding box center [188, 177] width 10 height 7
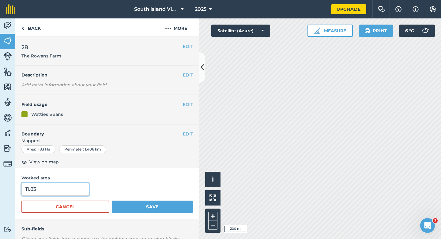
click at [61, 191] on input "11.83" at bounding box center [55, 188] width 68 height 13
type input "12"
click at [112, 200] on button "Save" at bounding box center [152, 206] width 81 height 12
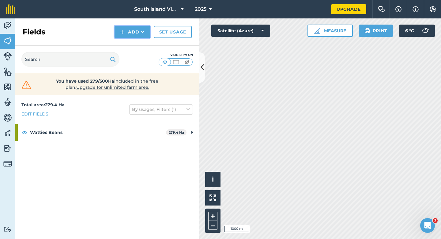
click at [129, 28] on button "Add" at bounding box center [133, 32] width 36 height 12
click at [129, 46] on link "Draw" at bounding box center [133, 45] width 34 height 13
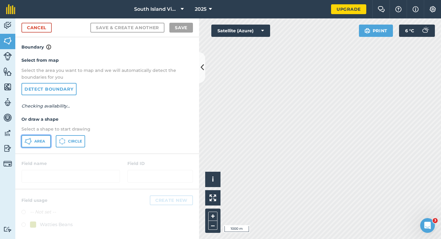
click at [34, 139] on span "Area" at bounding box center [39, 141] width 11 height 5
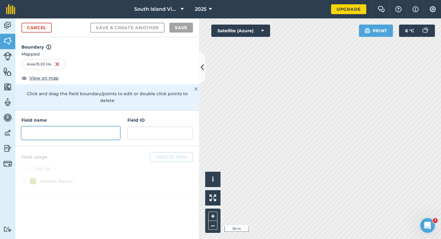
click at [114, 132] on input "text" at bounding box center [70, 132] width 99 height 13
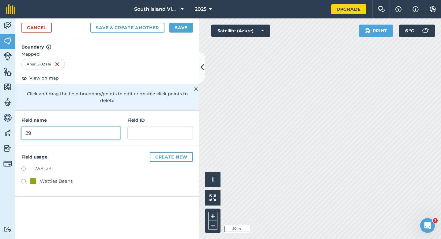
type input "29"
click at [56, 177] on div "Watties Beans" at bounding box center [56, 180] width 33 height 7
radio input "true"
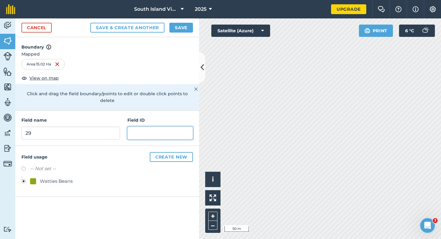
click at [139, 126] on input "text" at bounding box center [161, 132] width 66 height 13
type input "Chamberlain DG & KL"
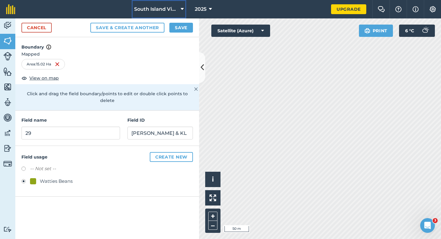
click at [176, 12] on span "South Island Viners" at bounding box center [156, 9] width 44 height 7
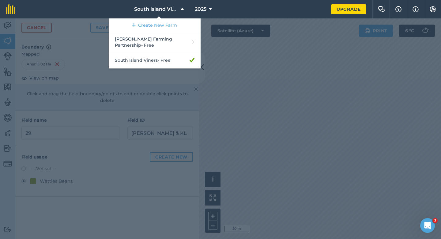
click at [217, 33] on div at bounding box center [220, 128] width 441 height 220
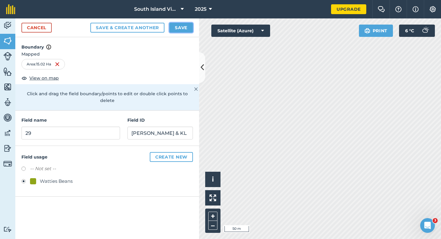
click at [184, 30] on button "Save" at bounding box center [182, 28] width 24 height 10
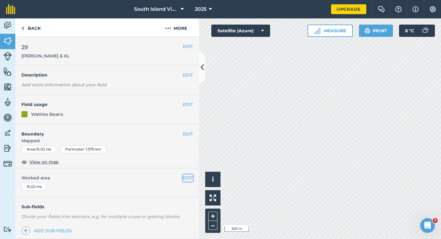
click at [187, 176] on button "EDIT" at bounding box center [188, 177] width 10 height 7
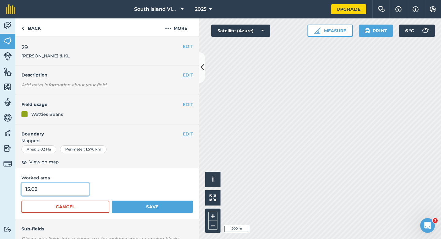
type input "15"
click at [70, 189] on input "15" at bounding box center [55, 188] width 68 height 13
click at [112, 200] on button "Save" at bounding box center [152, 206] width 81 height 12
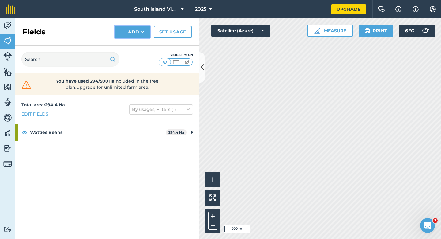
click at [122, 28] on button "Add" at bounding box center [133, 32] width 36 height 12
click at [124, 41] on link "Draw" at bounding box center [133, 45] width 34 height 13
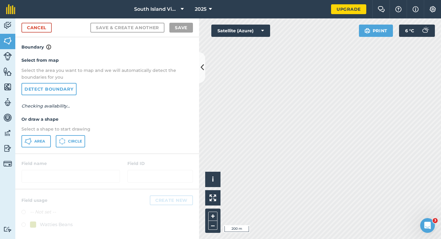
click at [40, 132] on p "Select a shape to start drawing" at bounding box center [107, 128] width 172 height 7
click at [40, 135] on button "Area" at bounding box center [35, 141] width 29 height 12
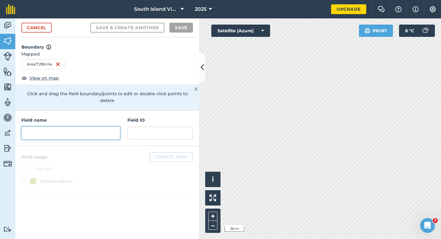
click at [116, 126] on input "text" at bounding box center [70, 132] width 99 height 13
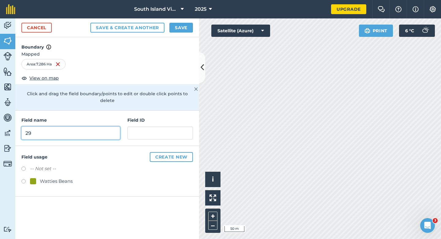
type input "29"
click at [53, 177] on div "Watties Beans" at bounding box center [56, 180] width 33 height 7
radio input "true"
click at [167, 116] on h4 "Field ID" at bounding box center [161, 119] width 66 height 7
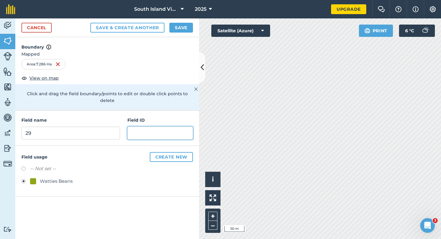
click at [164, 132] on input "text" at bounding box center [161, 132] width 66 height 13
type input "Chamberlain CJ & JM"
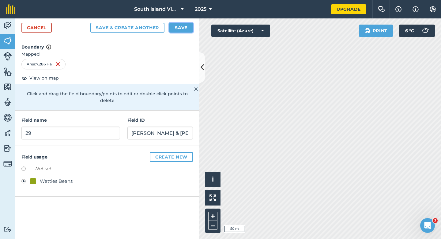
click at [179, 30] on button "Save" at bounding box center [182, 28] width 24 height 10
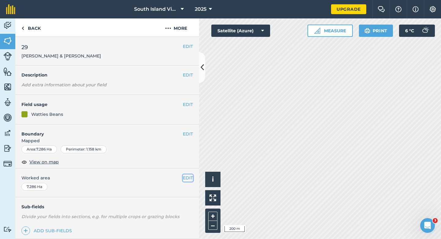
click at [191, 181] on button "EDIT" at bounding box center [188, 177] width 10 height 7
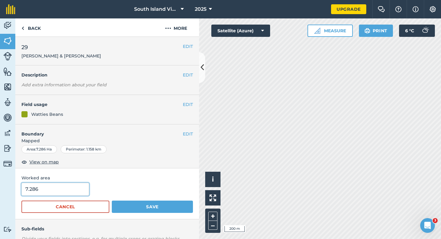
click at [69, 183] on input "7.286" at bounding box center [55, 188] width 68 height 13
click at [69, 186] on input "7.286" at bounding box center [55, 188] width 68 height 13
type input "7.4"
click at [112, 200] on button "Save" at bounding box center [152, 206] width 81 height 12
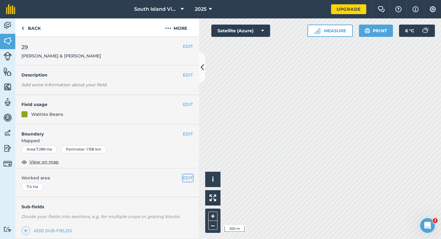
click at [188, 180] on button "EDIT" at bounding box center [188, 177] width 10 height 7
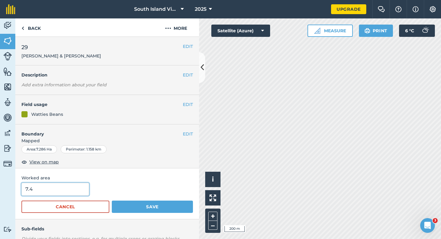
click at [55, 186] on input "7.4" at bounding box center [55, 188] width 68 height 13
type input "7.3"
click at [112, 200] on button "Save" at bounding box center [152, 206] width 81 height 12
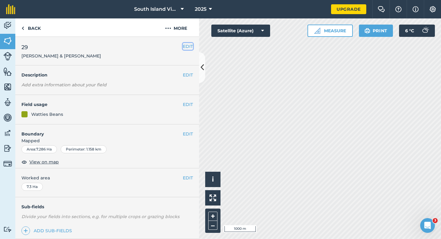
click at [190, 47] on button "EDIT" at bounding box center [188, 46] width 10 height 7
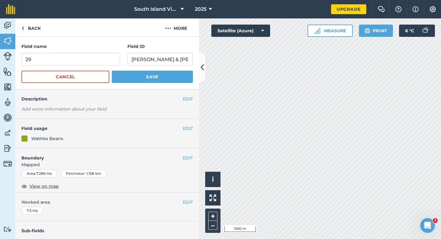
click at [92, 66] on form "Field name 29 Field ID Chamberlain CJ & JM Cancel Save" at bounding box center [107, 63] width 172 height 40
click at [91, 65] on input "29" at bounding box center [70, 59] width 99 height 13
type input "2"
type input "30"
click at [112, 71] on button "Save" at bounding box center [152, 77] width 81 height 12
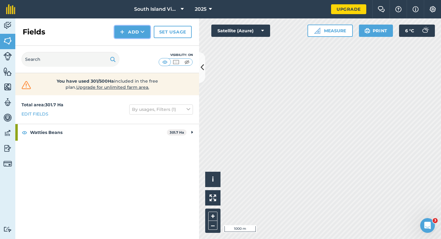
click at [127, 33] on button "Add" at bounding box center [133, 32] width 36 height 12
click at [128, 42] on link "Draw" at bounding box center [133, 45] width 34 height 13
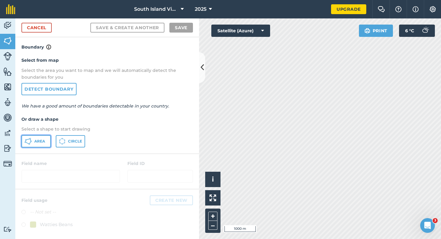
click at [43, 144] on button "Area" at bounding box center [35, 141] width 29 height 12
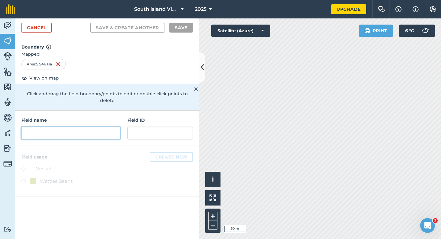
click at [106, 128] on input "text" at bounding box center [70, 132] width 99 height 13
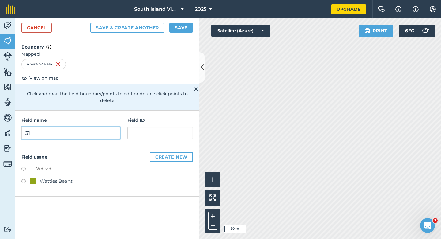
type input "31"
click at [60, 177] on div "Watties Beans" at bounding box center [56, 180] width 33 height 7
radio input "true"
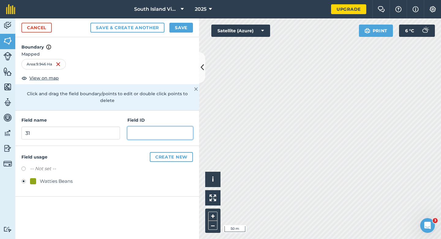
click at [148, 128] on input "text" at bounding box center [161, 132] width 66 height 13
type input "Barnett Farming Partnership"
click at [184, 35] on div "Cancel Save & Create Another Save" at bounding box center [107, 27] width 184 height 19
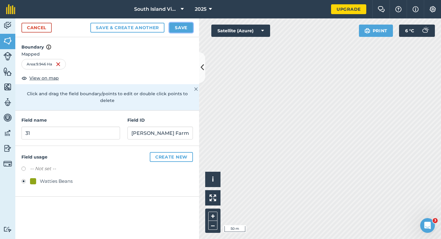
click at [184, 29] on button "Save" at bounding box center [182, 28] width 24 height 10
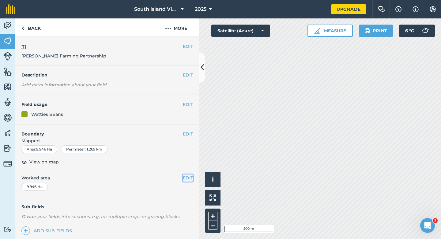
click at [191, 179] on button "EDIT" at bounding box center [188, 177] width 10 height 7
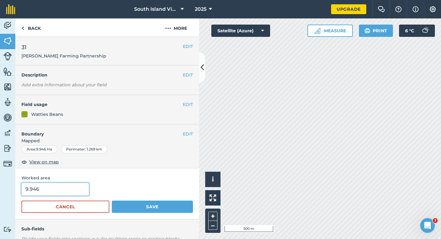
click at [67, 184] on input "9.946" at bounding box center [55, 188] width 68 height 13
type input "10"
click at [112, 200] on button "Save" at bounding box center [152, 206] width 81 height 12
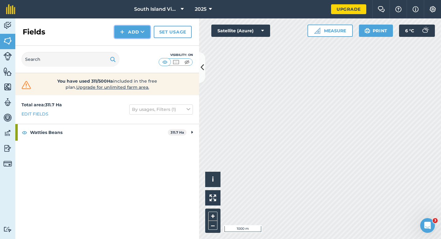
click at [132, 32] on button "Add" at bounding box center [133, 32] width 36 height 12
click at [132, 40] on link "Draw" at bounding box center [133, 45] width 34 height 13
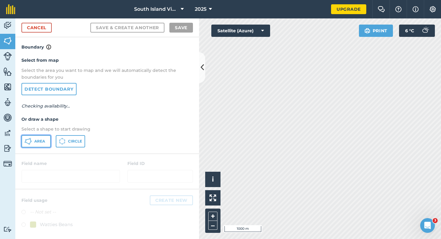
click at [44, 139] on span "Area" at bounding box center [39, 141] width 11 height 5
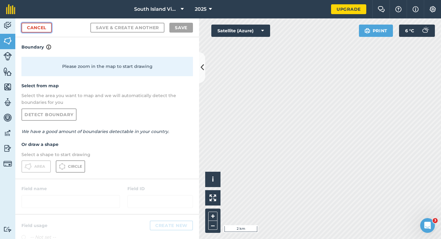
click at [31, 25] on link "Cancel" at bounding box center [36, 28] width 30 height 10
